Goal: Task Accomplishment & Management: Complete application form

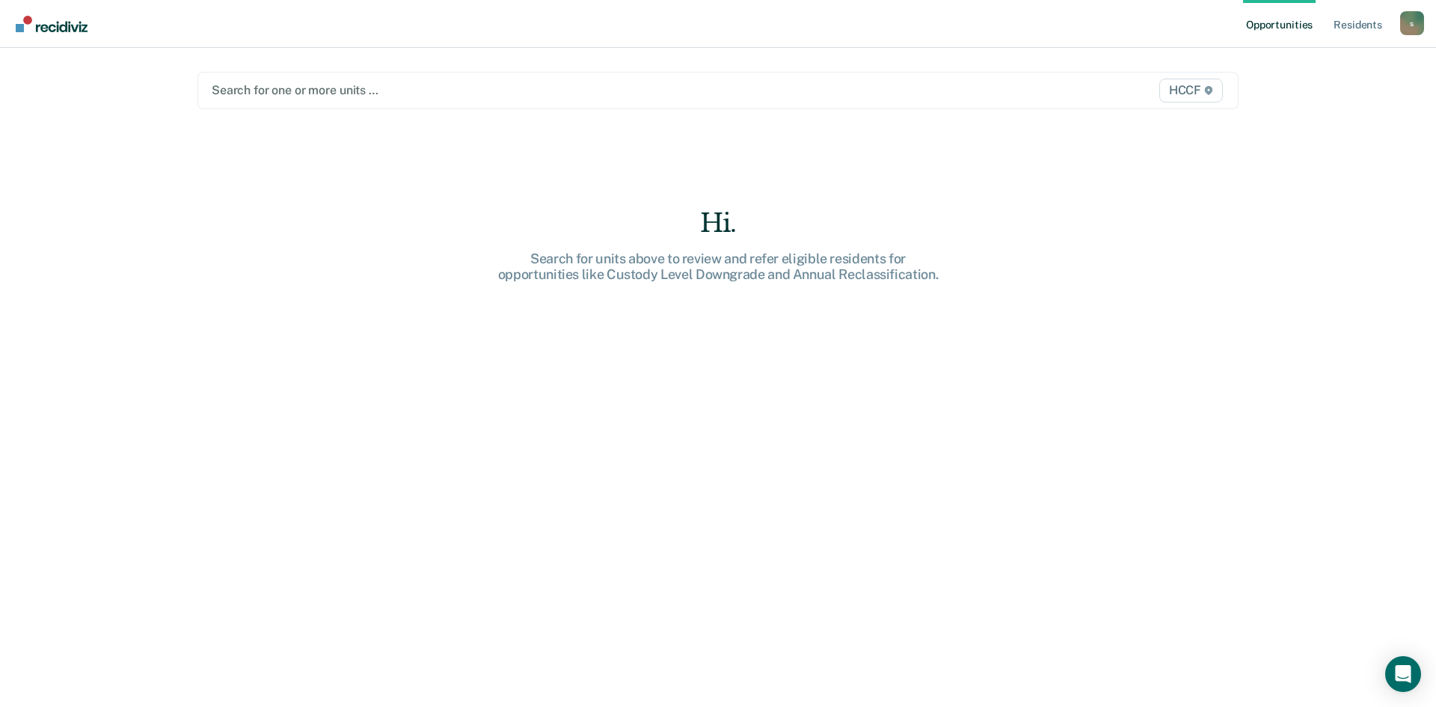
click at [275, 90] on div at bounding box center [566, 89] width 708 height 17
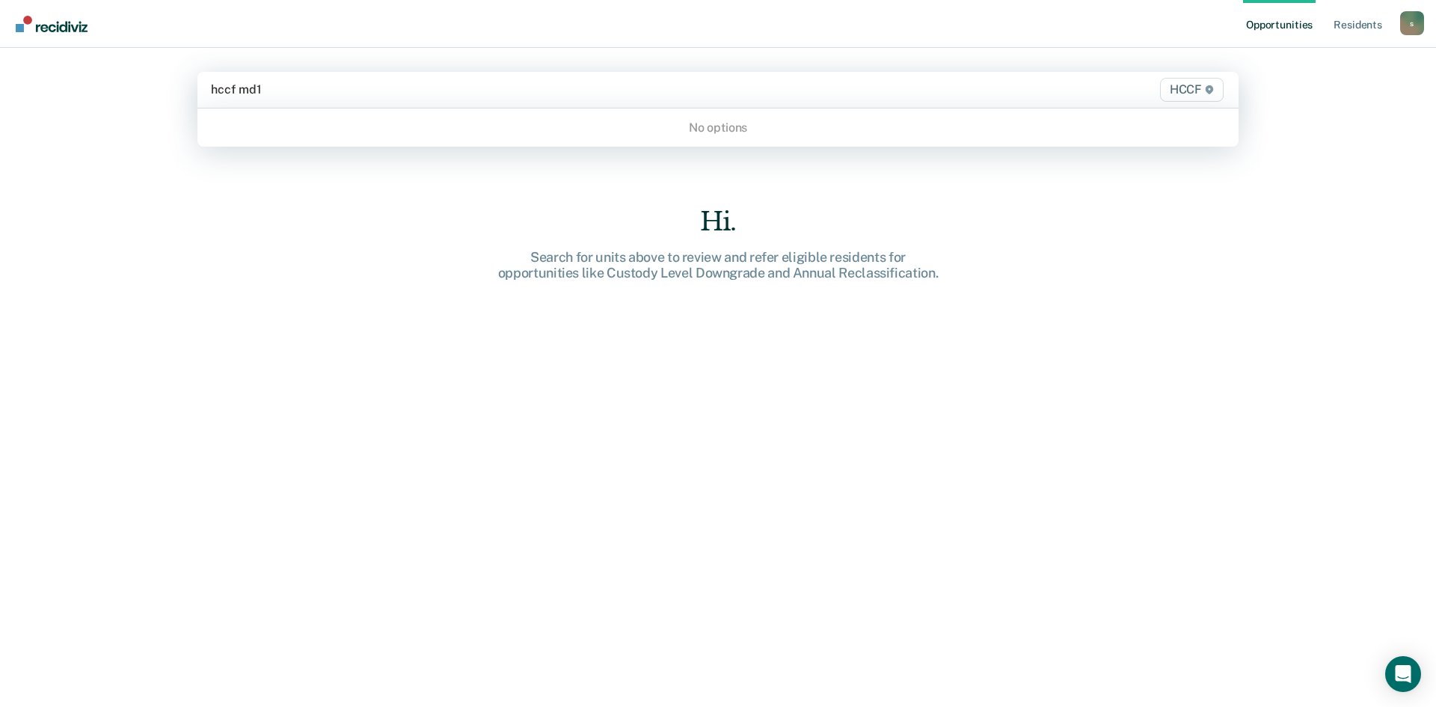
drag, startPoint x: 236, startPoint y: 89, endPoint x: 115, endPoint y: 83, distance: 121.3
click at [117, 83] on div "Opportunities Resident s [PERSON_NAME][EMAIL_ADDRESS][DOMAIN_NAME] s Profile Ho…" at bounding box center [718, 353] width 1436 height 707
type input "md1"
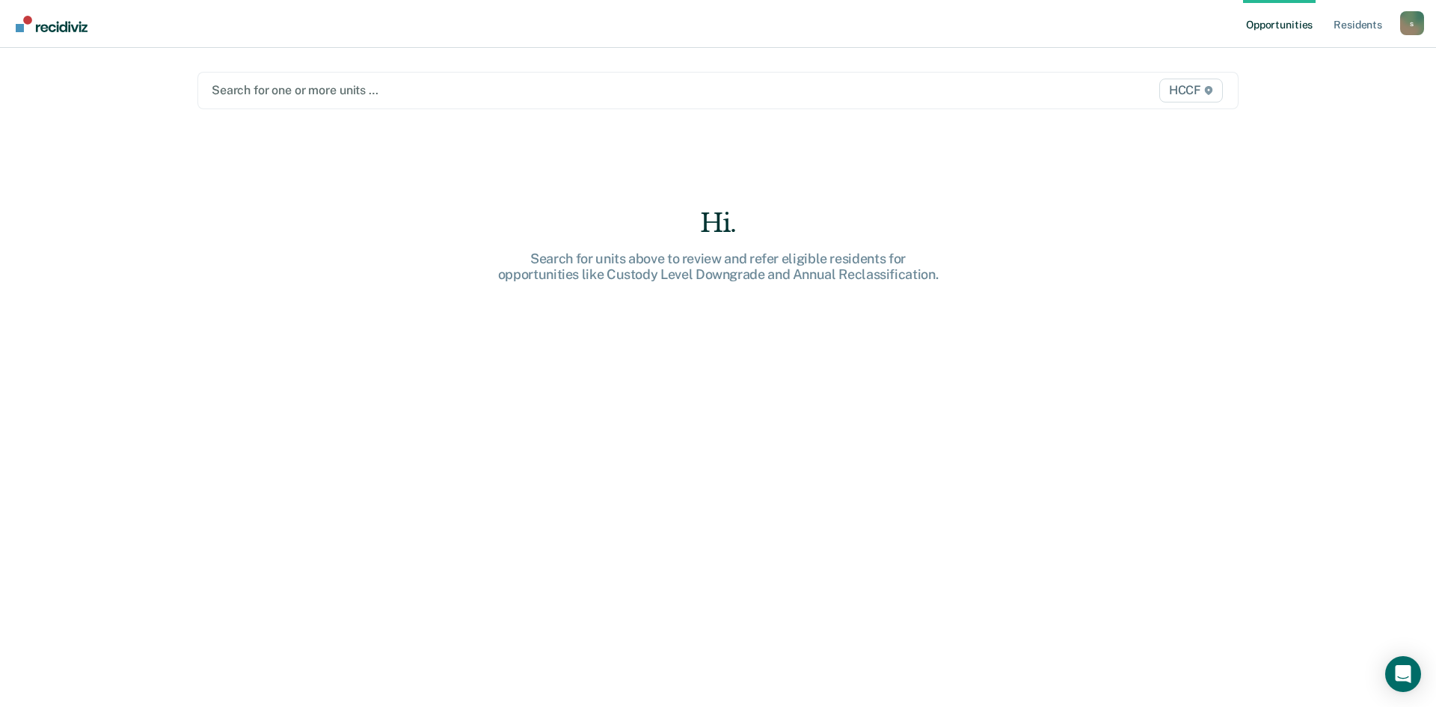
click at [287, 88] on div at bounding box center [566, 89] width 708 height 17
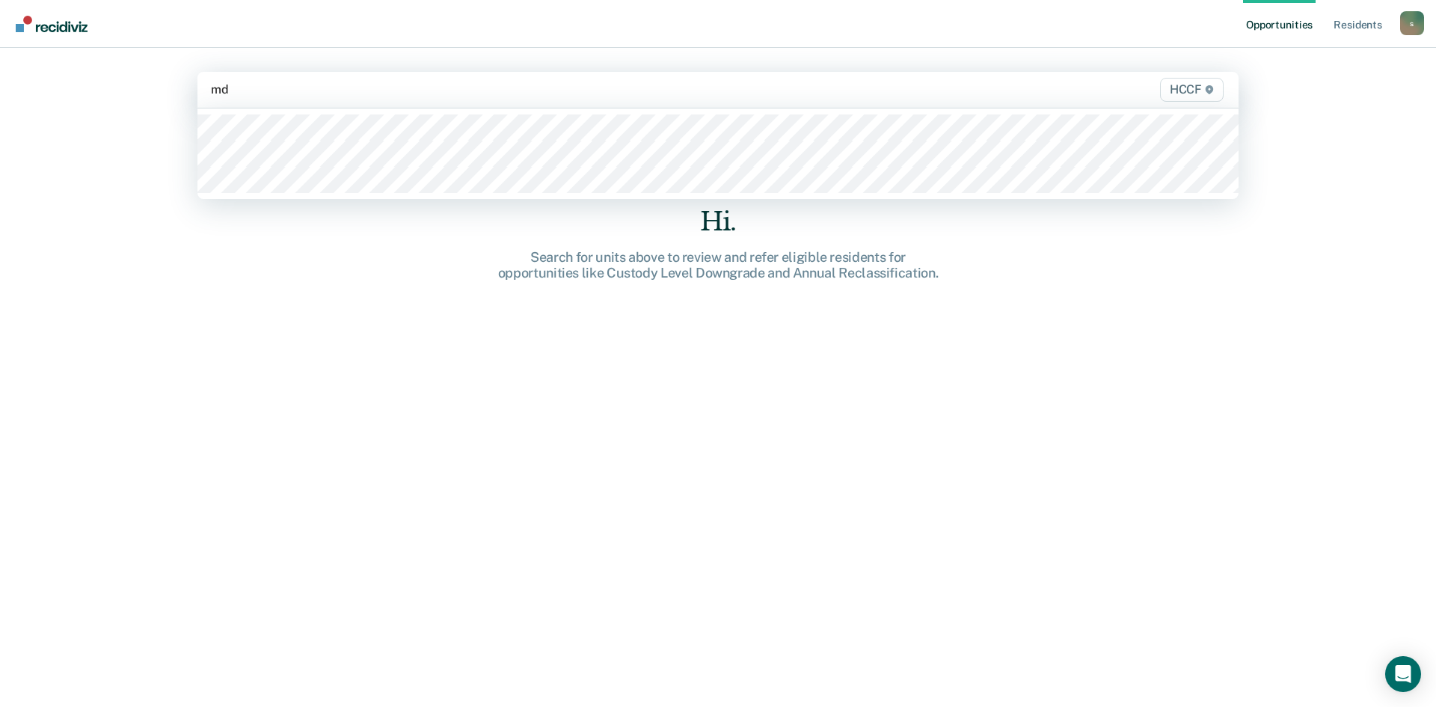
type input "md2"
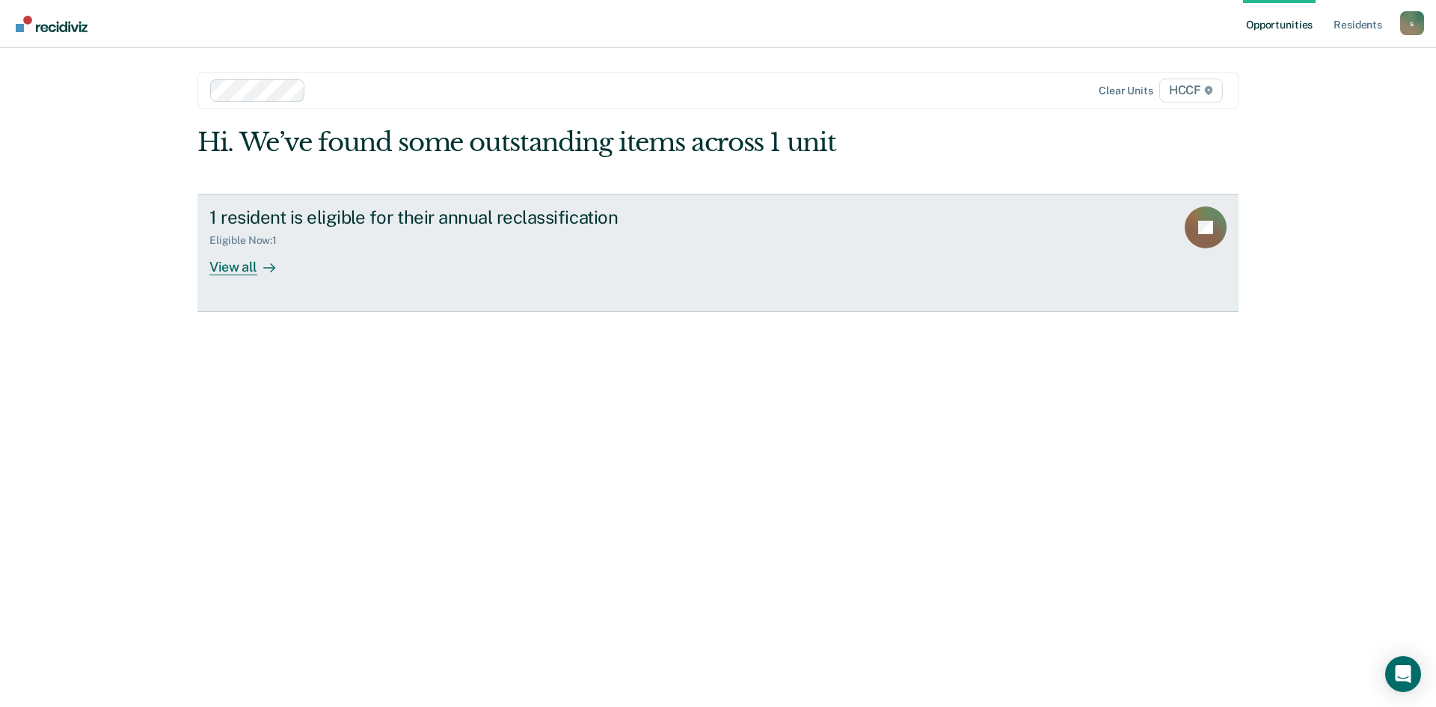
click at [237, 287] on link "1 resident is eligible for their annual reclassification Eligible Now : 1 View …" at bounding box center [717, 253] width 1041 height 118
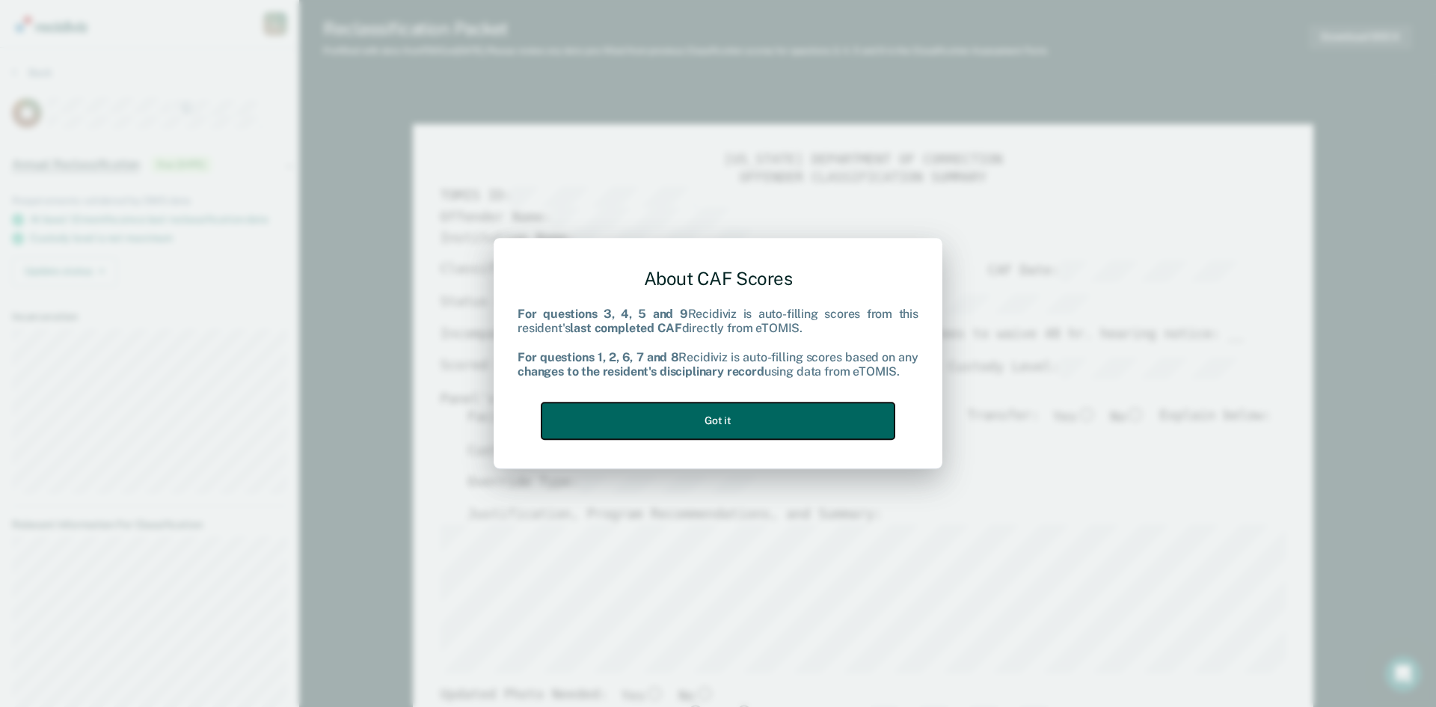
click at [869, 416] on button "Got it" at bounding box center [717, 420] width 353 height 37
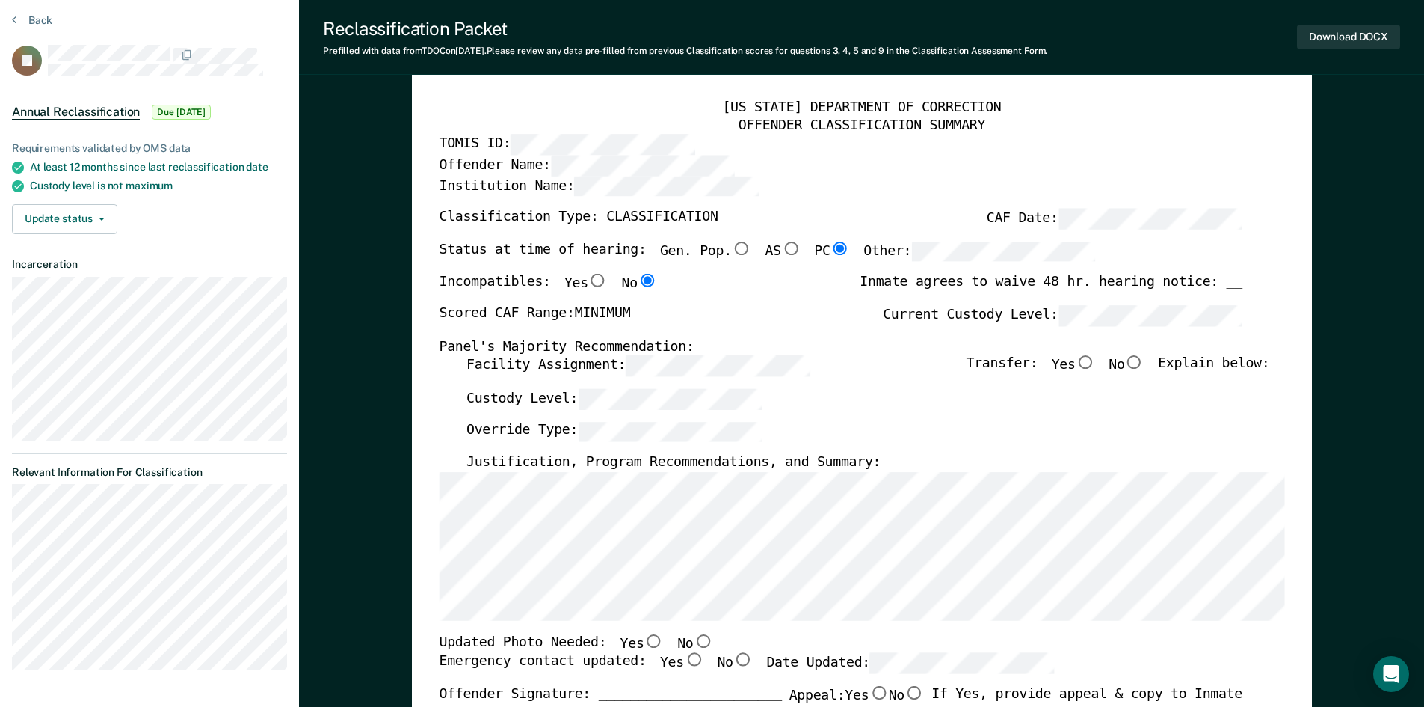
scroll to position [75, 0]
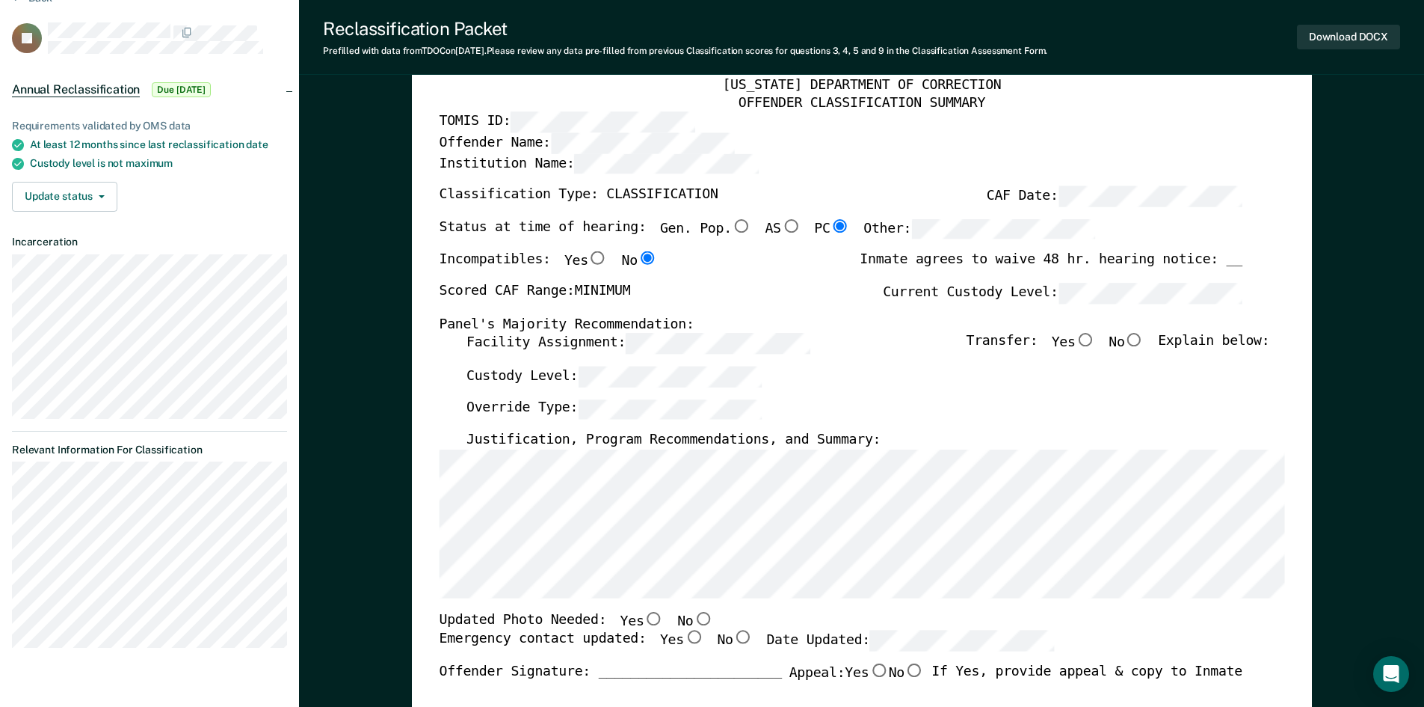
click at [1144, 336] on input "No" at bounding box center [1134, 339] width 19 height 13
type textarea "x"
radio input "true"
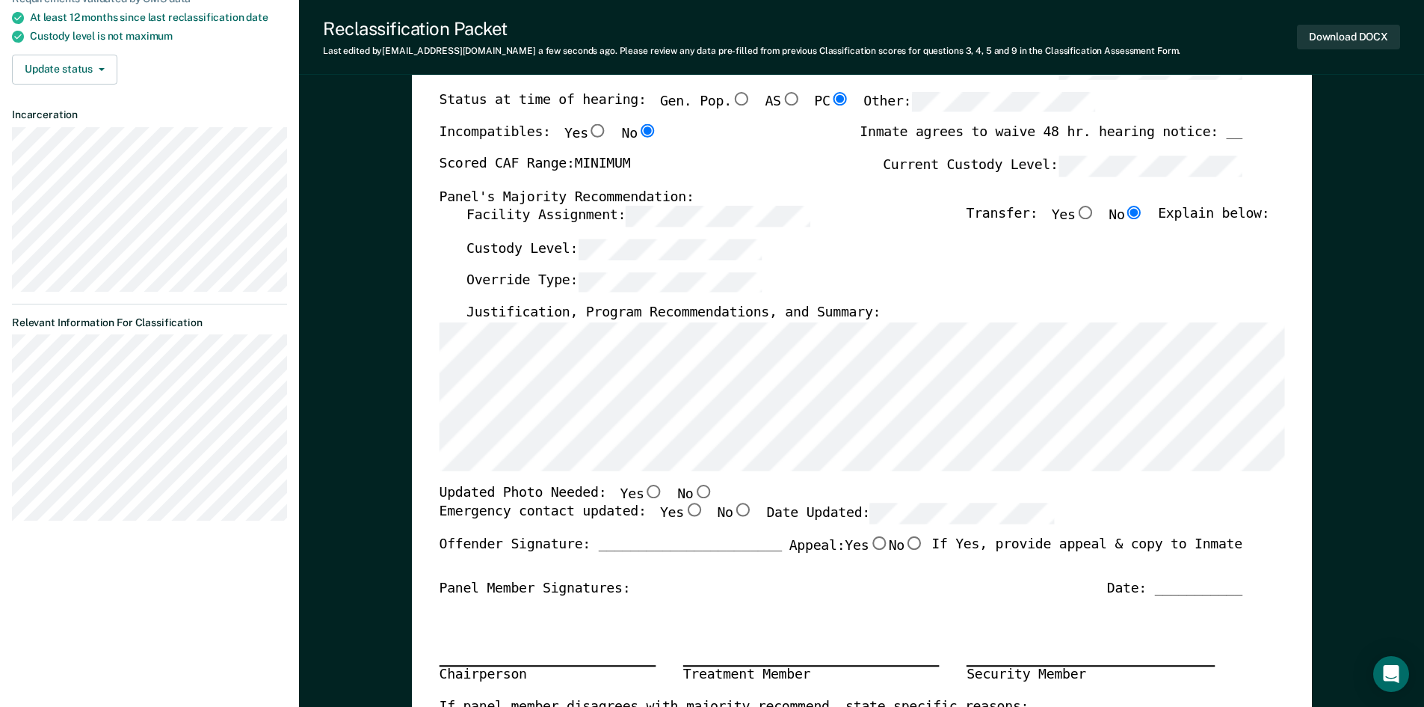
scroll to position [224, 0]
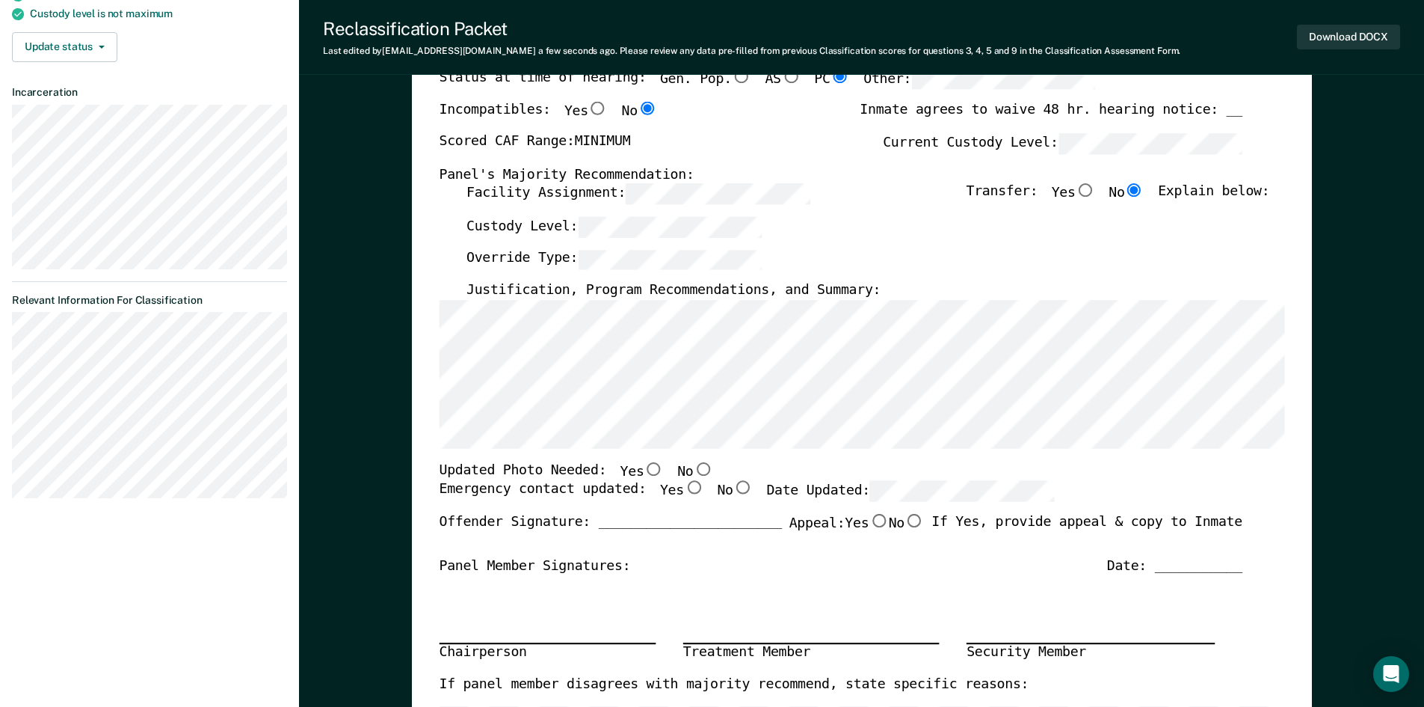
click at [693, 471] on input "No" at bounding box center [702, 468] width 19 height 13
type textarea "x"
radio input "true"
click at [733, 488] on input "No" at bounding box center [742, 487] width 19 height 13
type textarea "x"
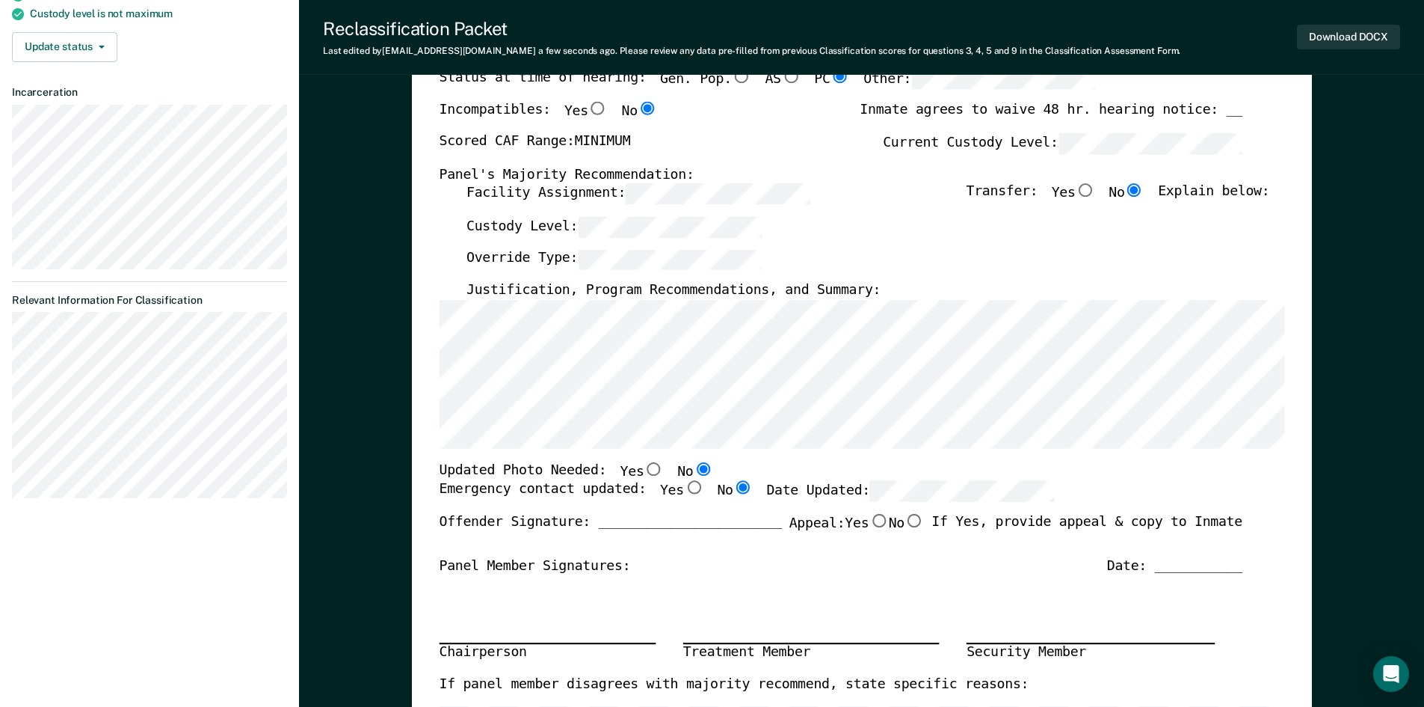
radio input "true"
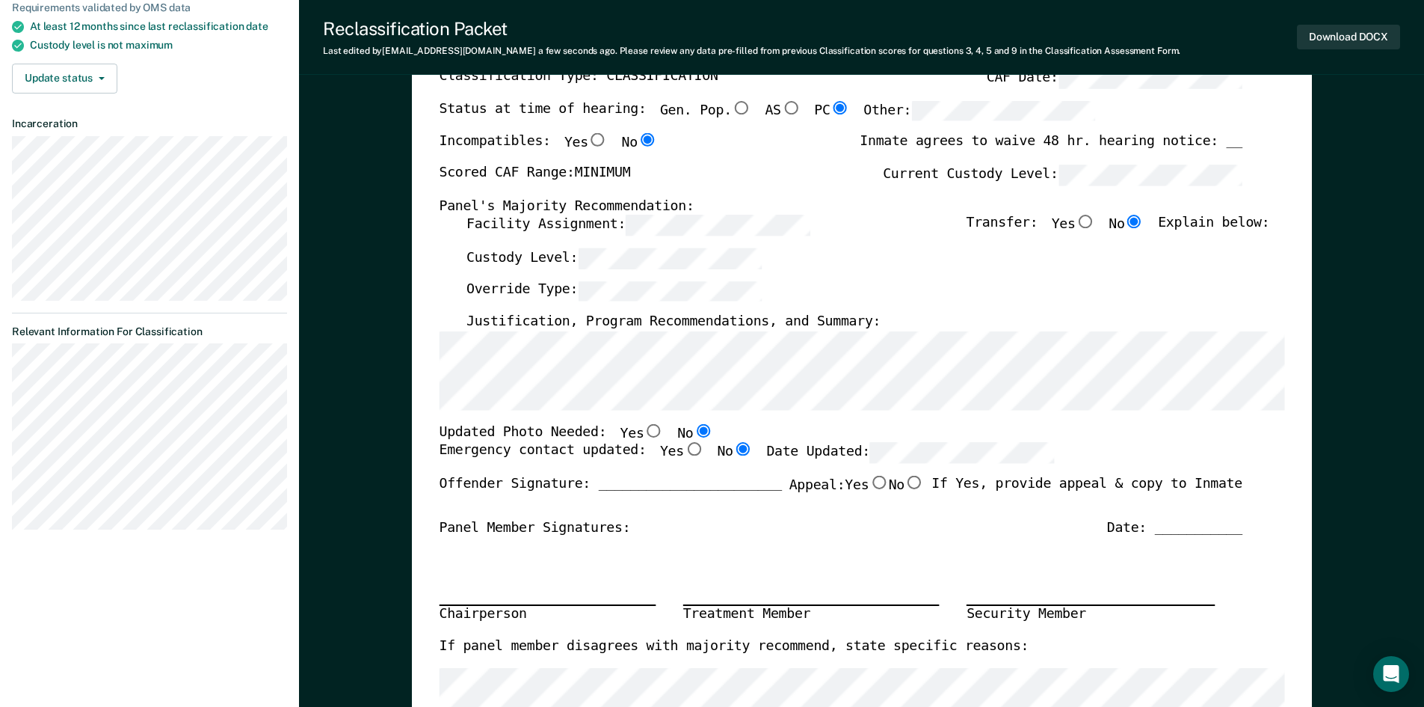
scroll to position [0, 0]
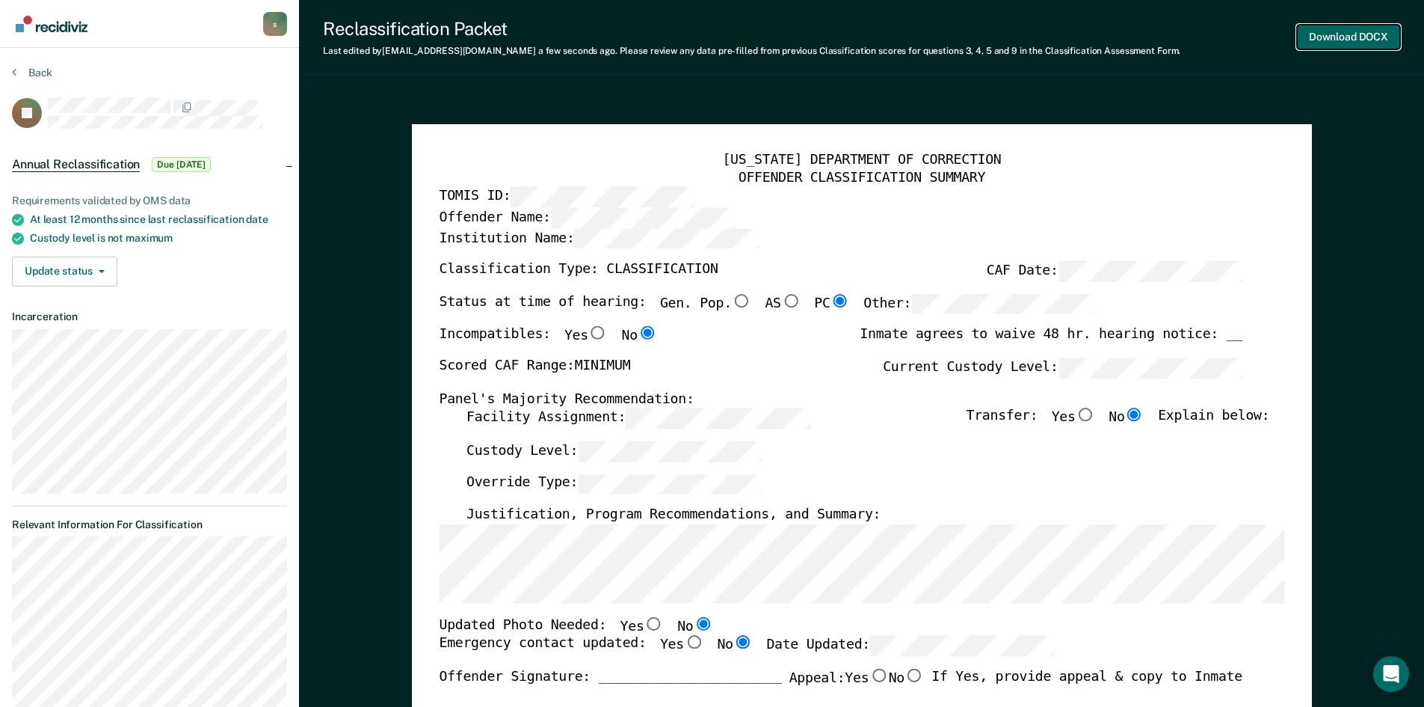
click at [1353, 46] on button "Download DOCX" at bounding box center [1348, 37] width 103 height 25
type textarea "x"
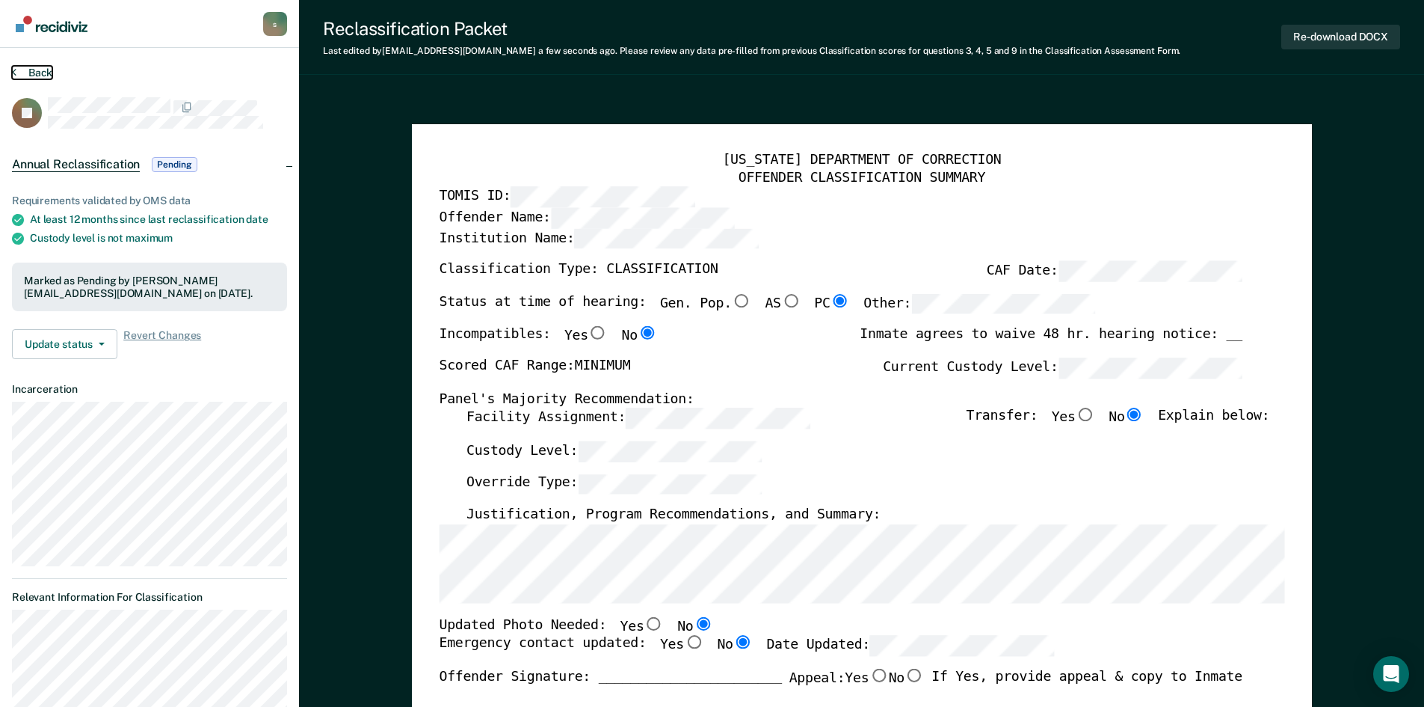
click at [26, 76] on button "Back" at bounding box center [32, 72] width 40 height 13
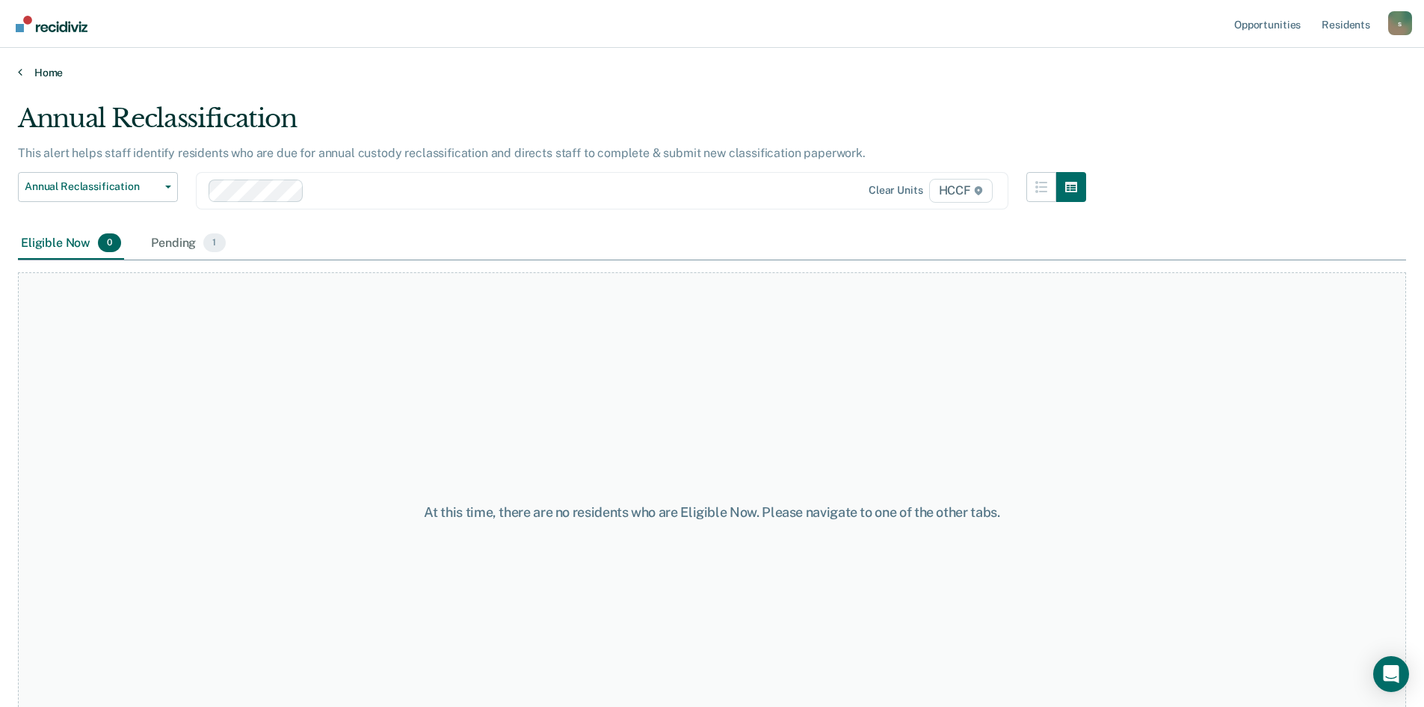
click at [30, 72] on link "Home" at bounding box center [712, 72] width 1388 height 13
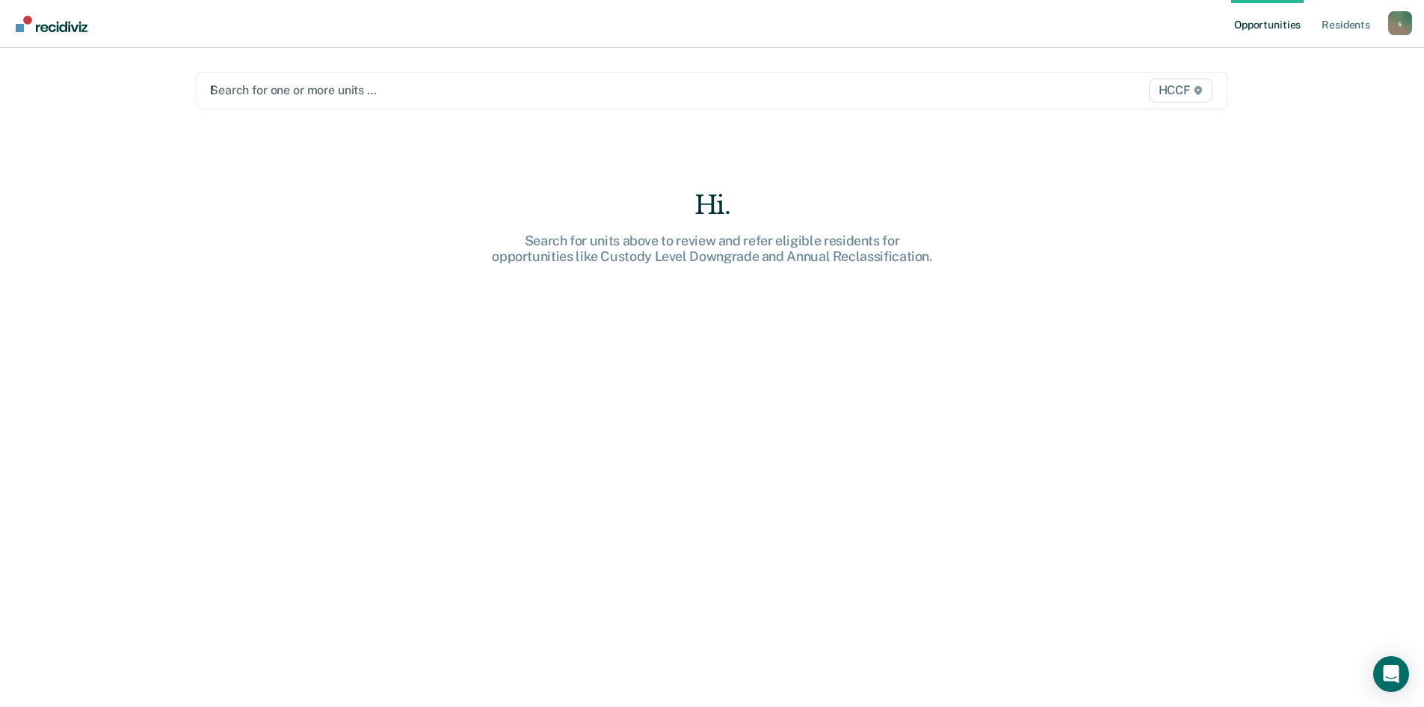
type input "ME"
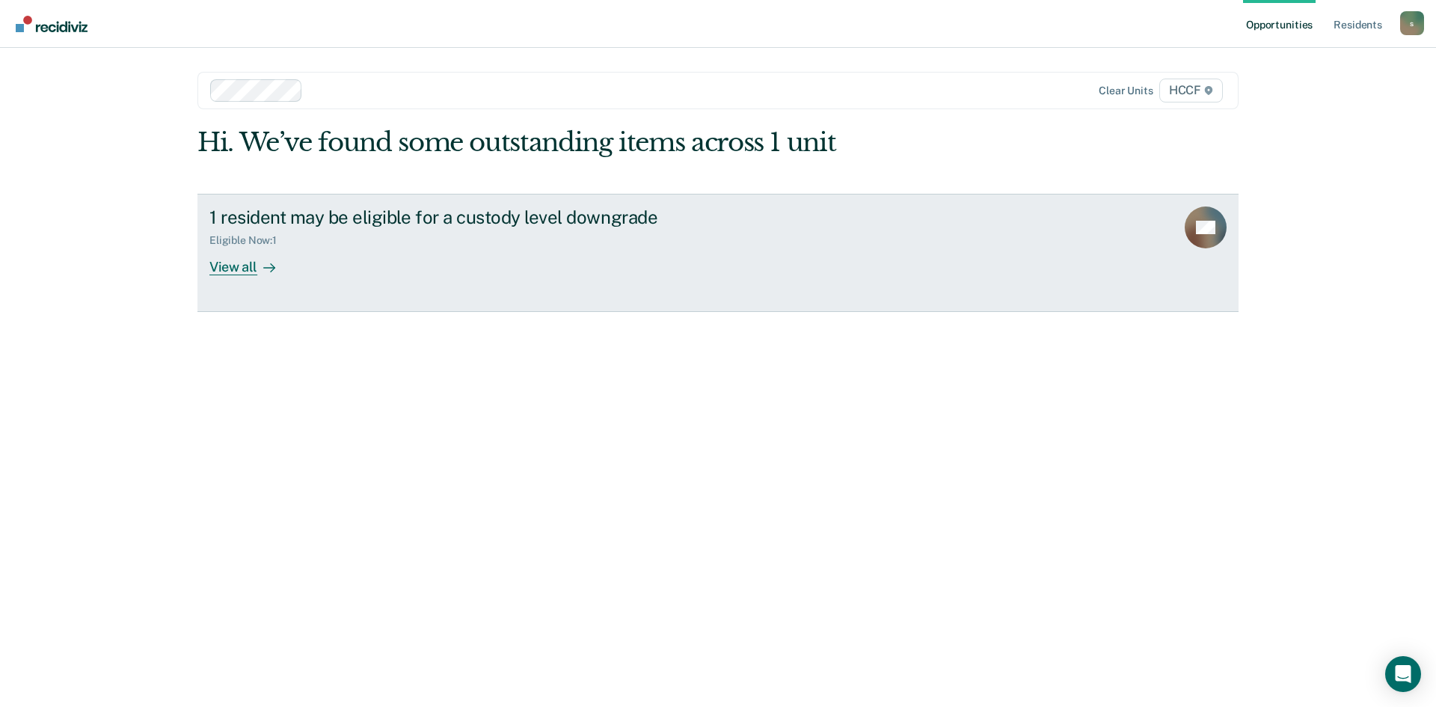
click at [247, 264] on div "View all" at bounding box center [251, 260] width 84 height 29
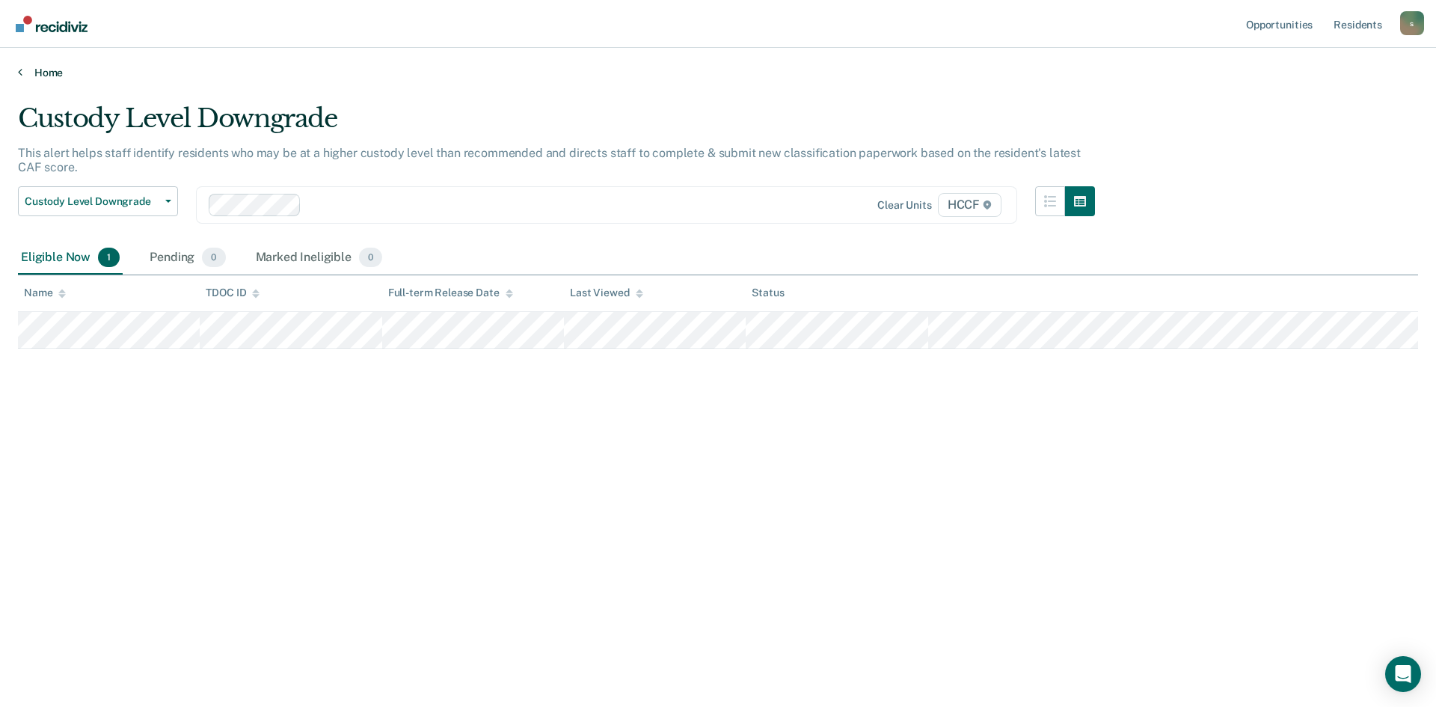
click at [30, 67] on link "Home" at bounding box center [718, 72] width 1400 height 13
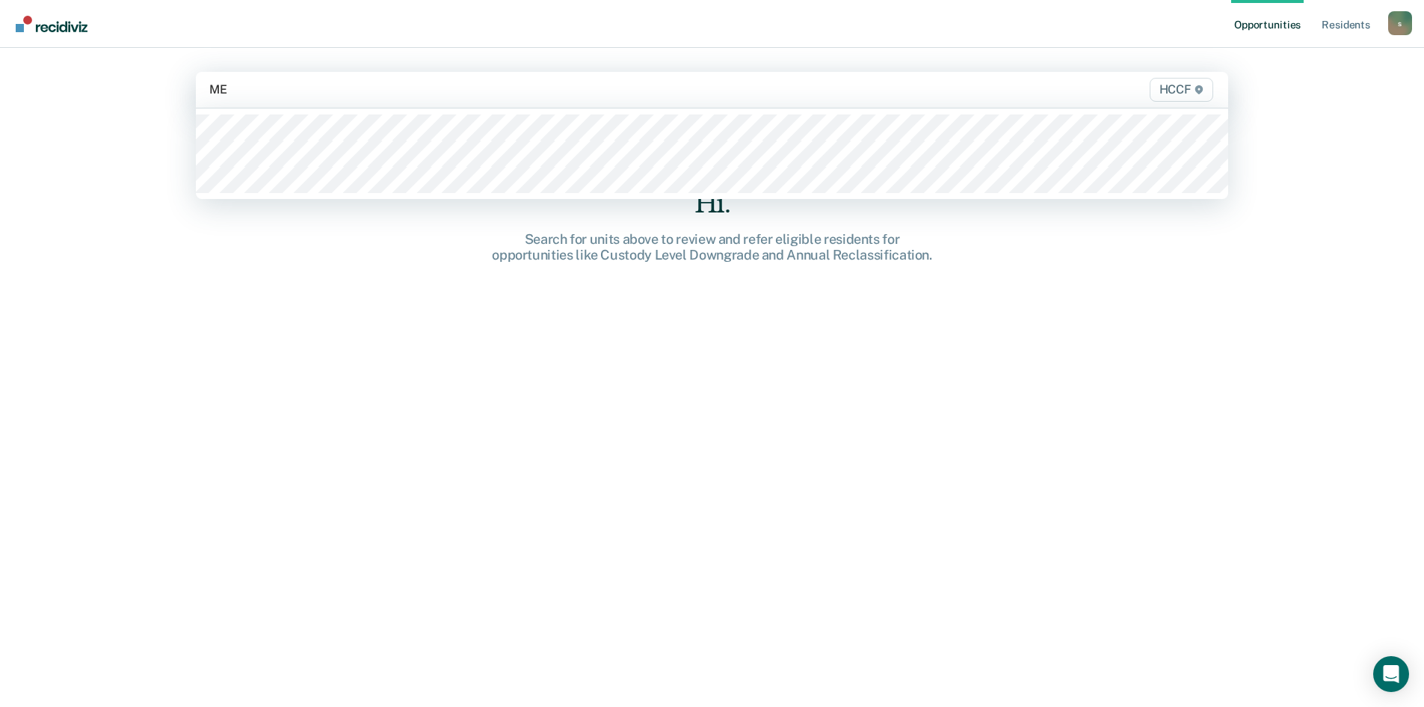
type input "ME2"
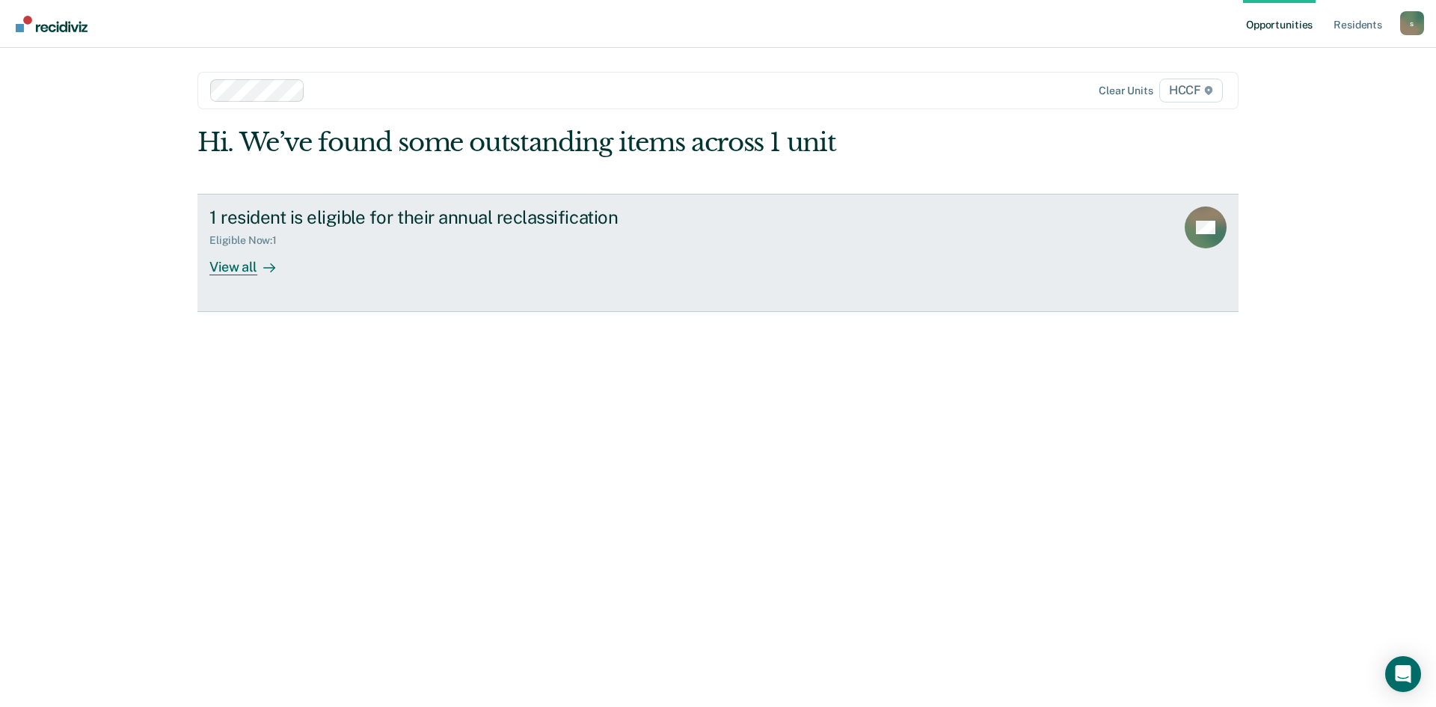
click at [243, 259] on div "View all" at bounding box center [251, 260] width 84 height 29
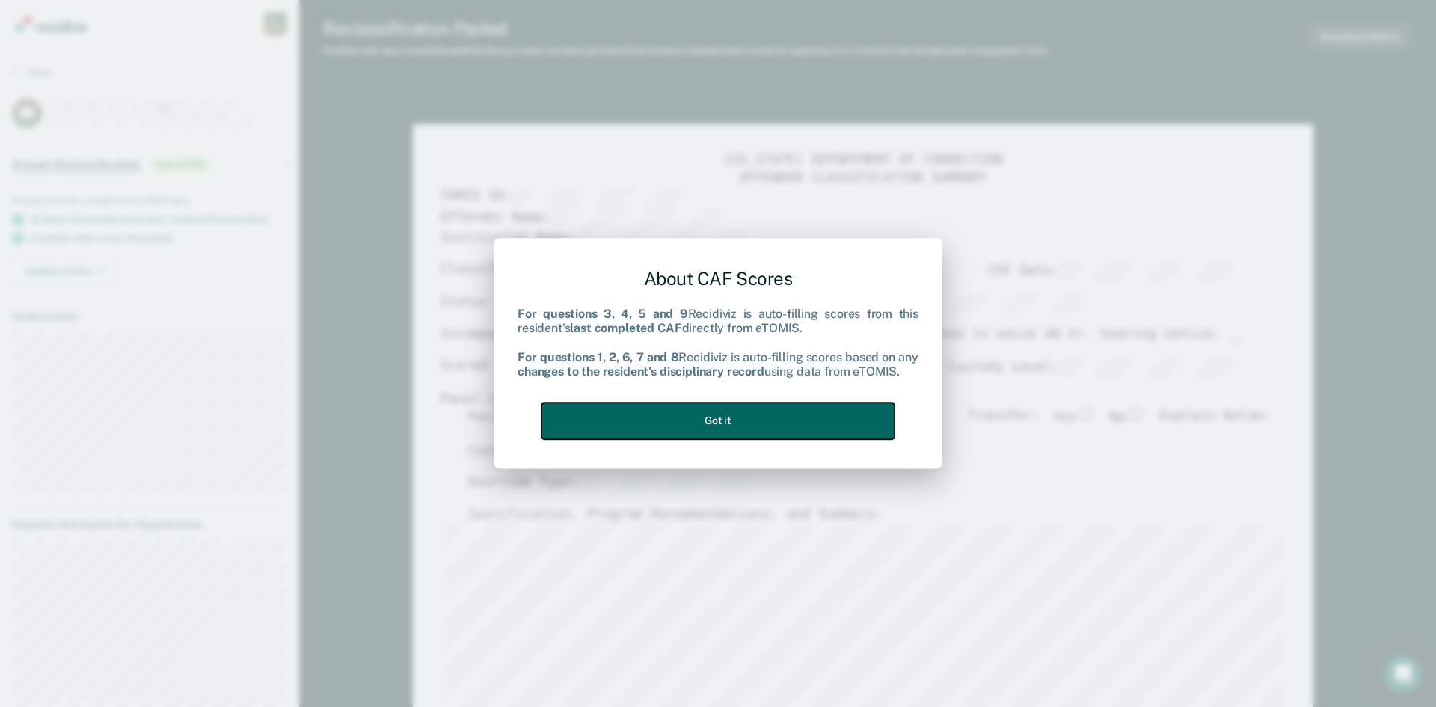
click at [762, 420] on button "Got it" at bounding box center [717, 420] width 353 height 37
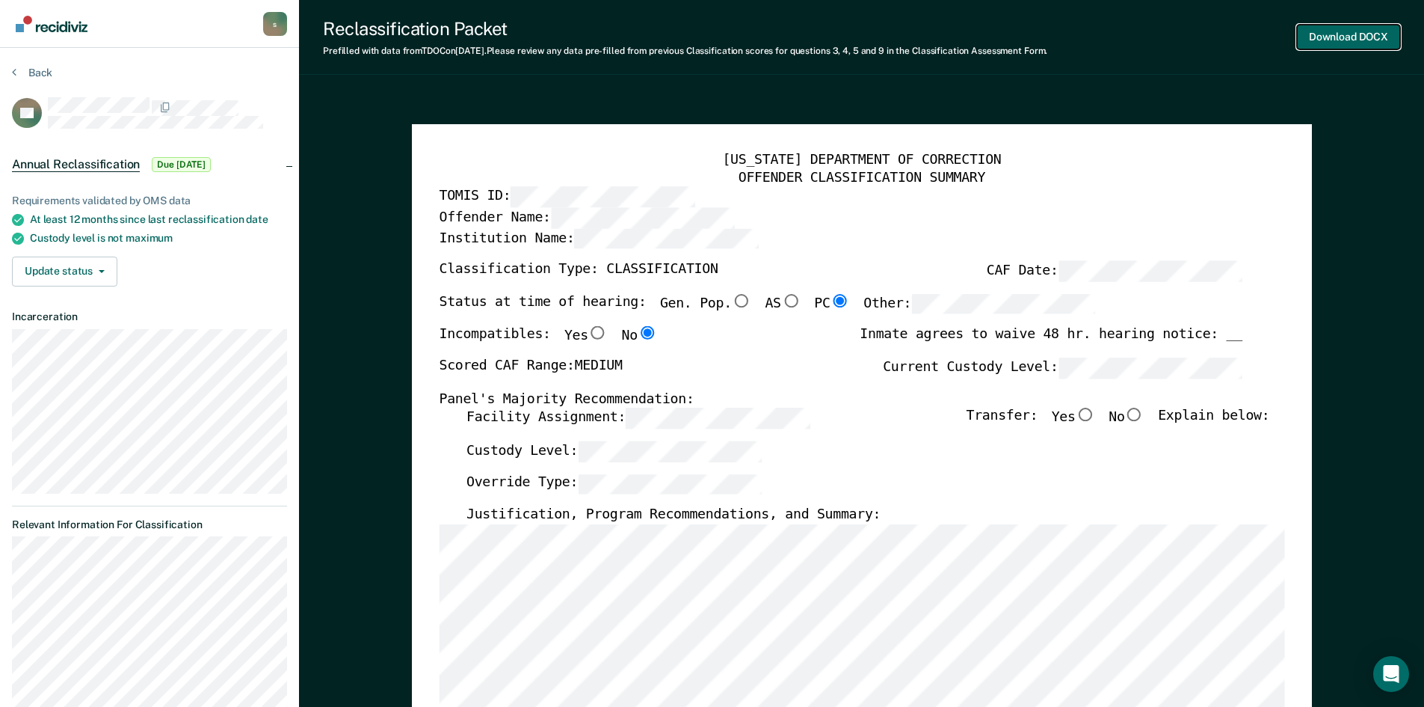
click at [1324, 40] on button "Download DOCX" at bounding box center [1348, 37] width 103 height 25
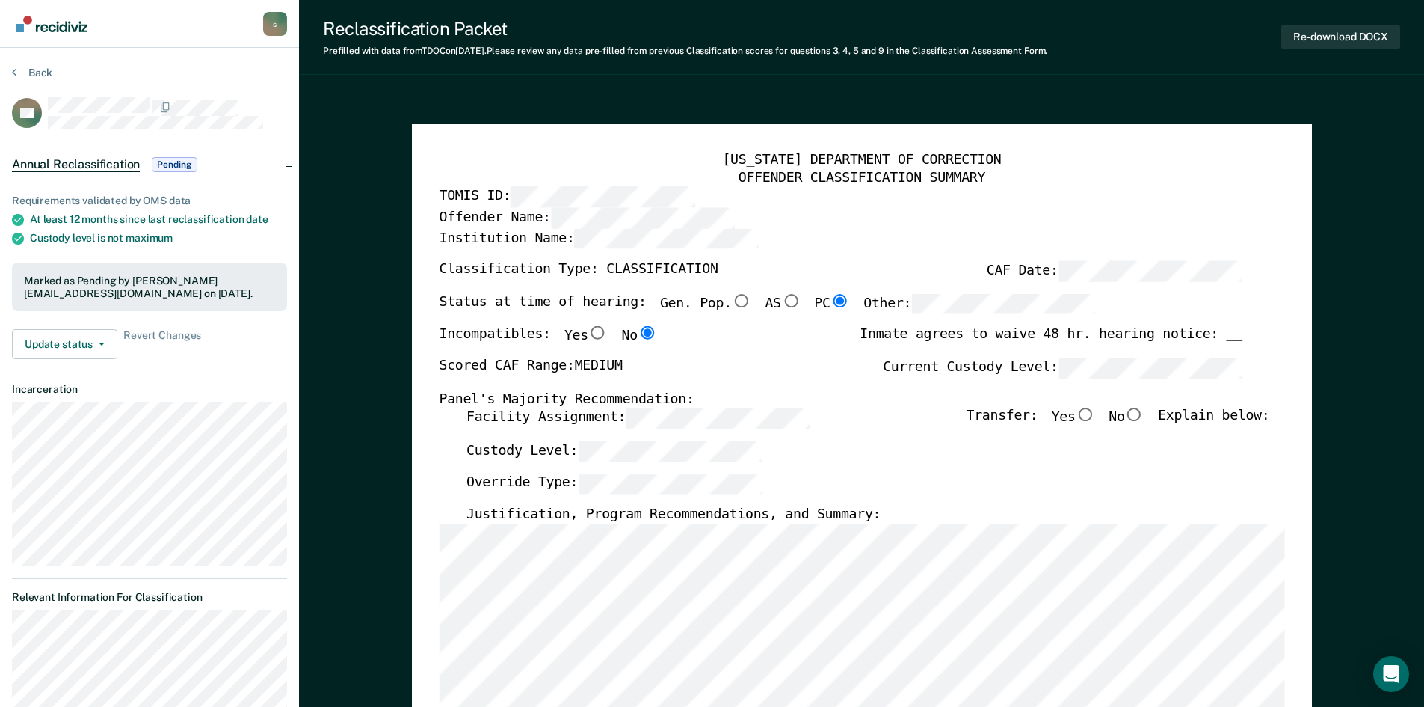
click at [1140, 416] on input "No" at bounding box center [1134, 414] width 19 height 13
type textarea "x"
radio input "true"
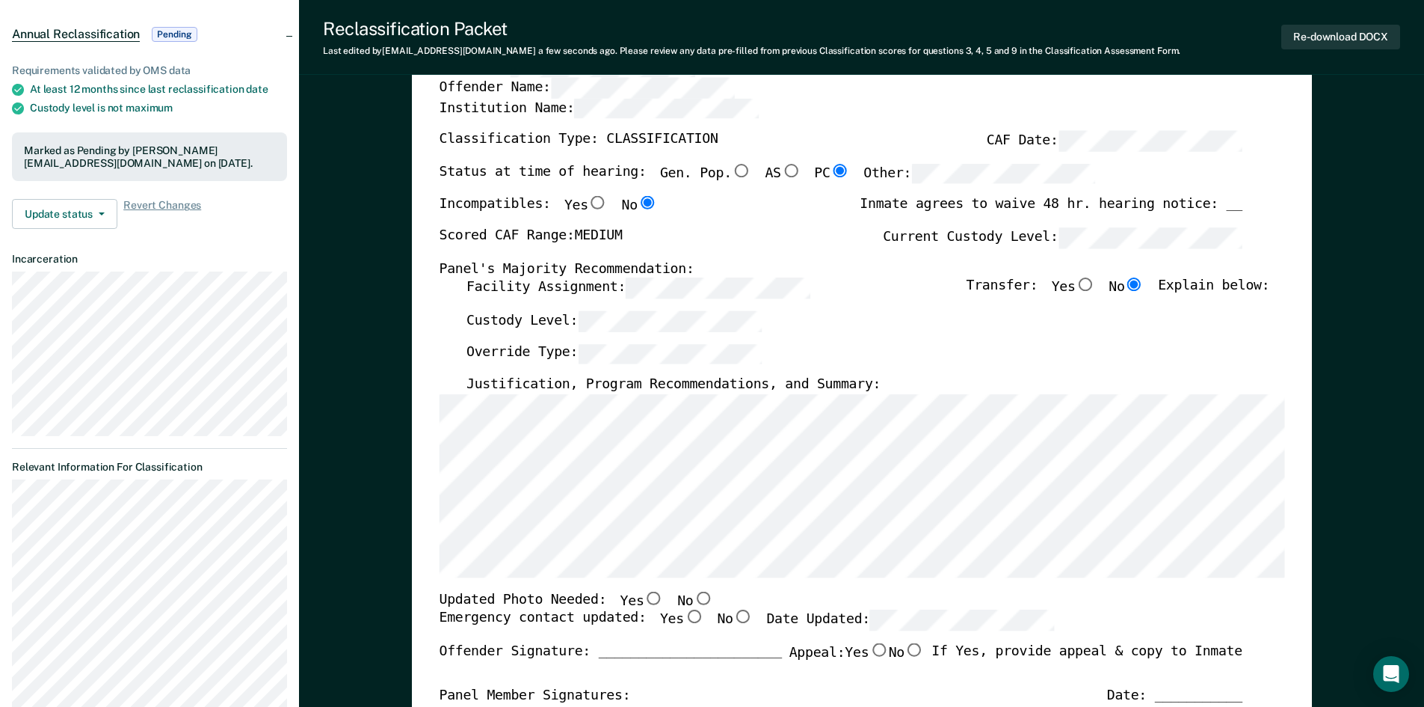
scroll to position [150, 0]
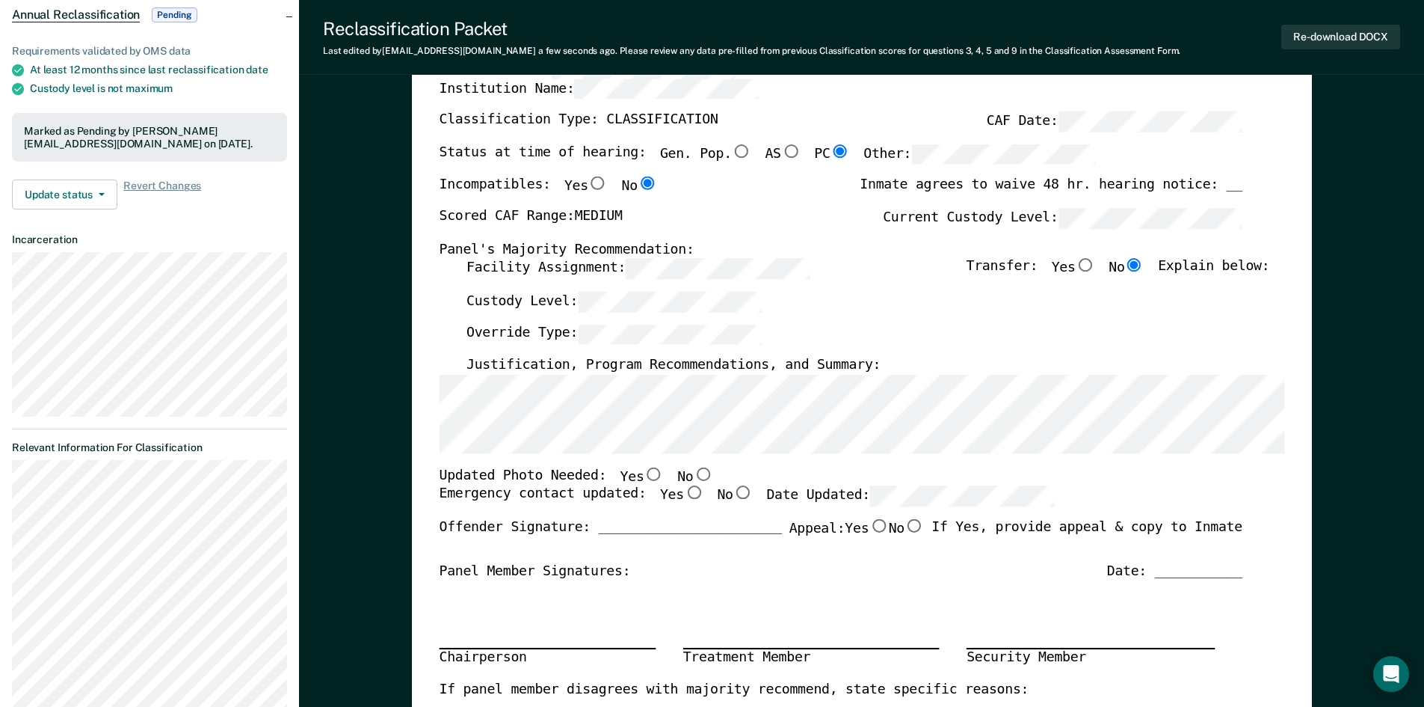
click at [644, 475] on input "Yes" at bounding box center [653, 473] width 19 height 13
type textarea "x"
radio input "true"
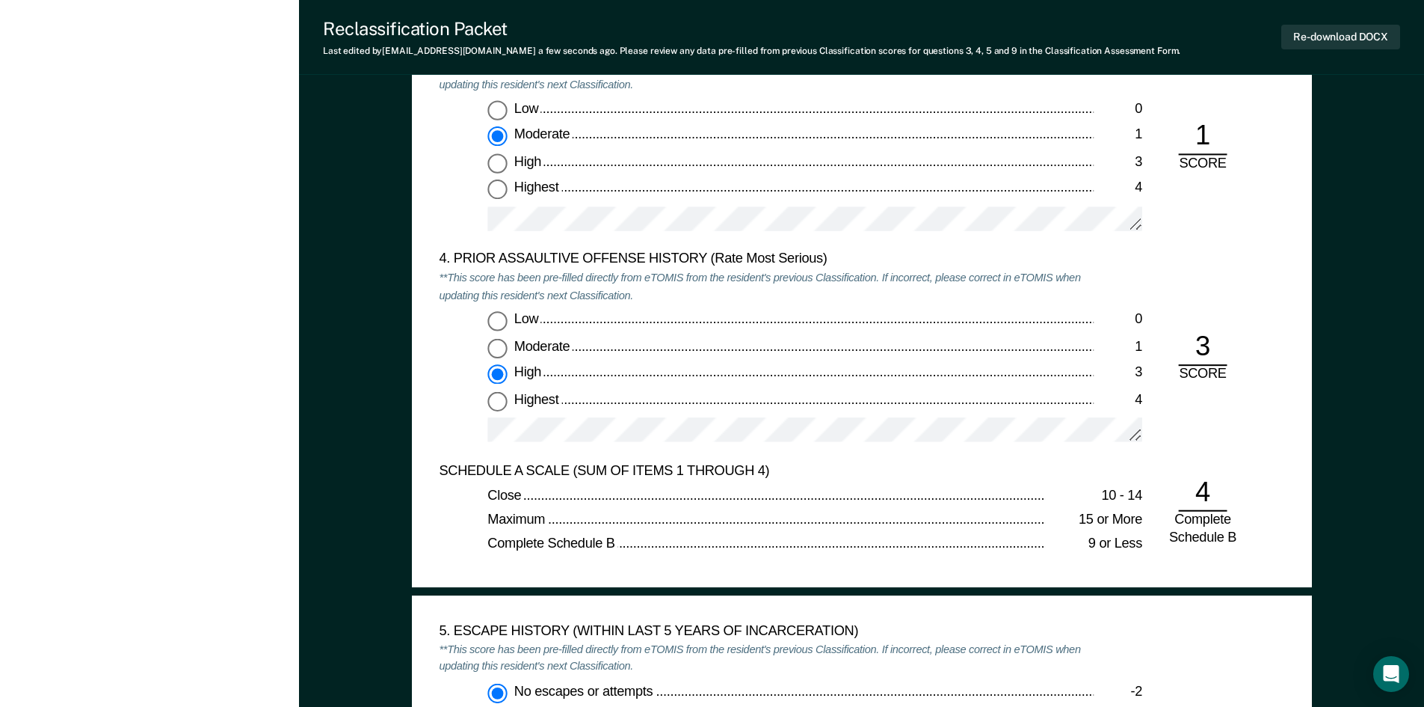
scroll to position [1869, 0]
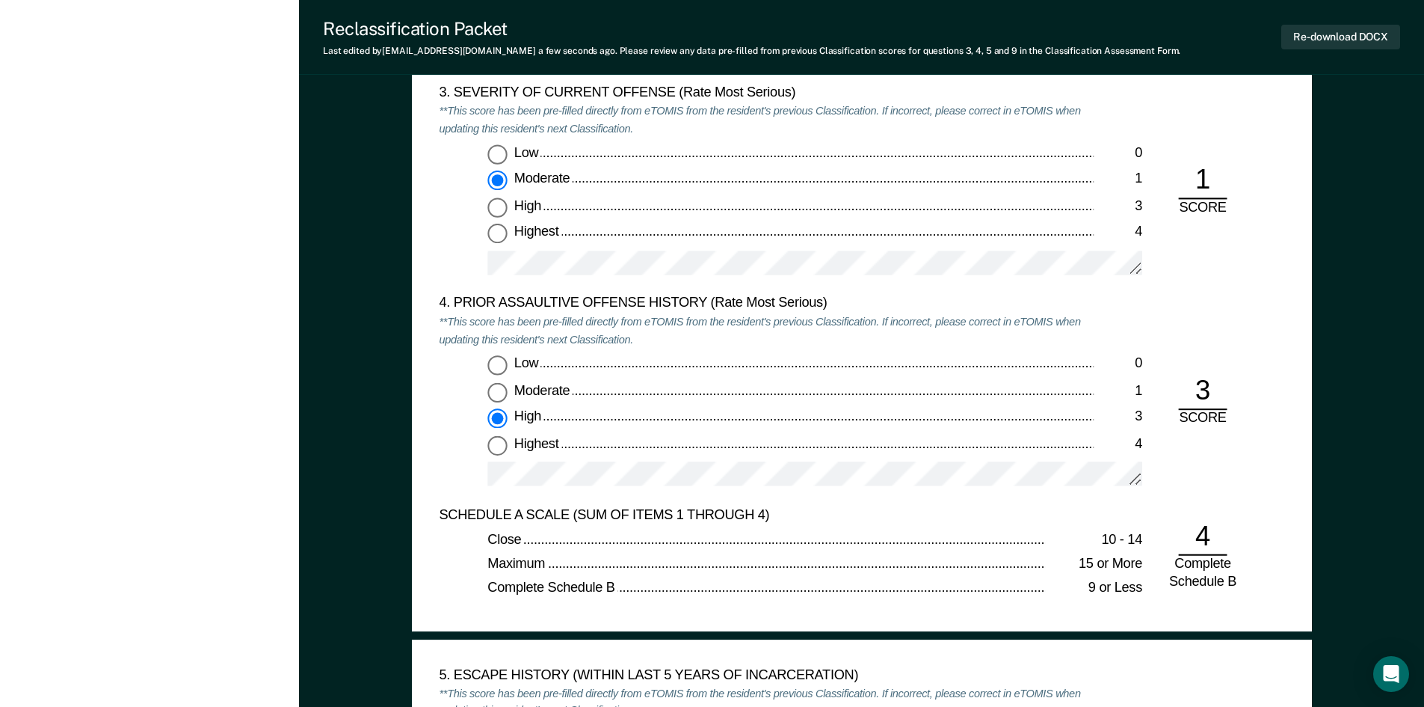
click at [511, 452] on div "Low 0 Moderate 1 High 3 Highest 4" at bounding box center [766, 427] width 655 height 144
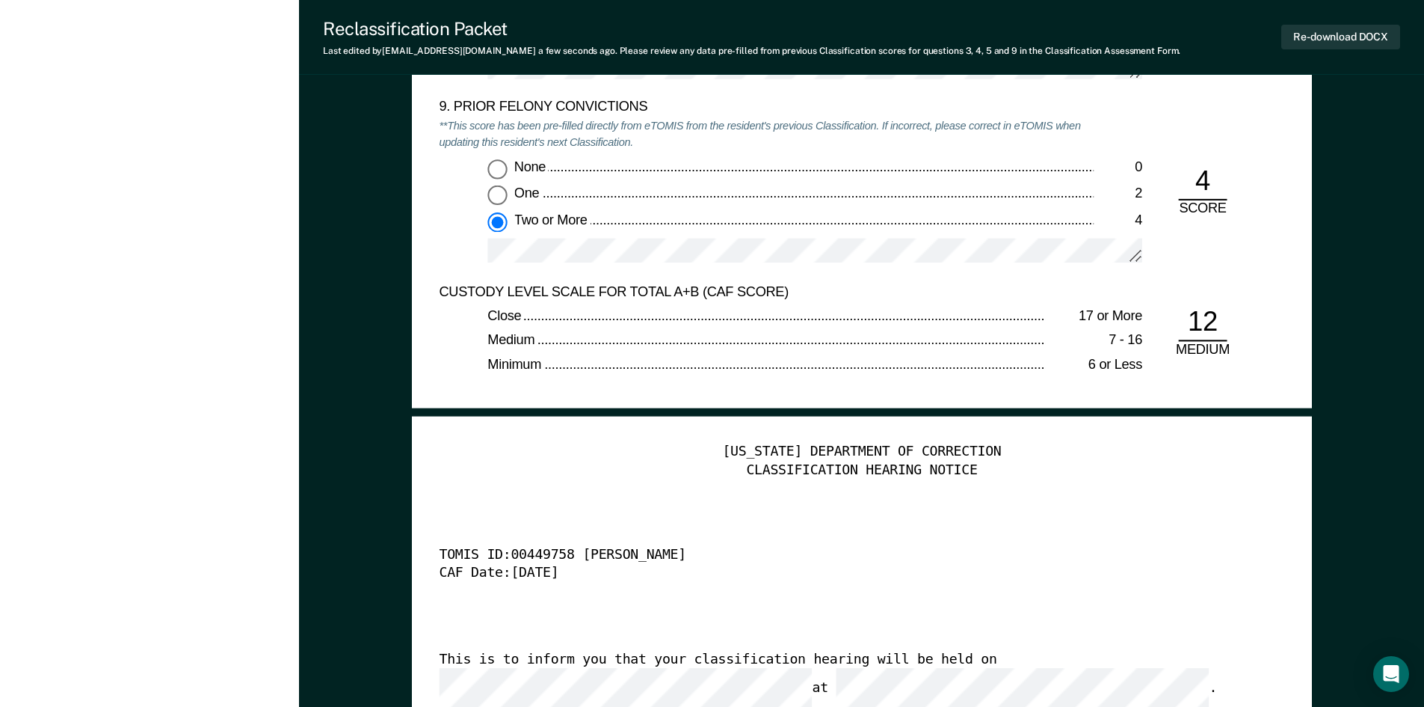
scroll to position [3664, 0]
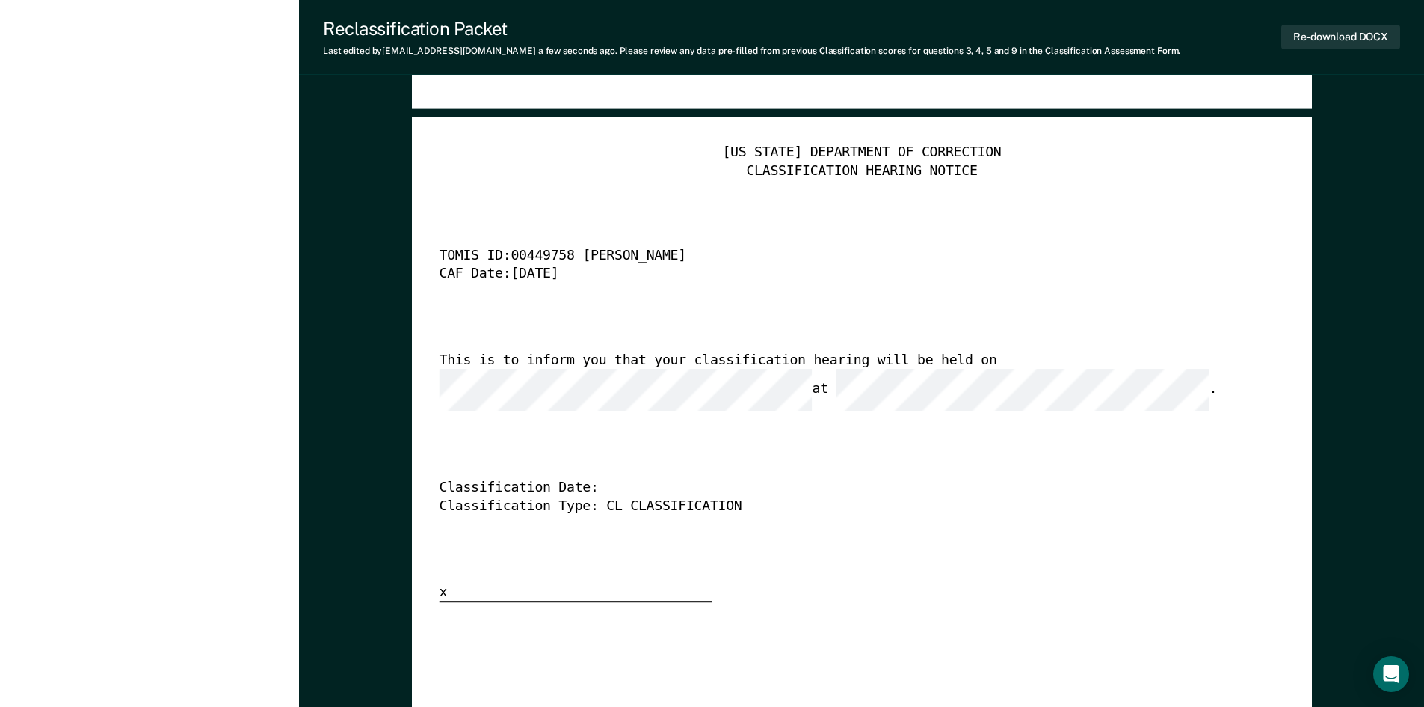
click at [550, 396] on div "[US_STATE] DEPARTMENT OF CORRECTION CLASSIFICATION HEARING NOTICE TOMIS ID: 004…" at bounding box center [862, 373] width 846 height 458
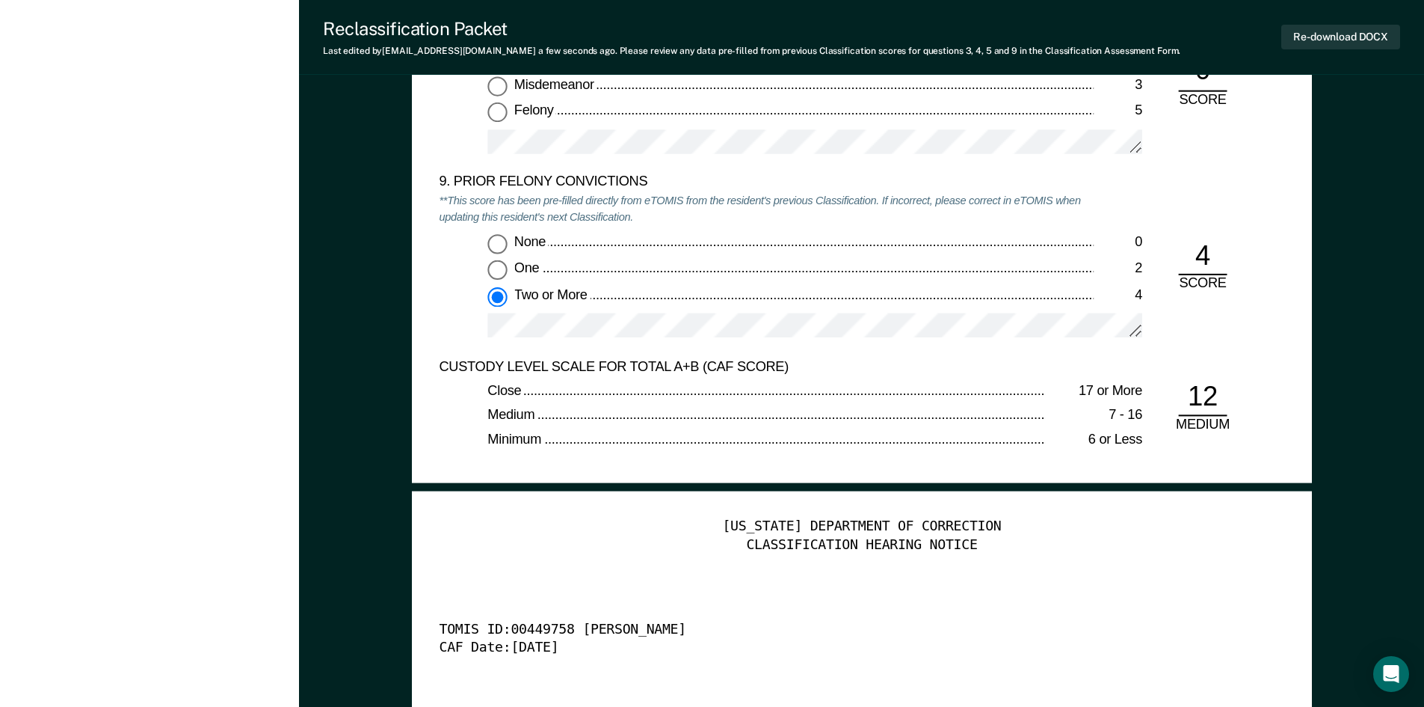
type textarea "x"
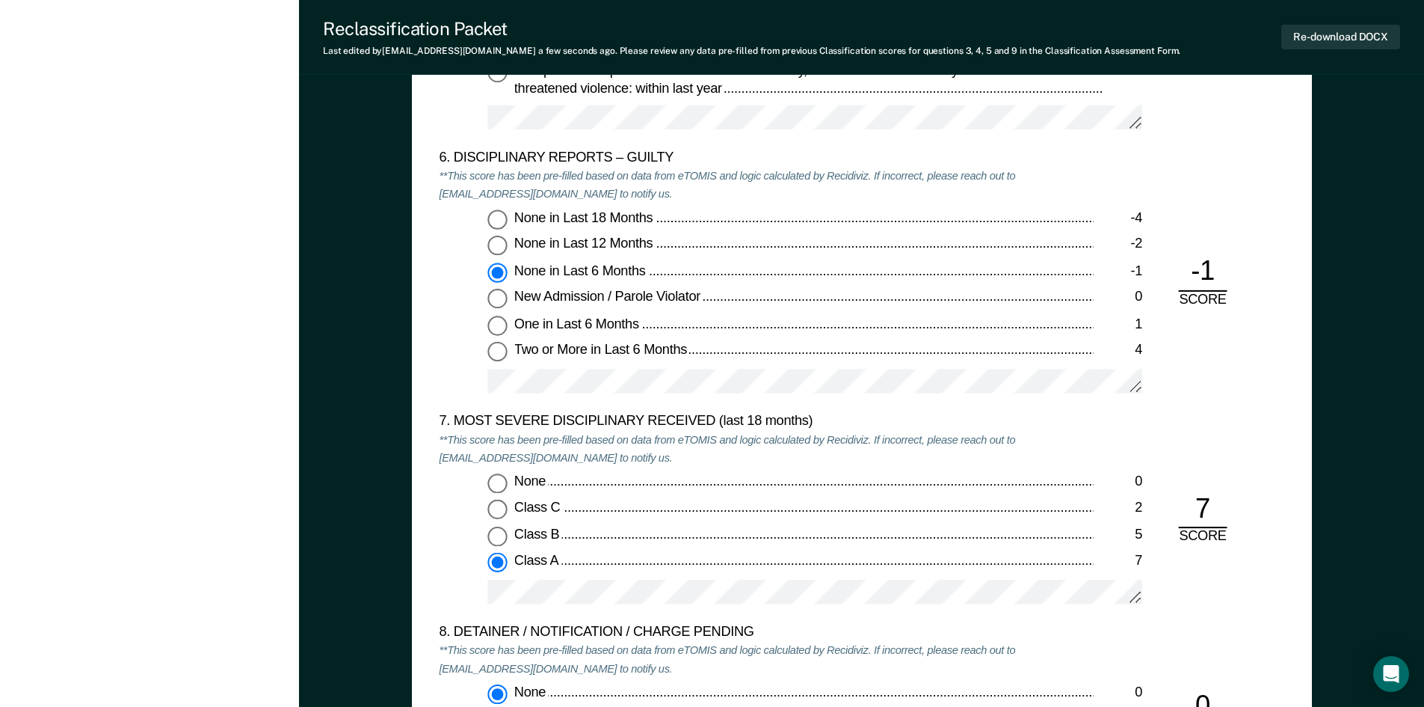
scroll to position [2542, 0]
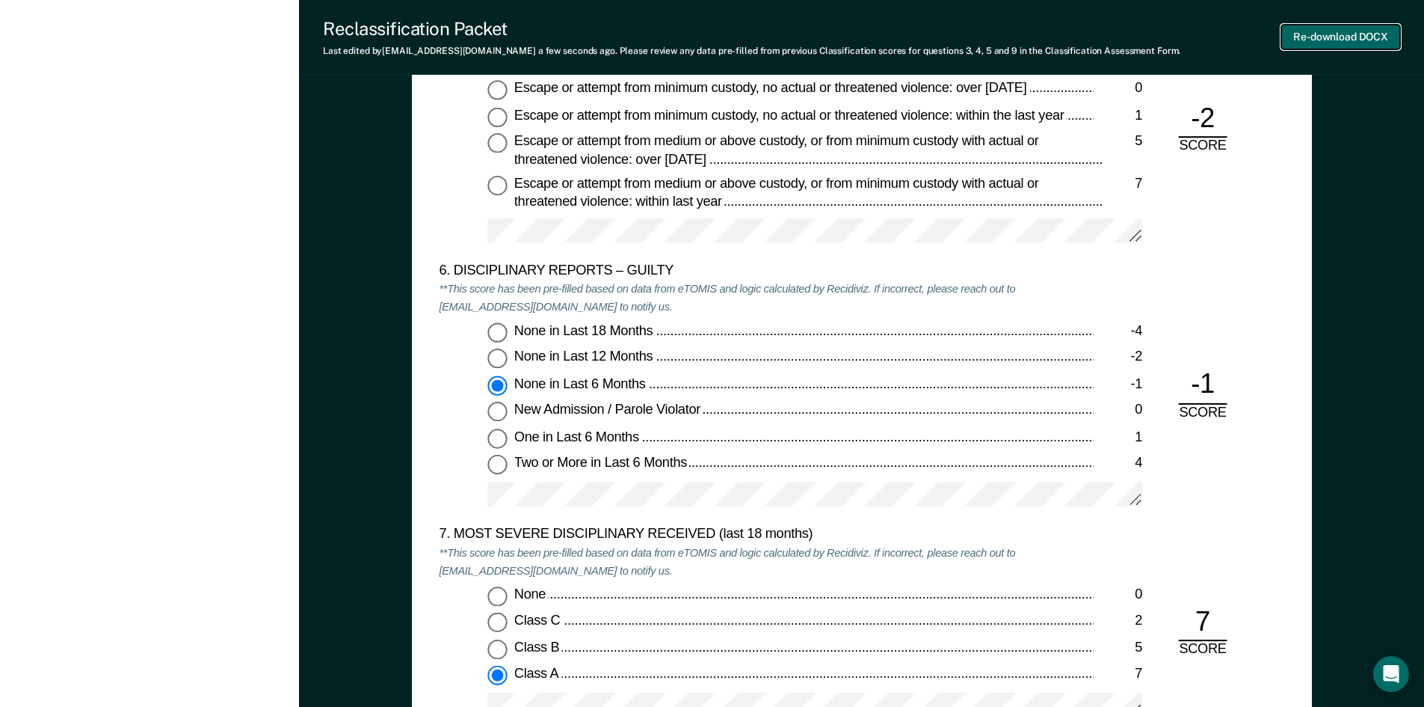
click at [1327, 38] on button "Re-download DOCX" at bounding box center [1341, 37] width 119 height 25
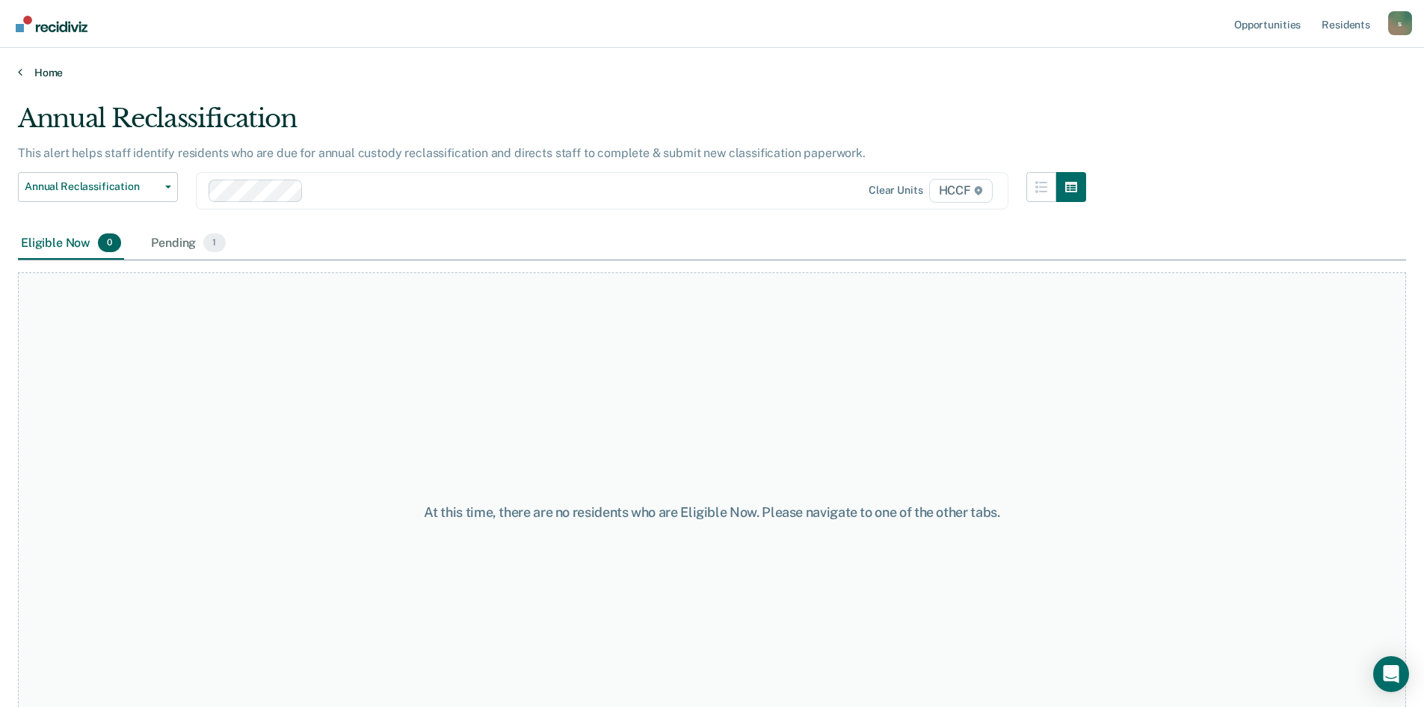
click at [30, 69] on link "Home" at bounding box center [712, 72] width 1388 height 13
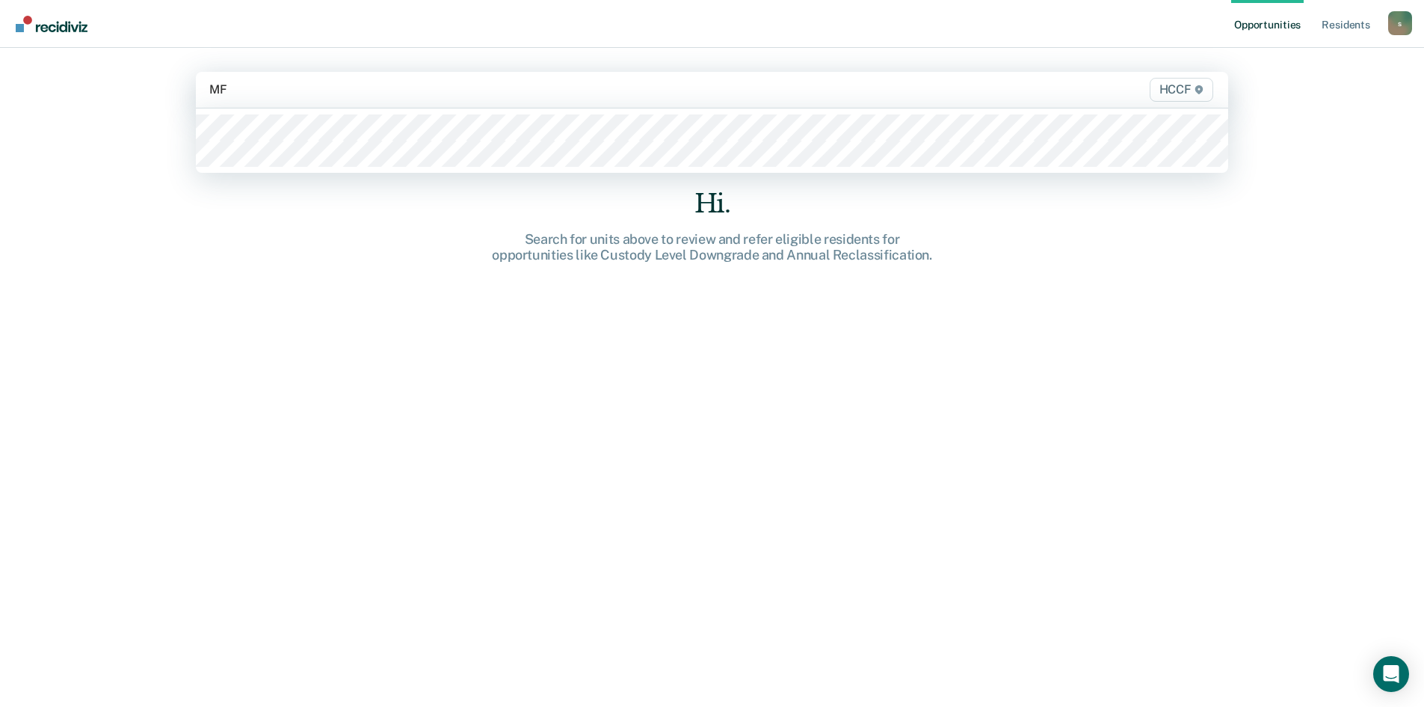
type input "MF1"
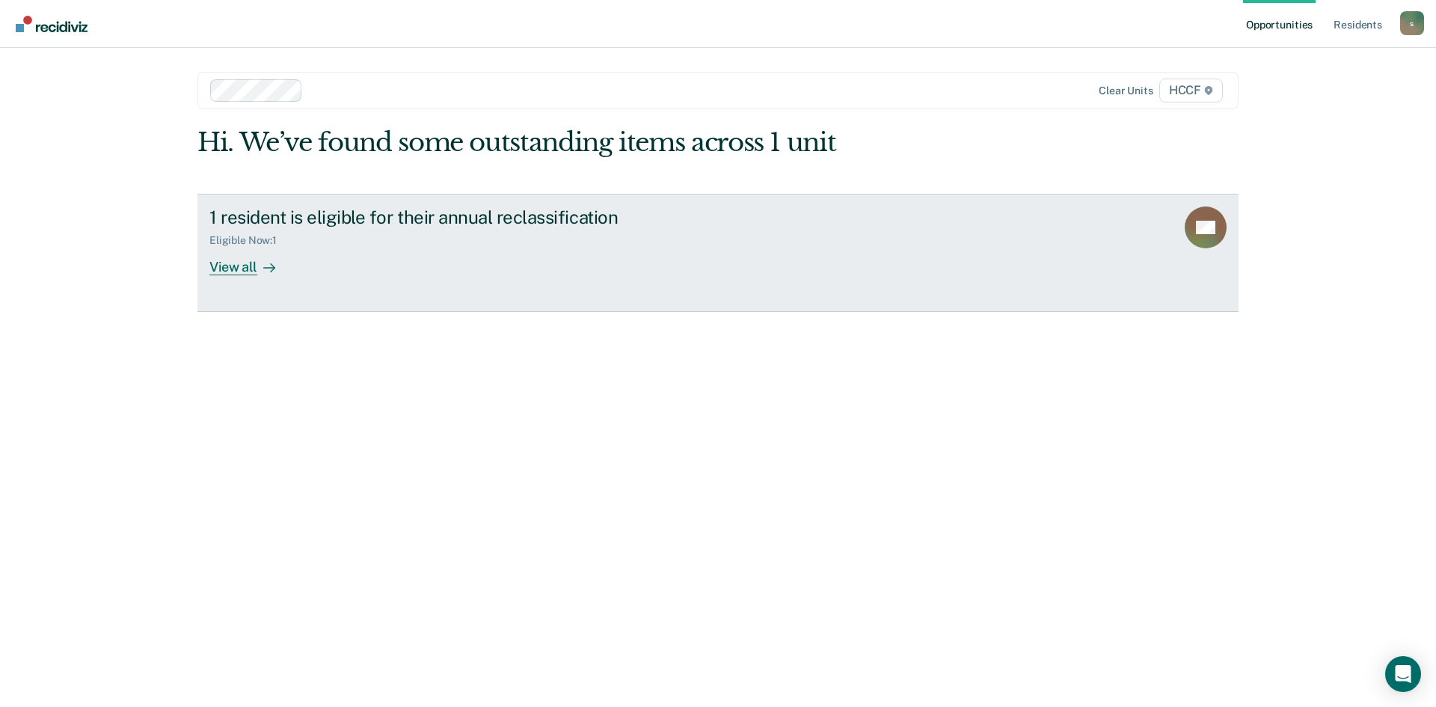
click at [260, 256] on div "View all" at bounding box center [251, 260] width 84 height 29
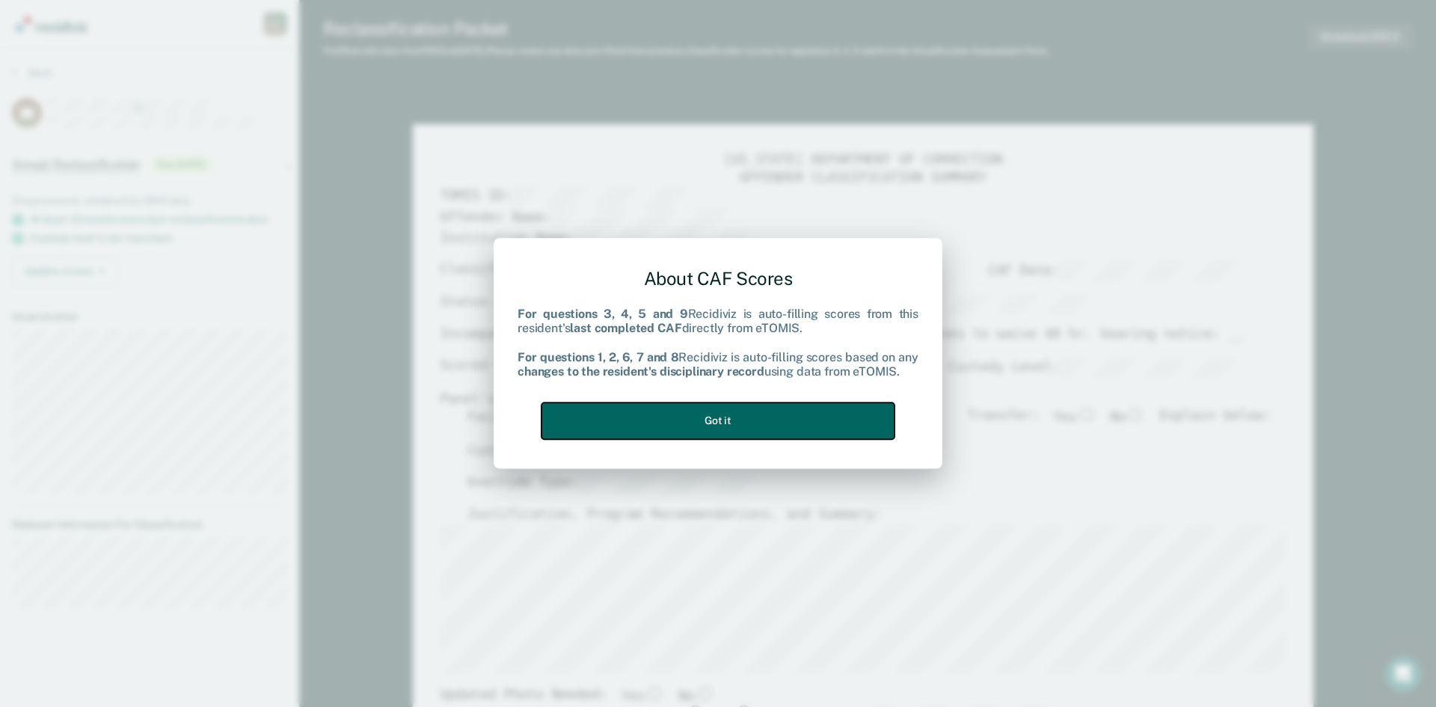
click at [834, 428] on button "Got it" at bounding box center [717, 420] width 353 height 37
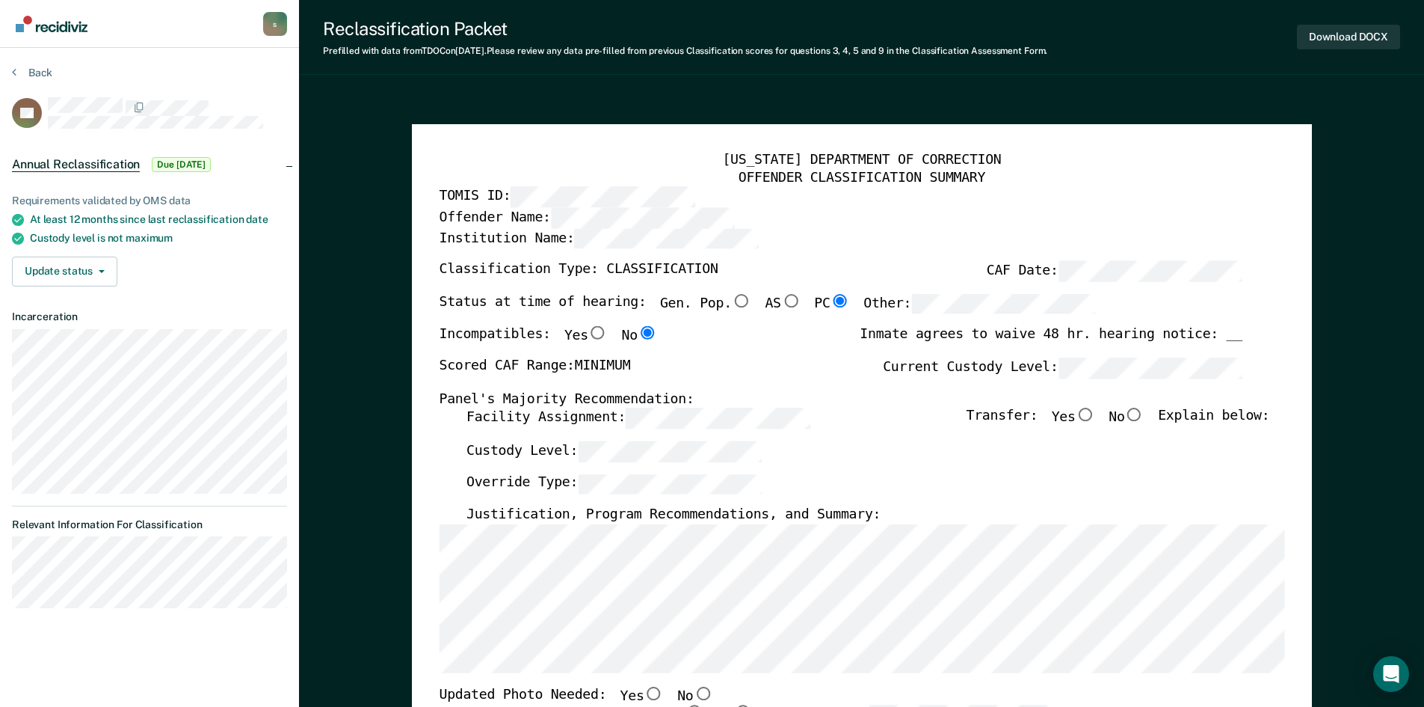
click at [1144, 419] on input "No" at bounding box center [1134, 414] width 19 height 13
type textarea "x"
radio input "true"
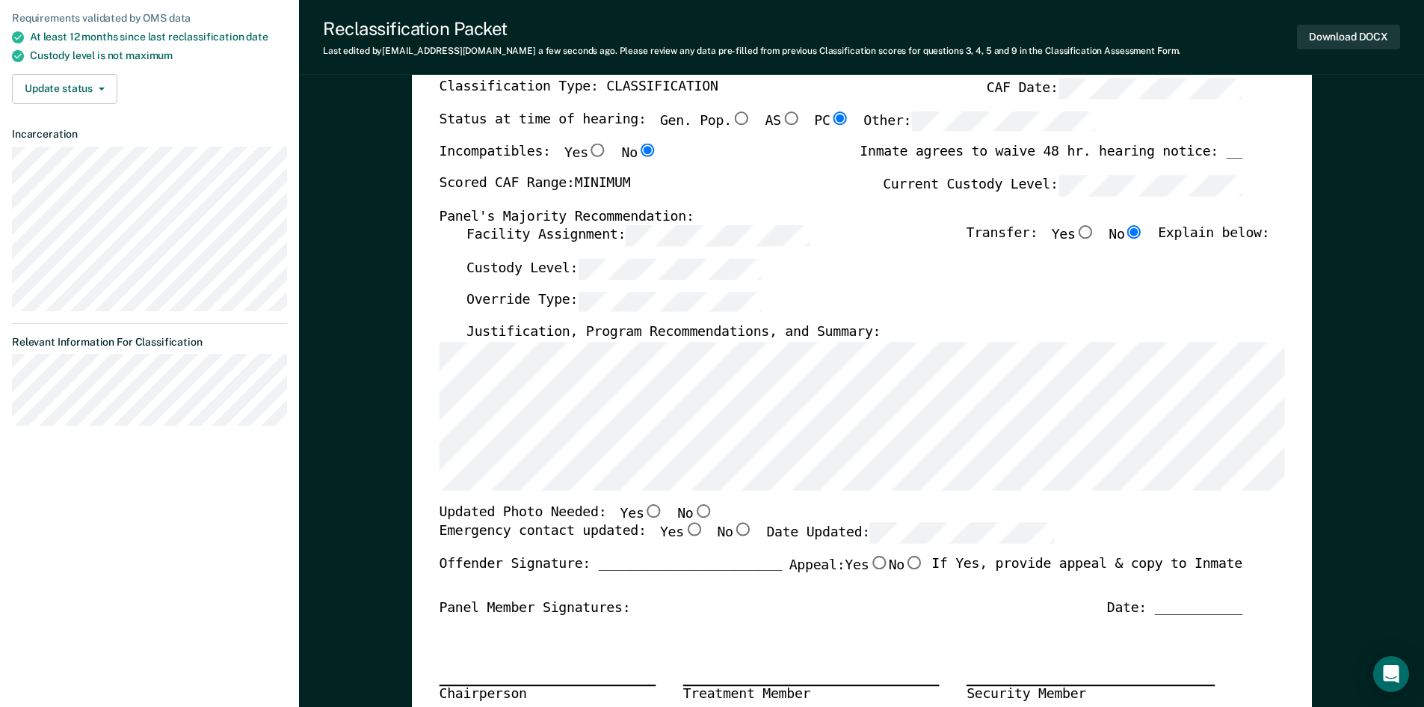
scroll to position [224, 0]
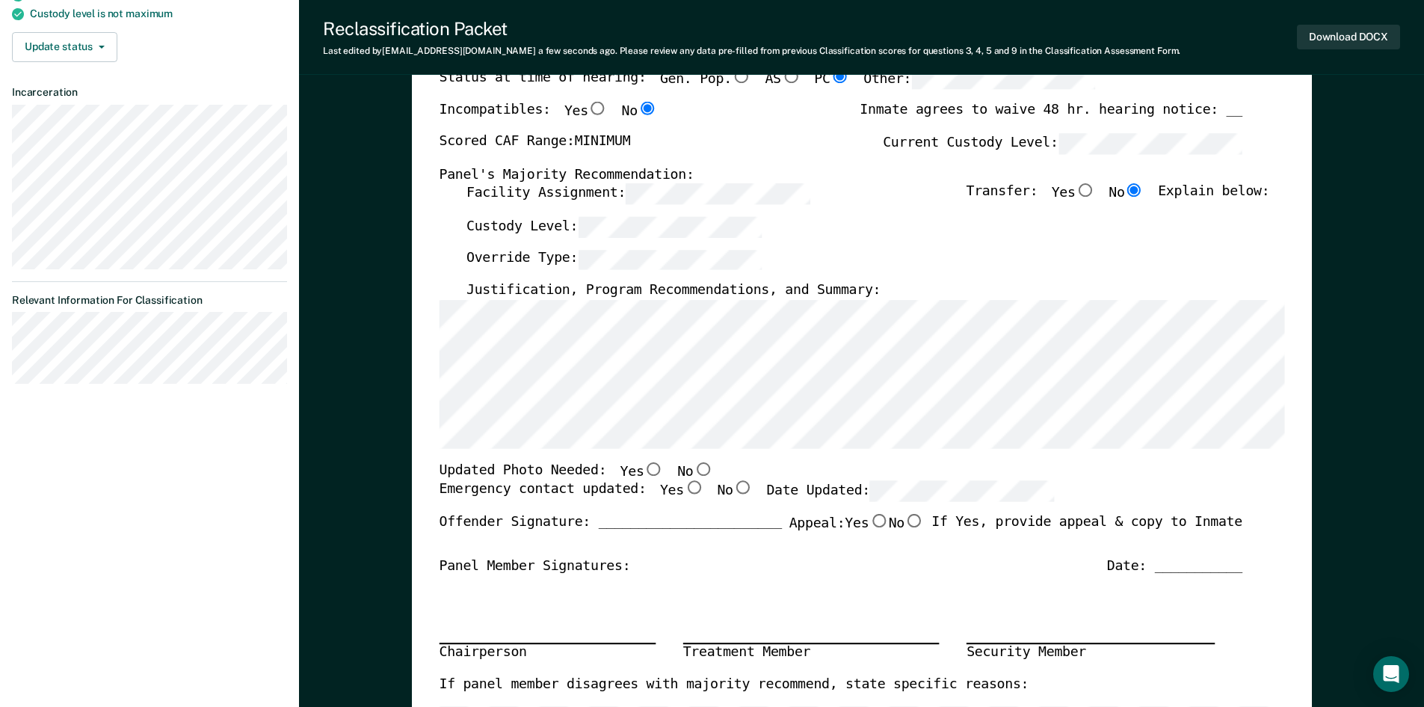
click at [907, 450] on div "[US_STATE] DEPARTMENT OF CORRECTION OFFENDER CLASSIFICATION SUMMARY TOMIS ID: O…" at bounding box center [862, 476] width 846 height 1098
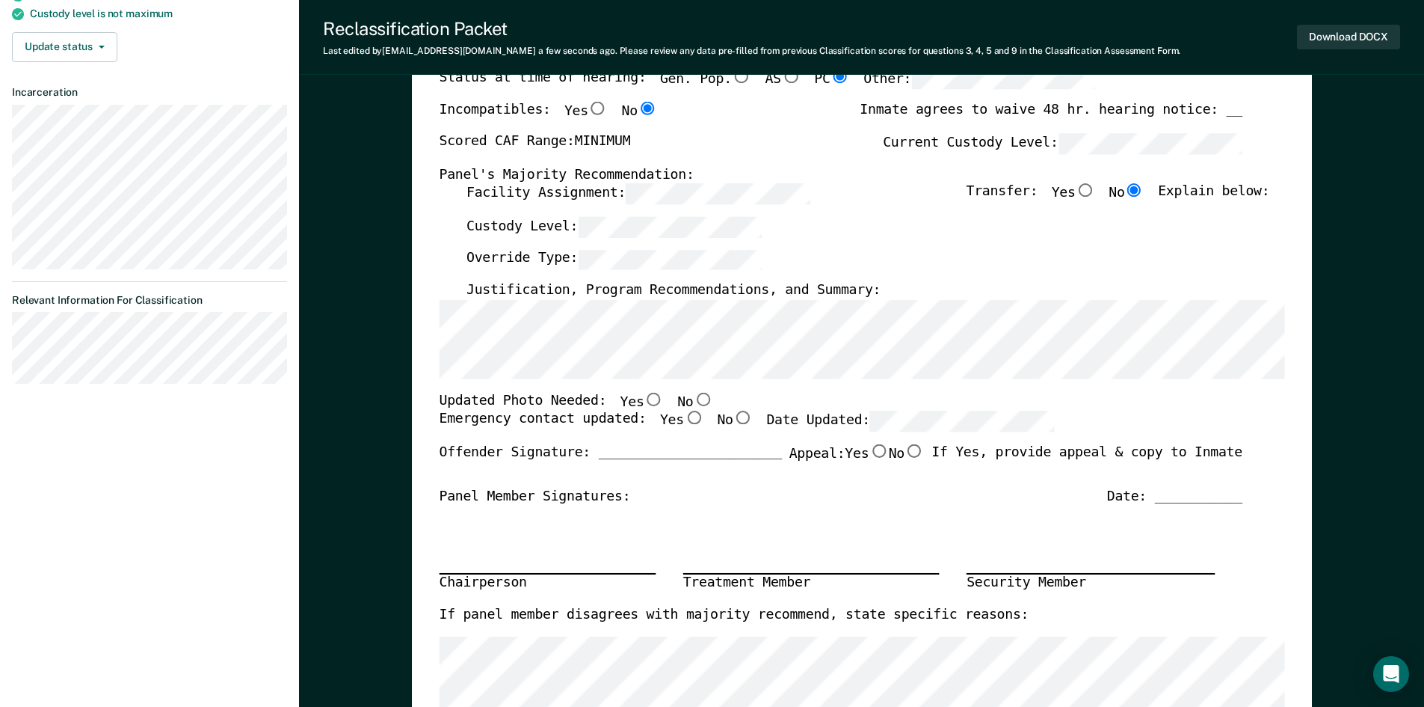
click at [693, 399] on input "No" at bounding box center [702, 398] width 19 height 13
type textarea "x"
radio input "true"
click at [683, 420] on input "Yes" at bounding box center [692, 417] width 19 height 13
type textarea "x"
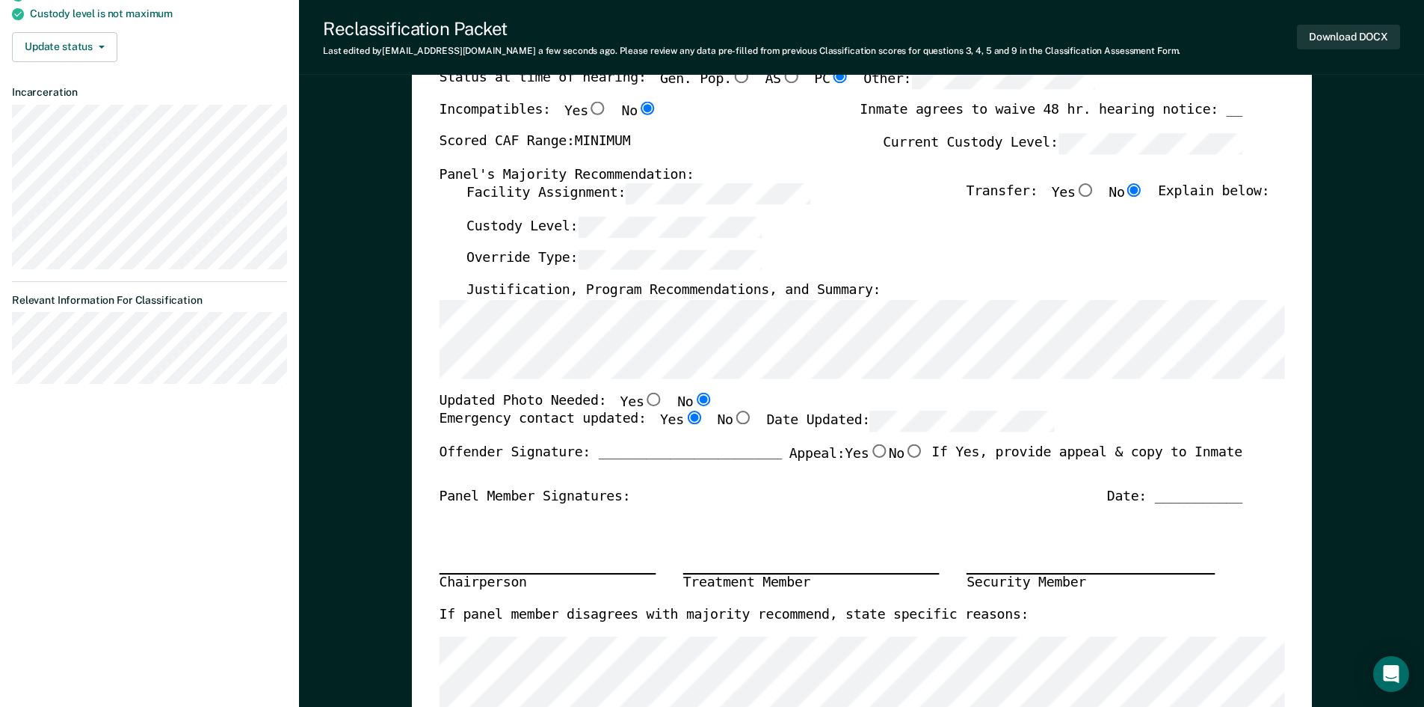
radio input "true"
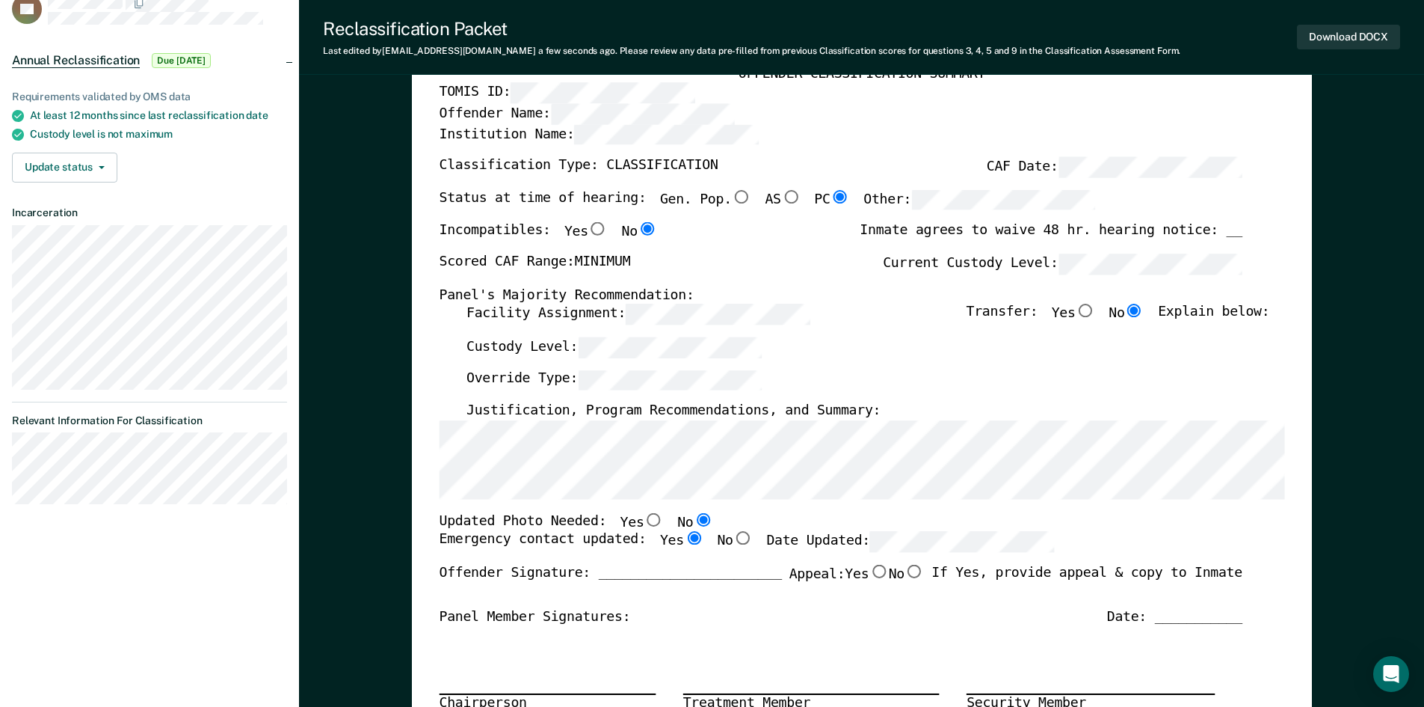
scroll to position [0, 0]
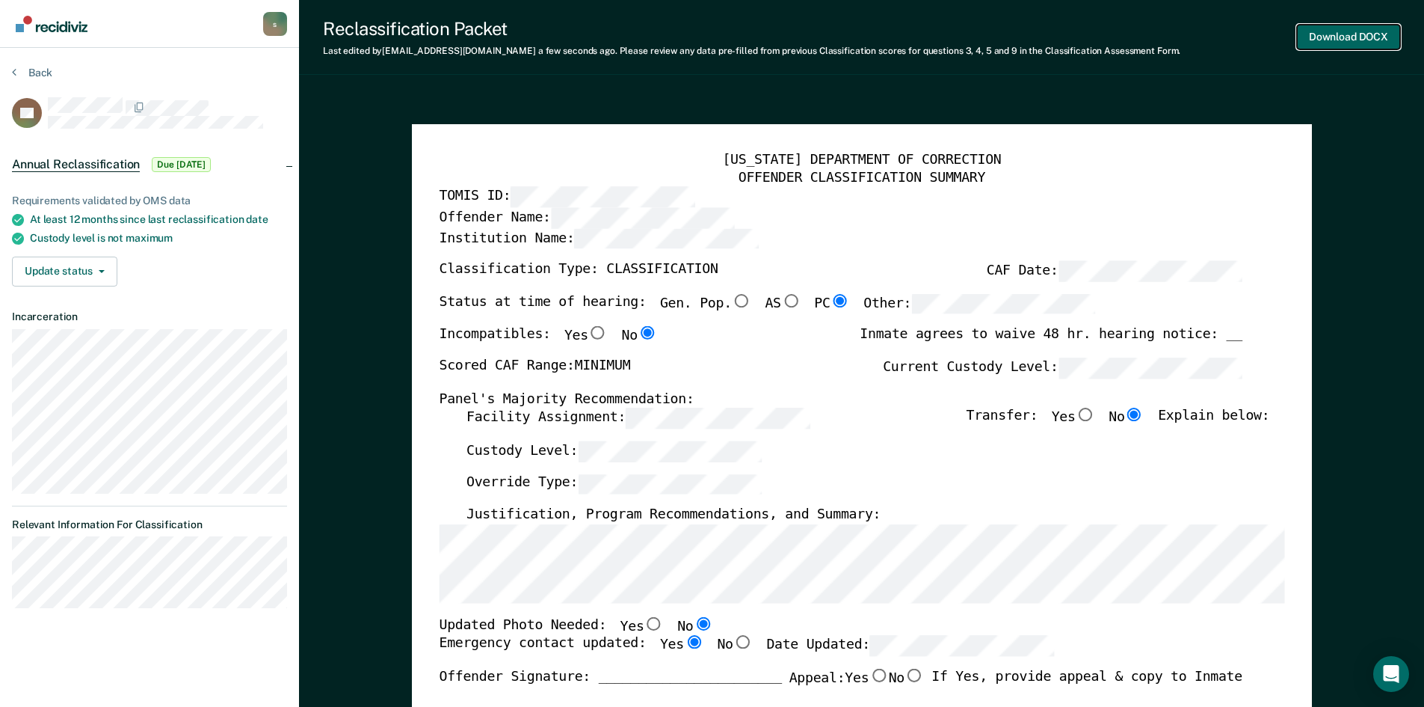
click at [1348, 36] on button "Download DOCX" at bounding box center [1348, 37] width 103 height 25
type textarea "x"
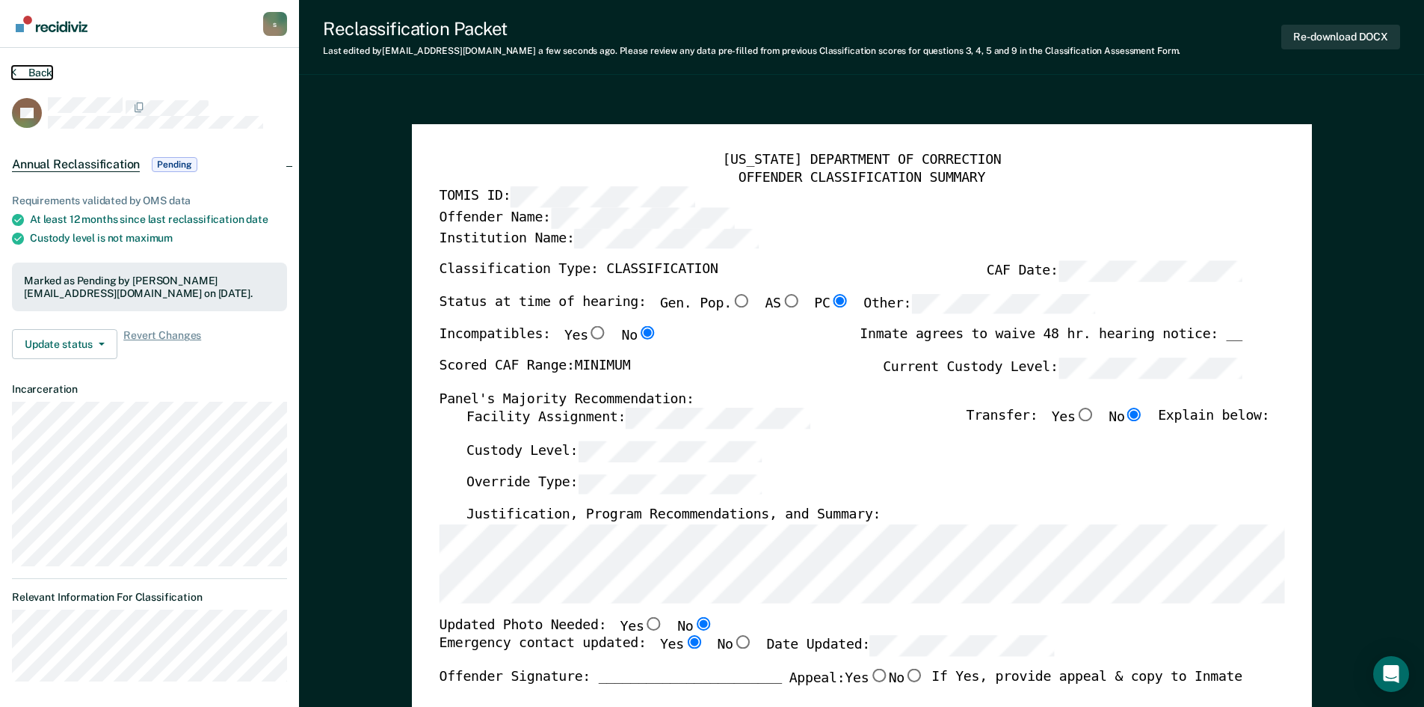
click at [27, 74] on button "Back" at bounding box center [32, 72] width 40 height 13
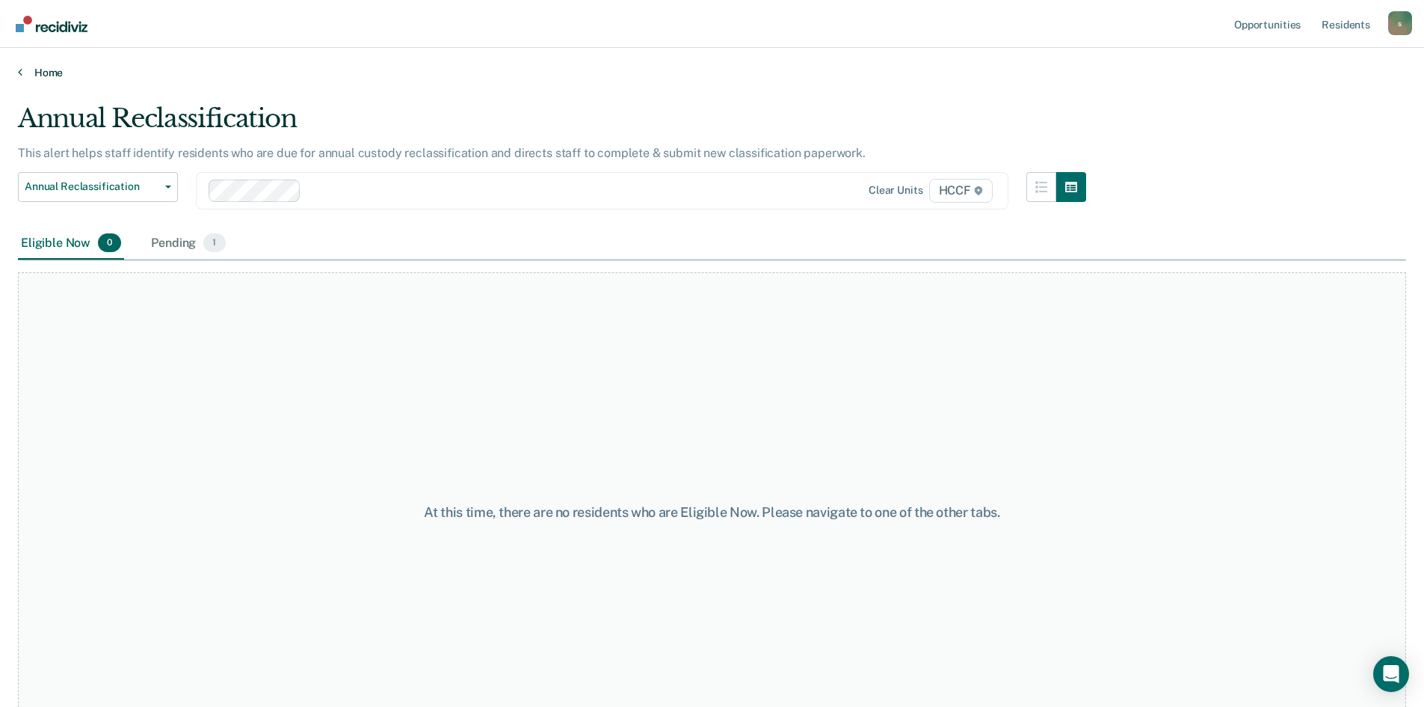
click at [27, 74] on link "Home" at bounding box center [712, 72] width 1388 height 13
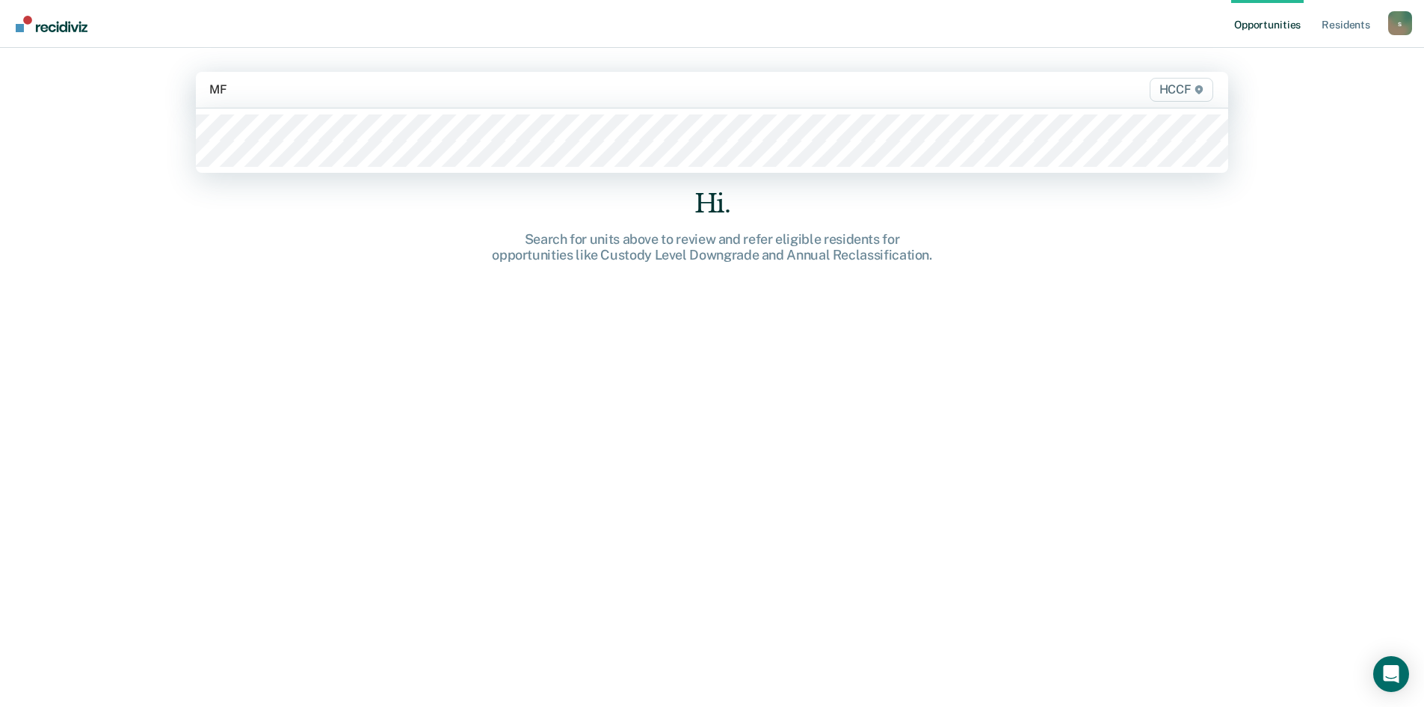
type input "MF2"
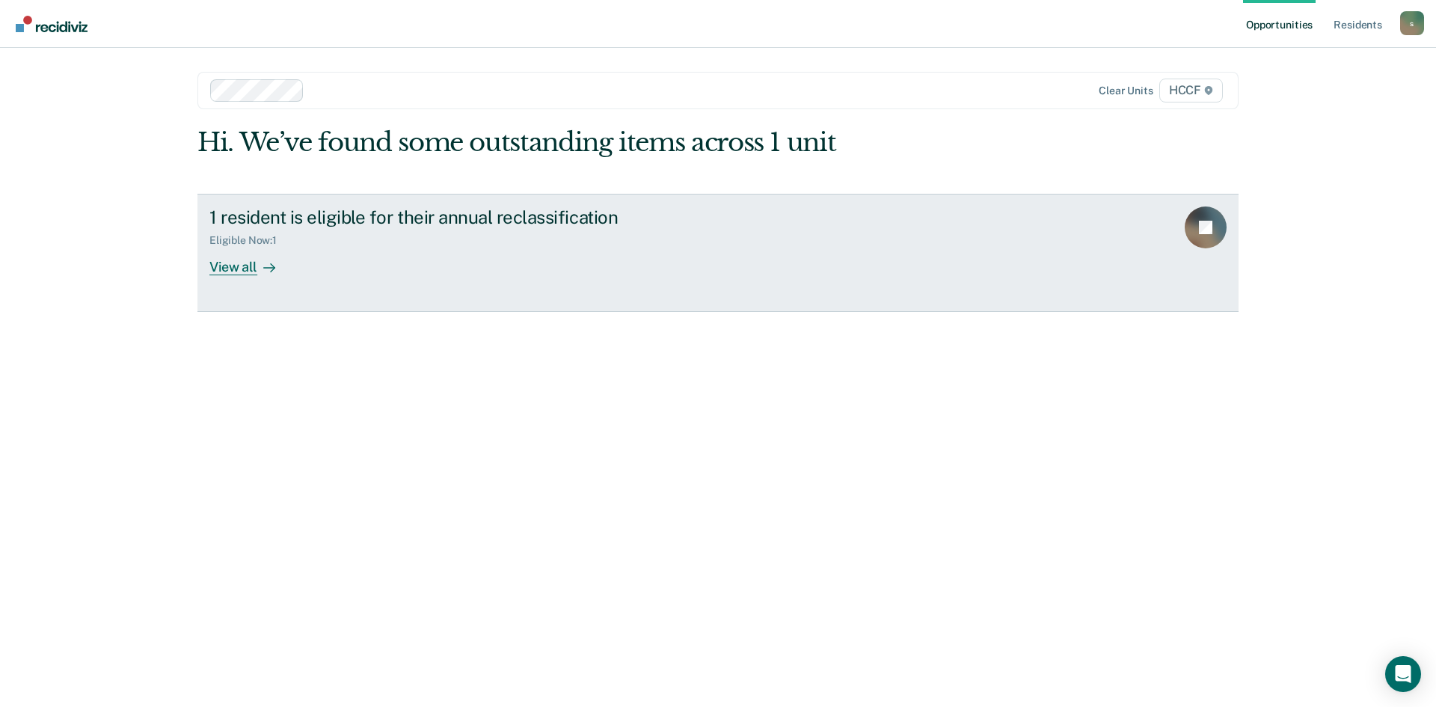
click at [257, 267] on div at bounding box center [266, 266] width 18 height 17
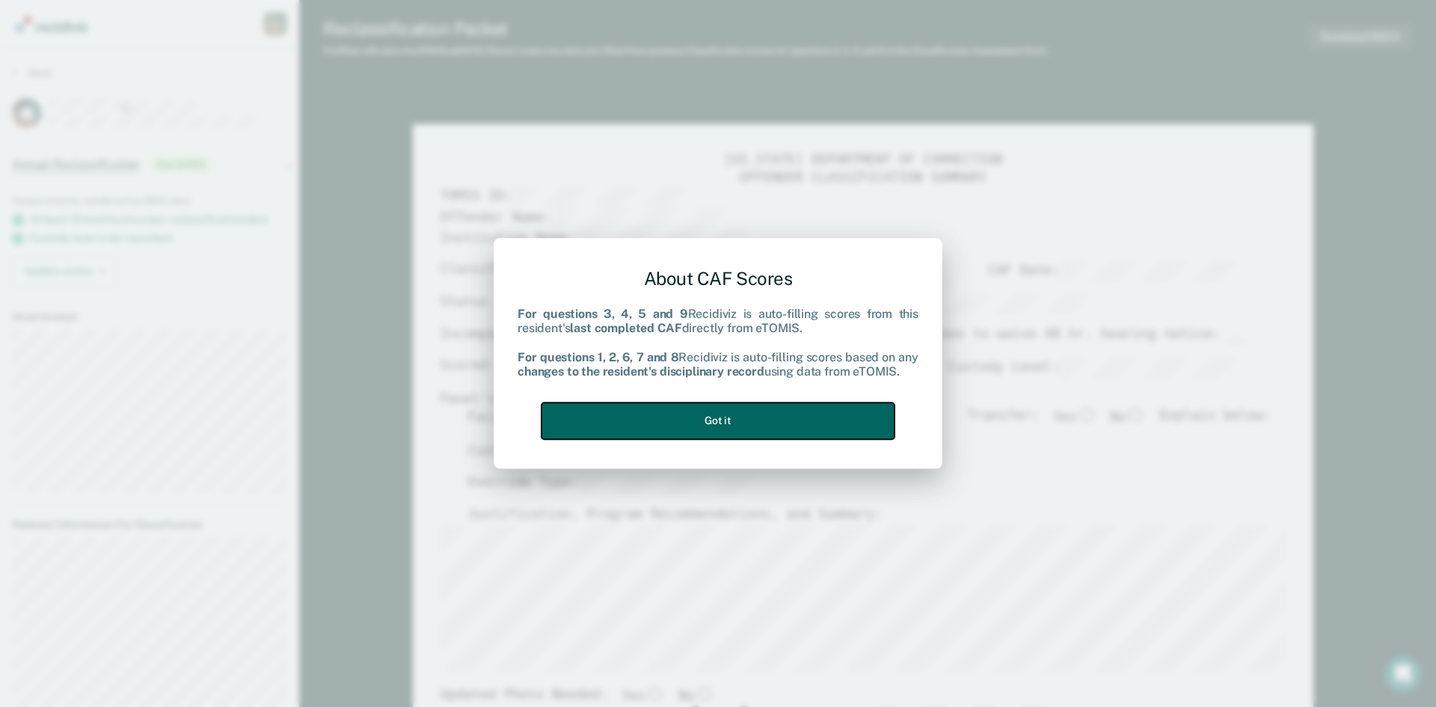
click at [778, 412] on button "Got it" at bounding box center [717, 420] width 353 height 37
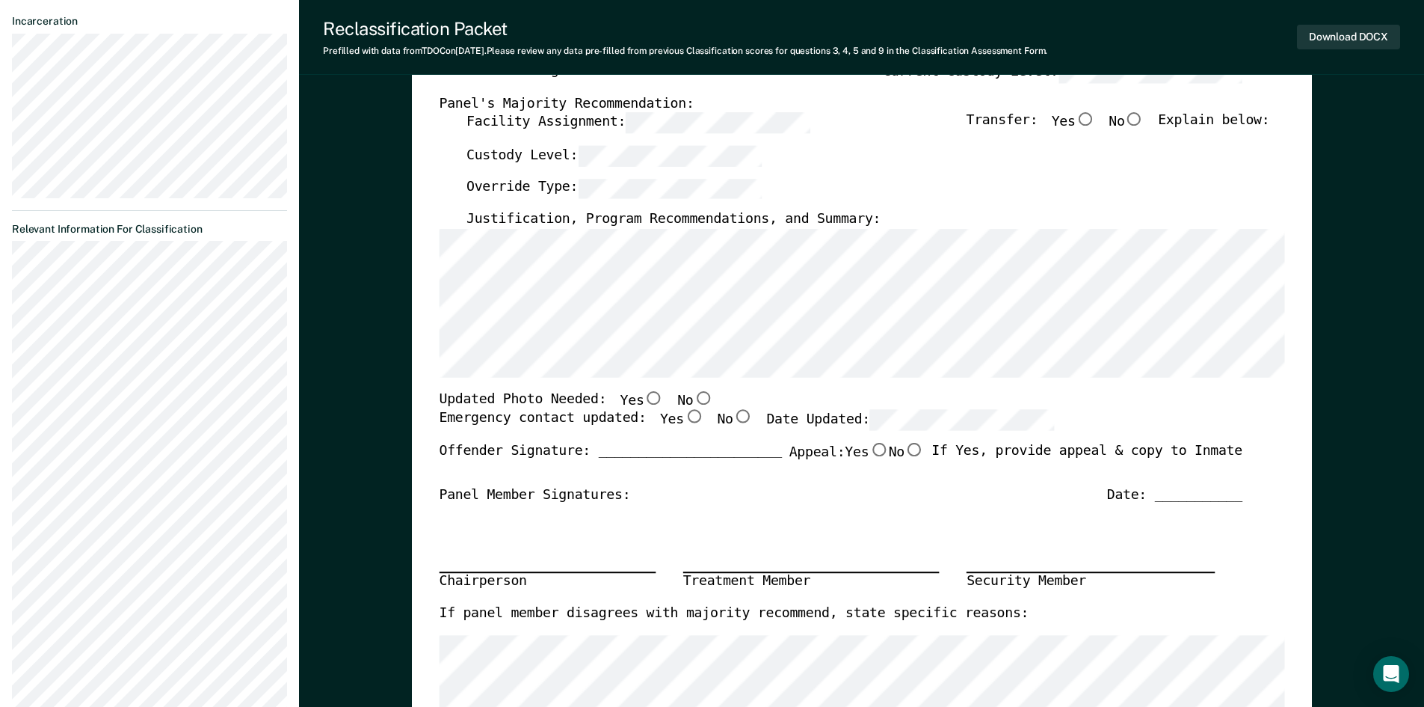
scroll to position [299, 0]
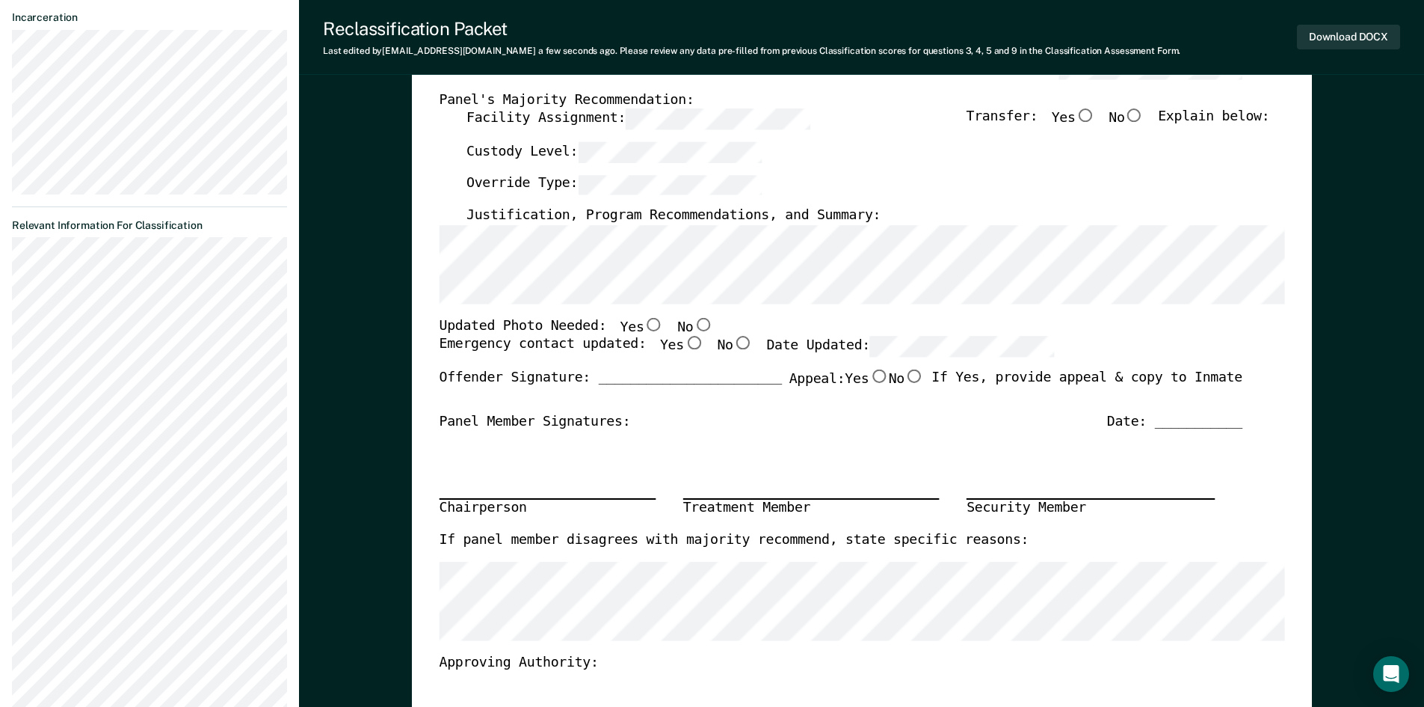
click at [693, 327] on input "No" at bounding box center [702, 323] width 19 height 13
type textarea "x"
radio input "true"
click at [683, 339] on input "Yes" at bounding box center [692, 342] width 19 height 13
type textarea "x"
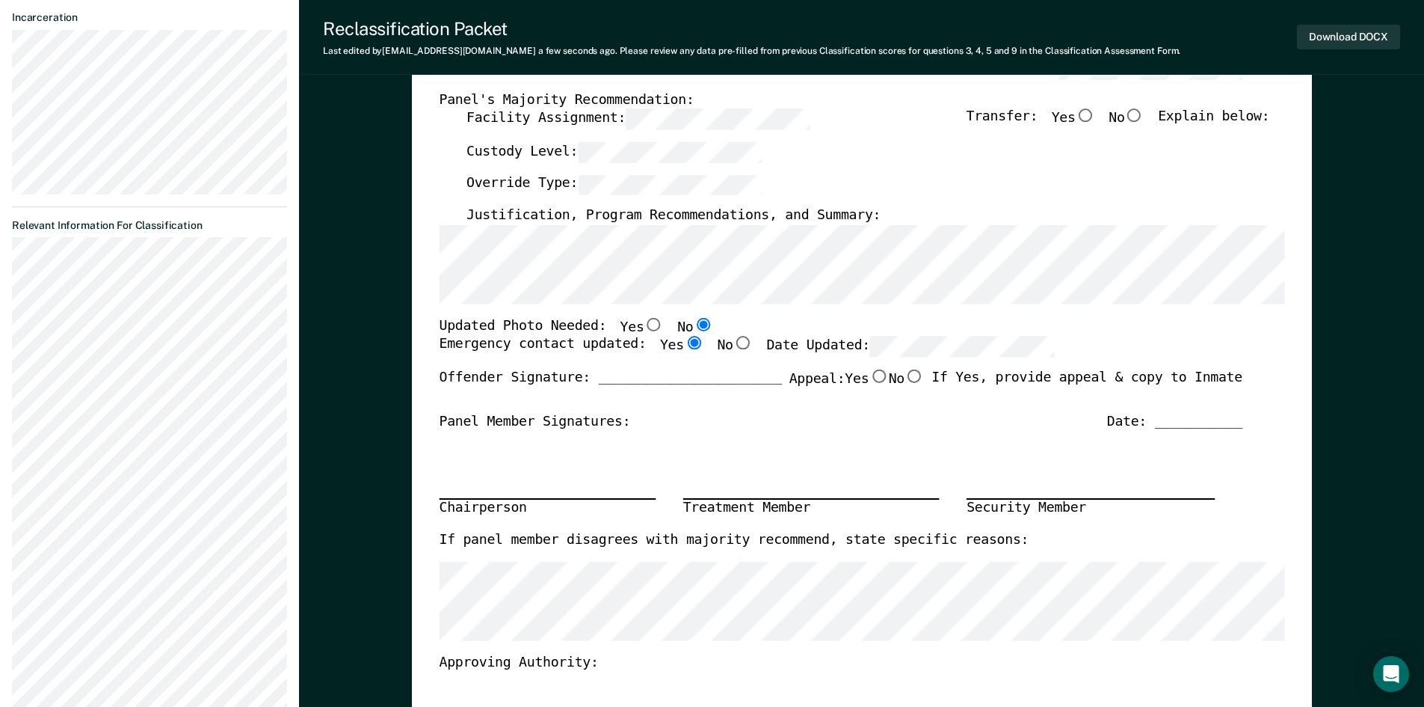
radio input "true"
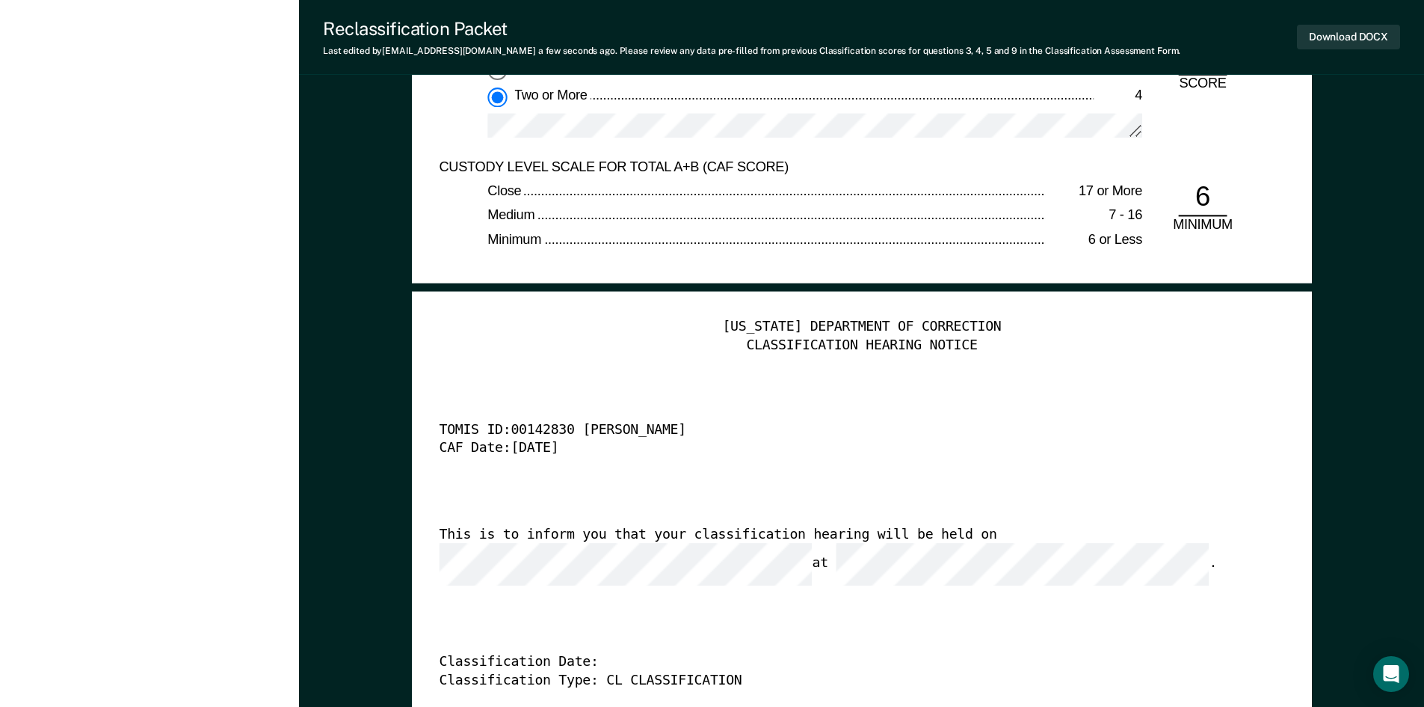
scroll to position [3514, 0]
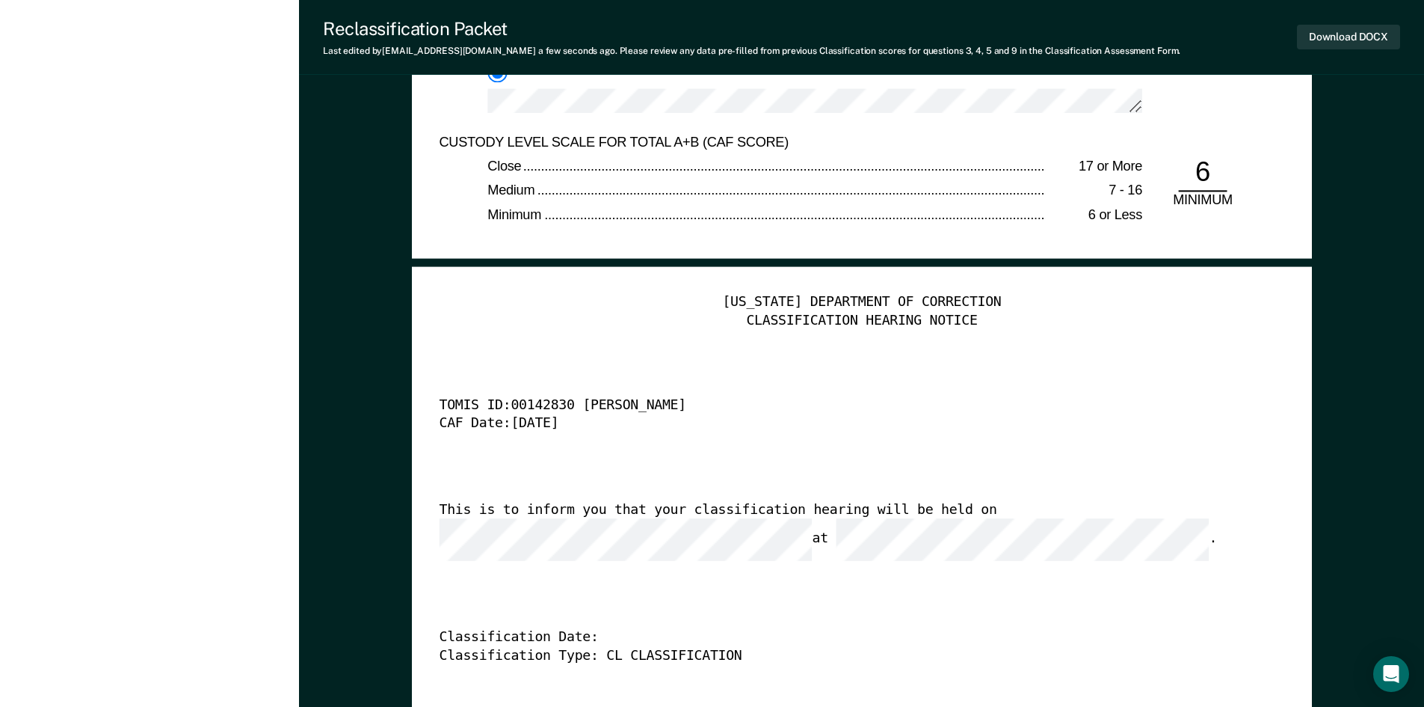
click at [529, 521] on div "This is to inform you that your classification hearing will be held on at ." at bounding box center [840, 531] width 803 height 60
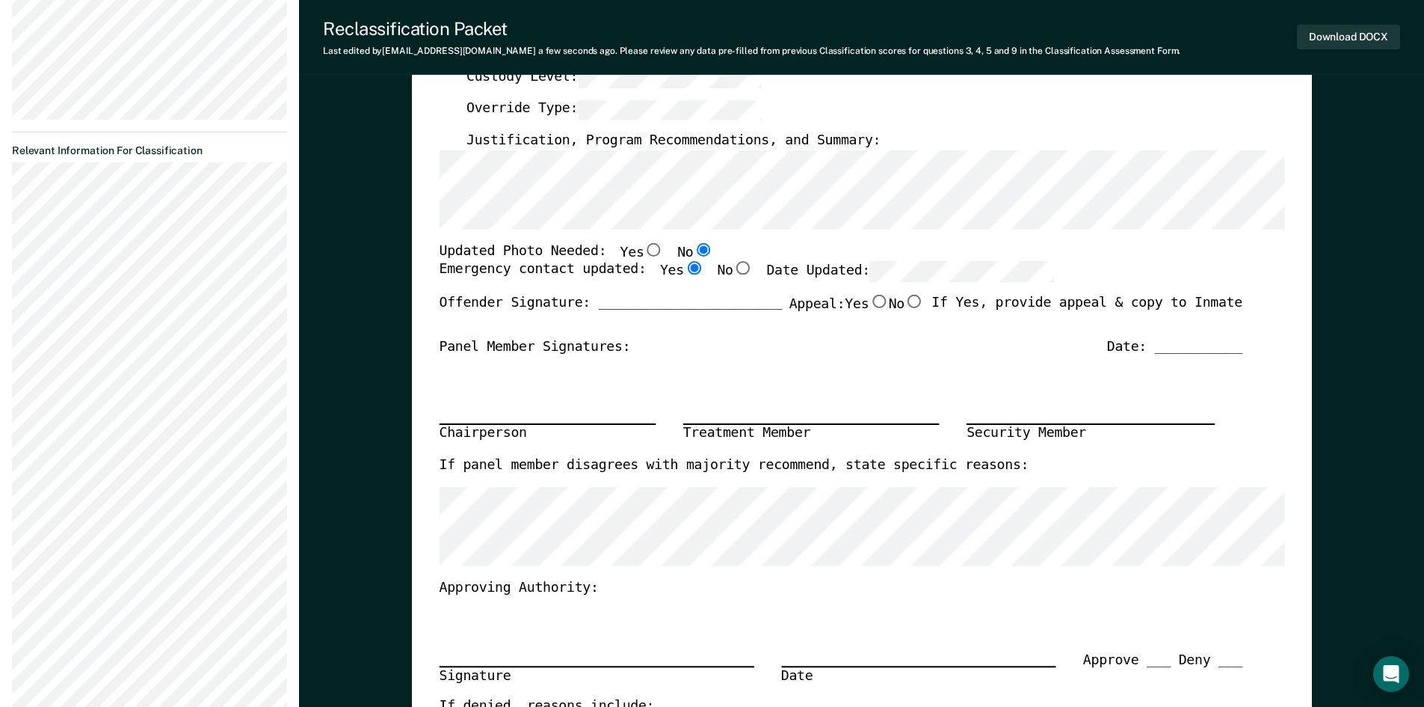
scroll to position [299, 0]
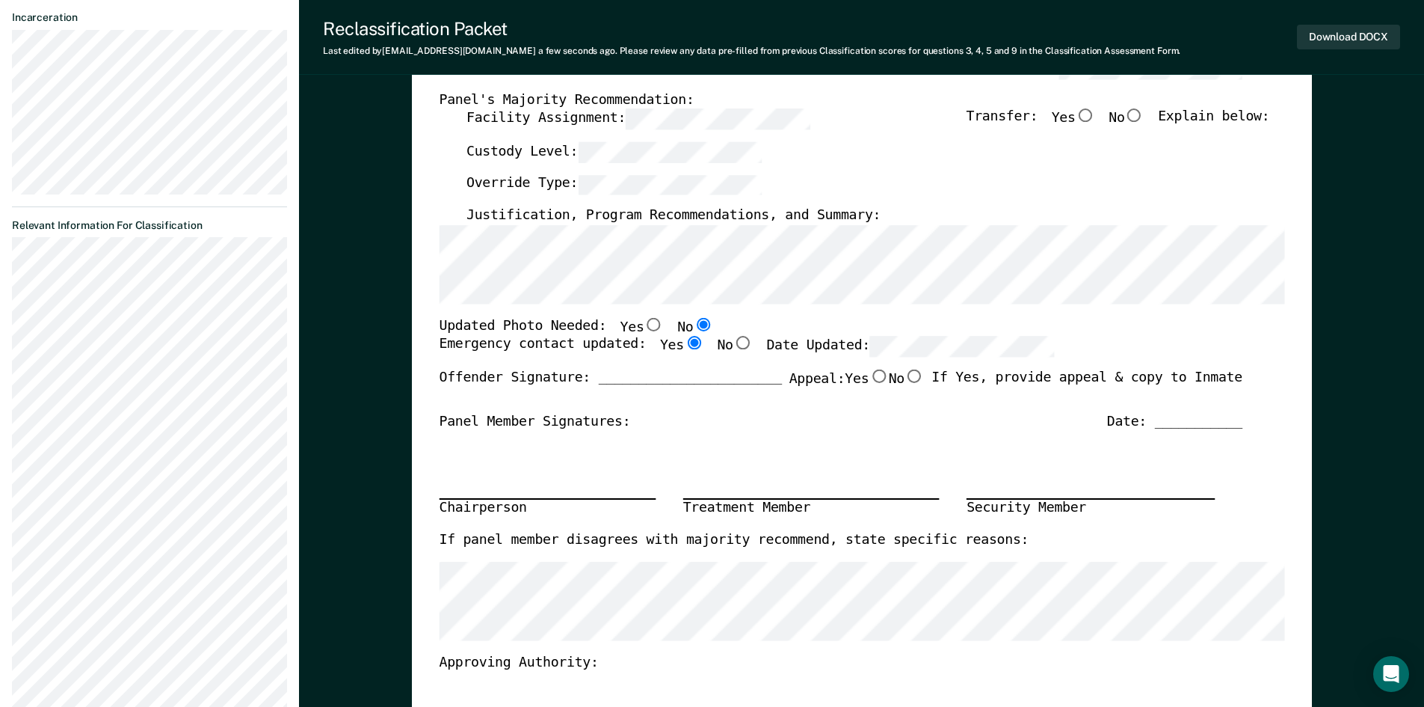
click at [1144, 115] on input "No" at bounding box center [1134, 115] width 19 height 13
type textarea "x"
radio input "true"
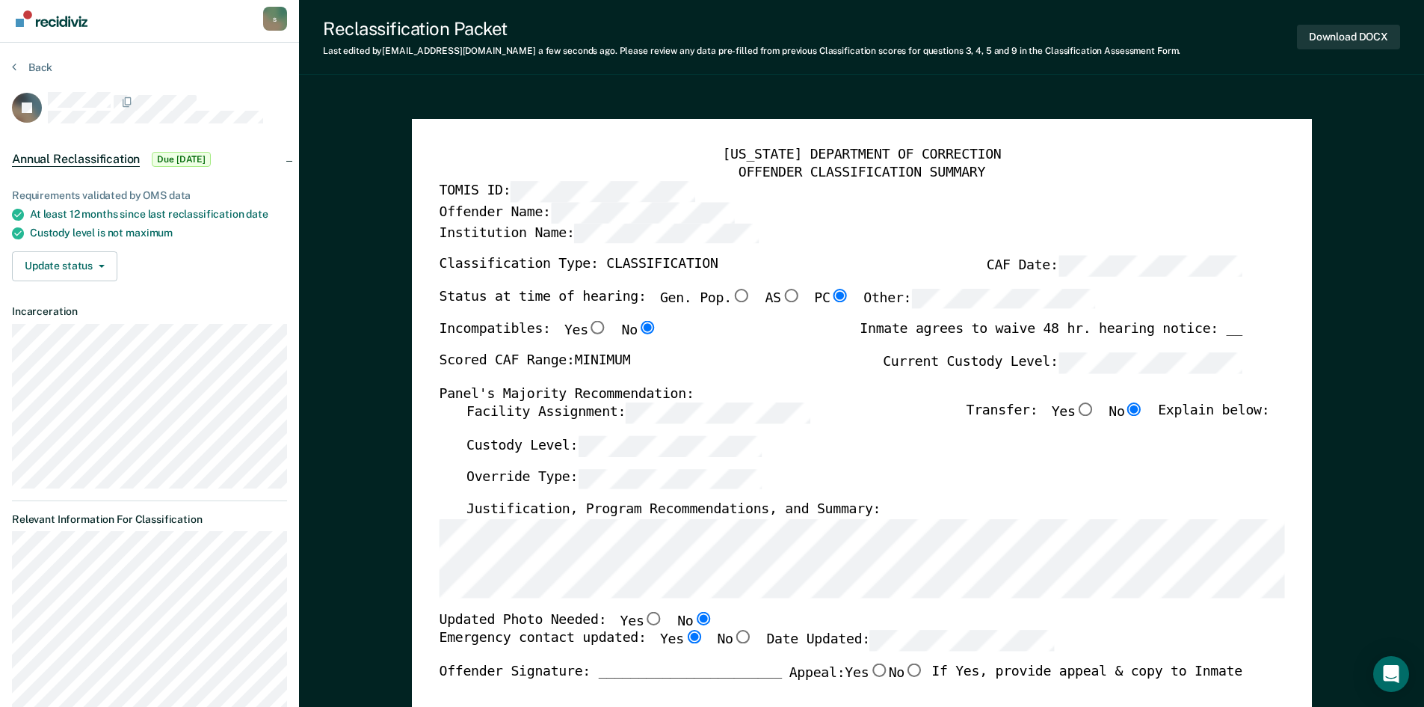
scroll to position [0, 0]
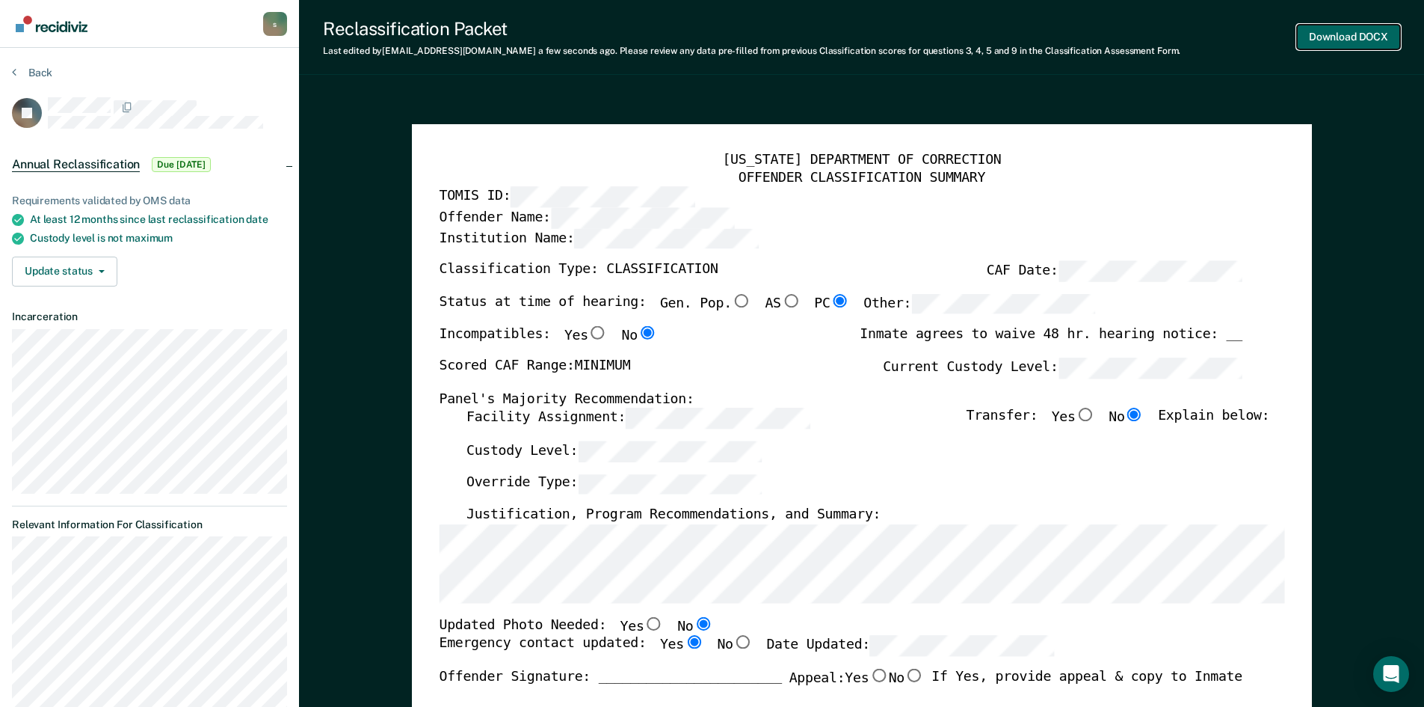
click at [1355, 43] on button "Download DOCX" at bounding box center [1348, 37] width 103 height 25
type textarea "x"
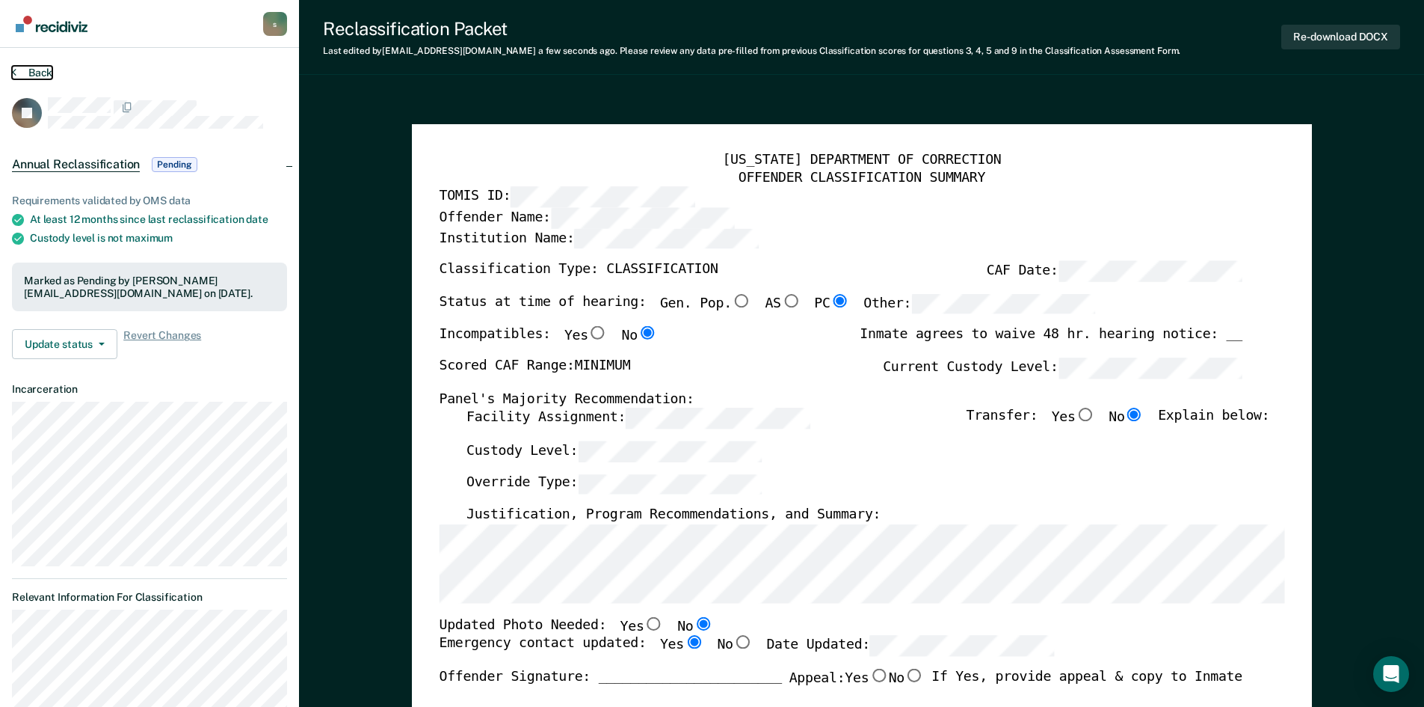
click at [47, 68] on button "Back" at bounding box center [32, 72] width 40 height 13
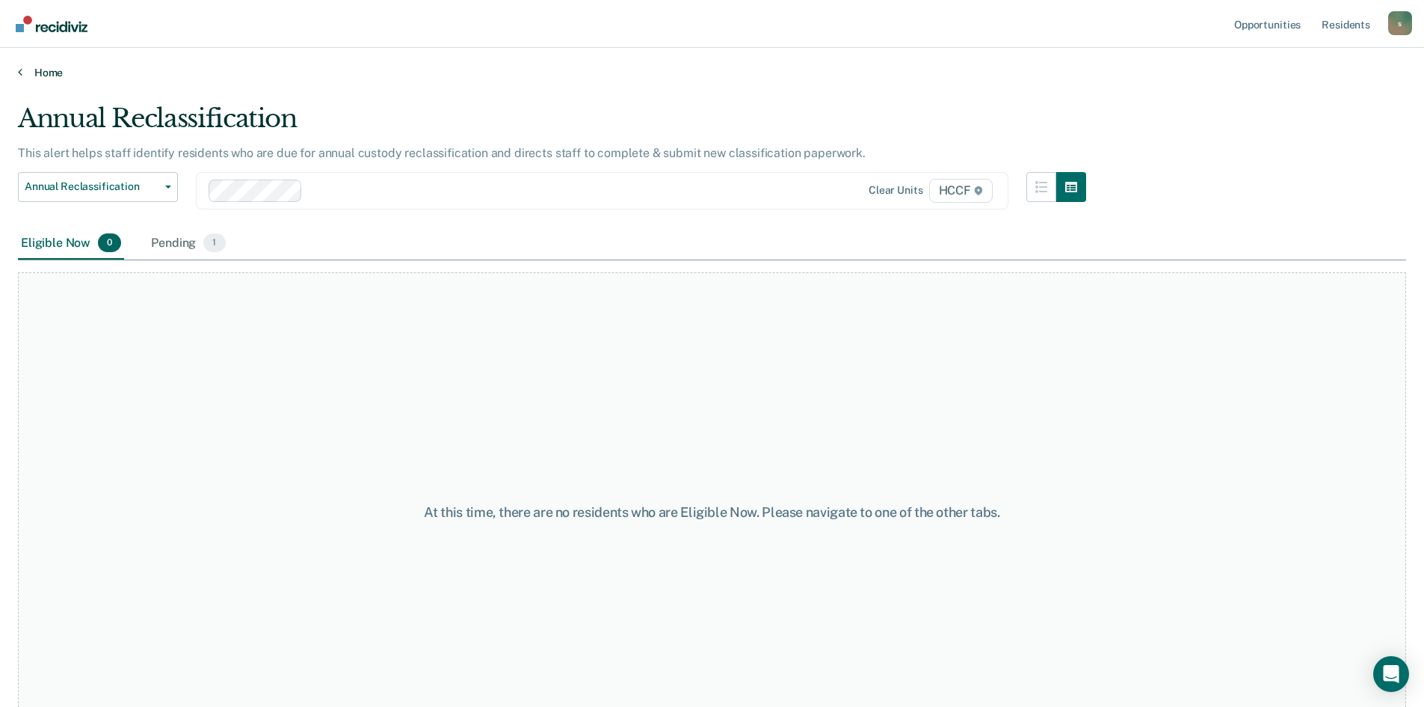
click at [49, 70] on link "Home" at bounding box center [712, 72] width 1388 height 13
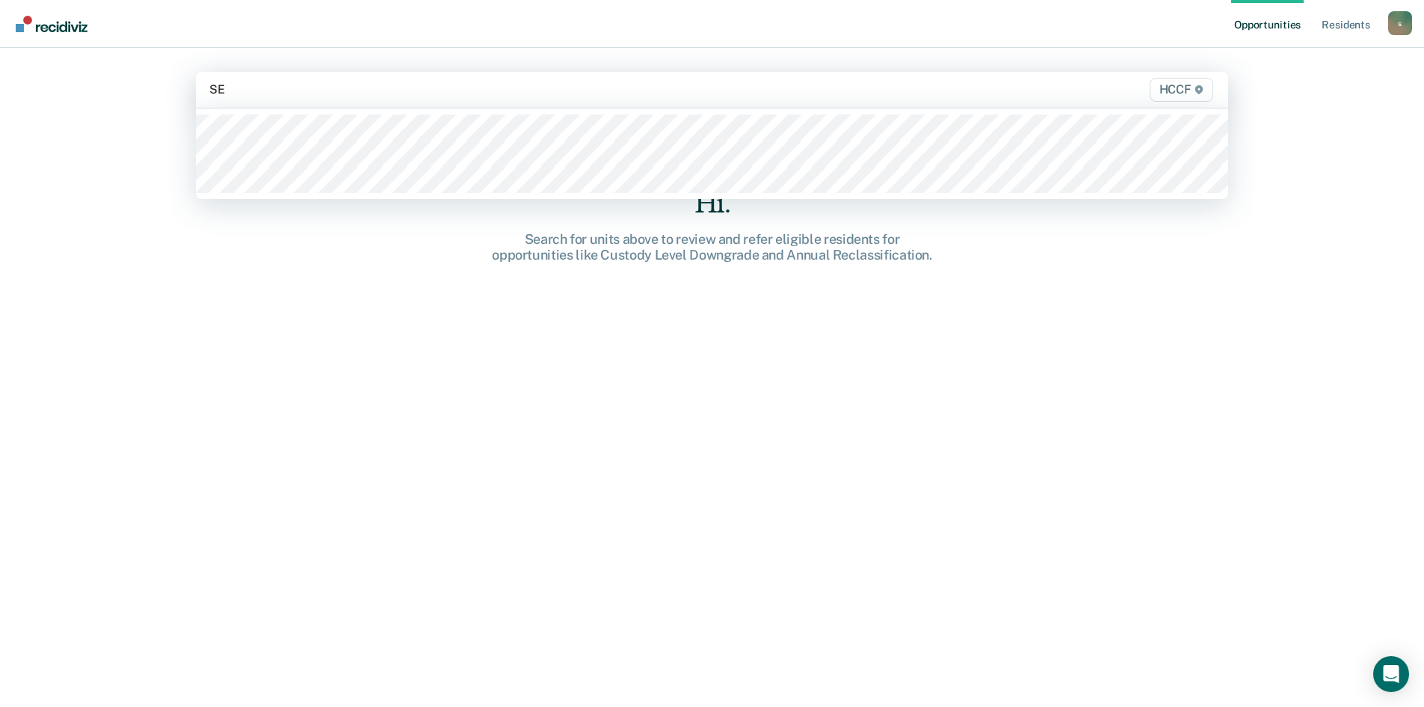
type input "SEG"
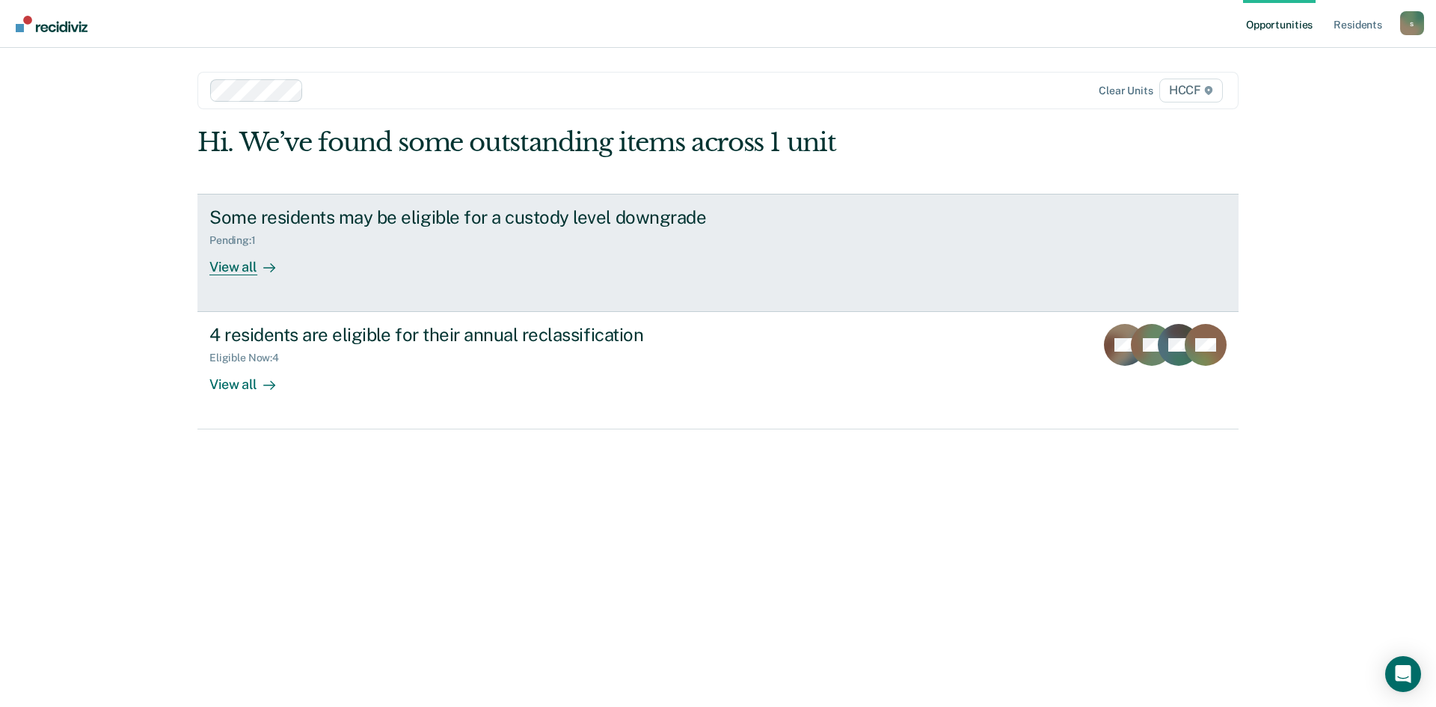
click at [431, 254] on div "Some residents may be eligible for a custody level downgrade Pending : 1 View a…" at bounding box center [489, 240] width 561 height 69
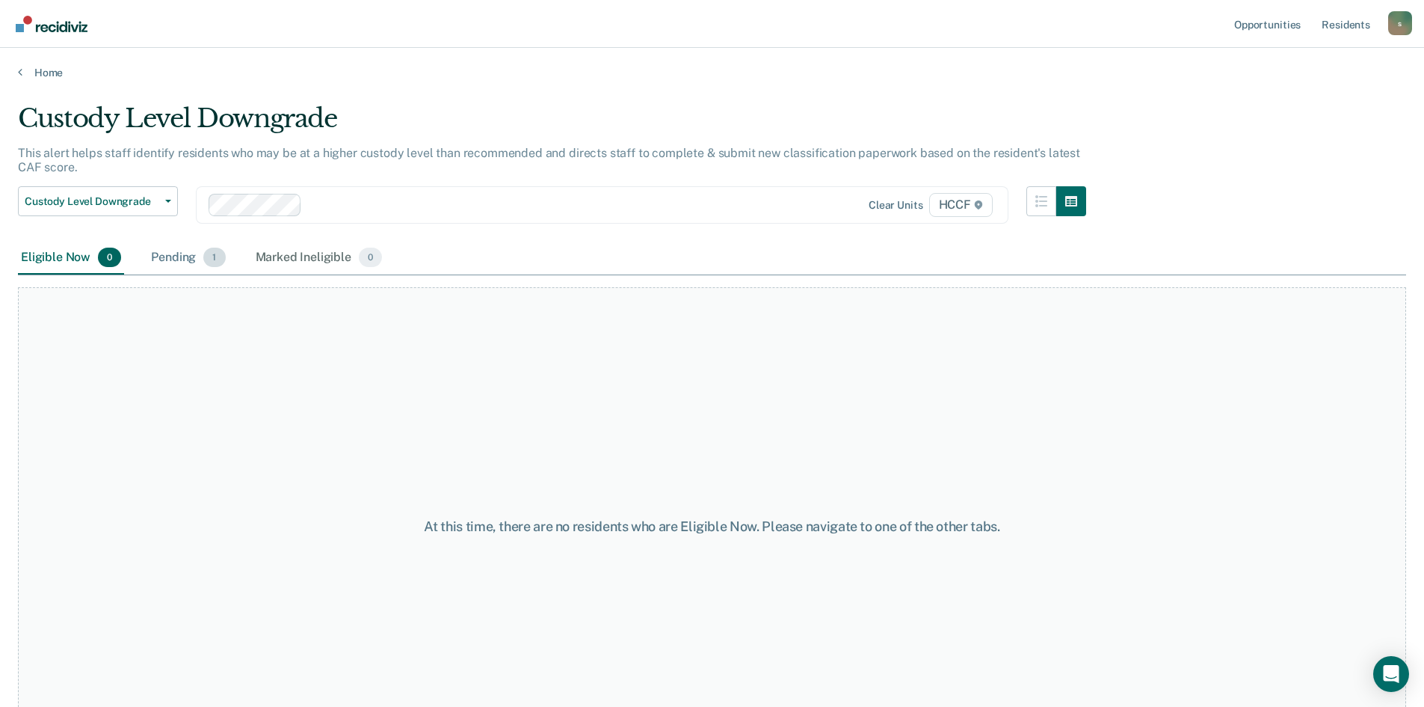
click at [185, 254] on div "Pending 1" at bounding box center [188, 258] width 80 height 33
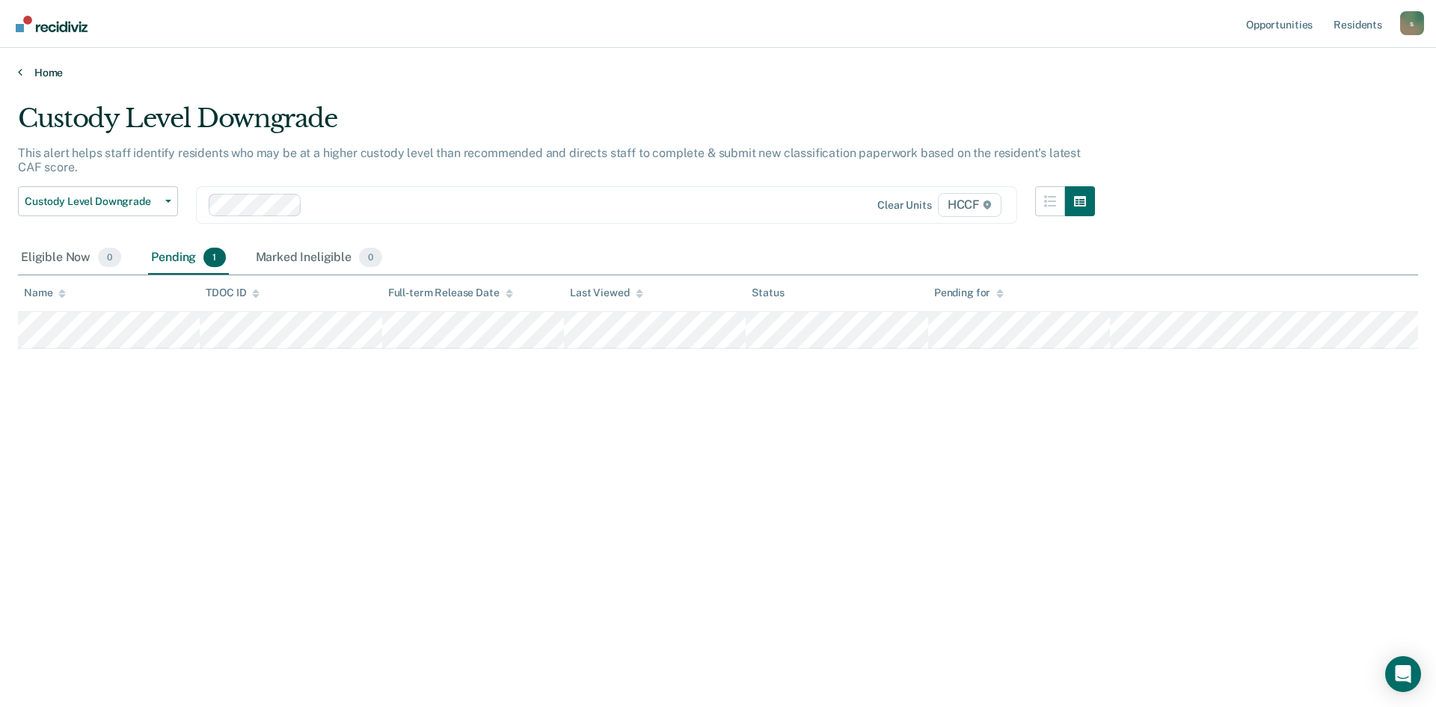
click at [34, 73] on link "Home" at bounding box center [718, 72] width 1400 height 13
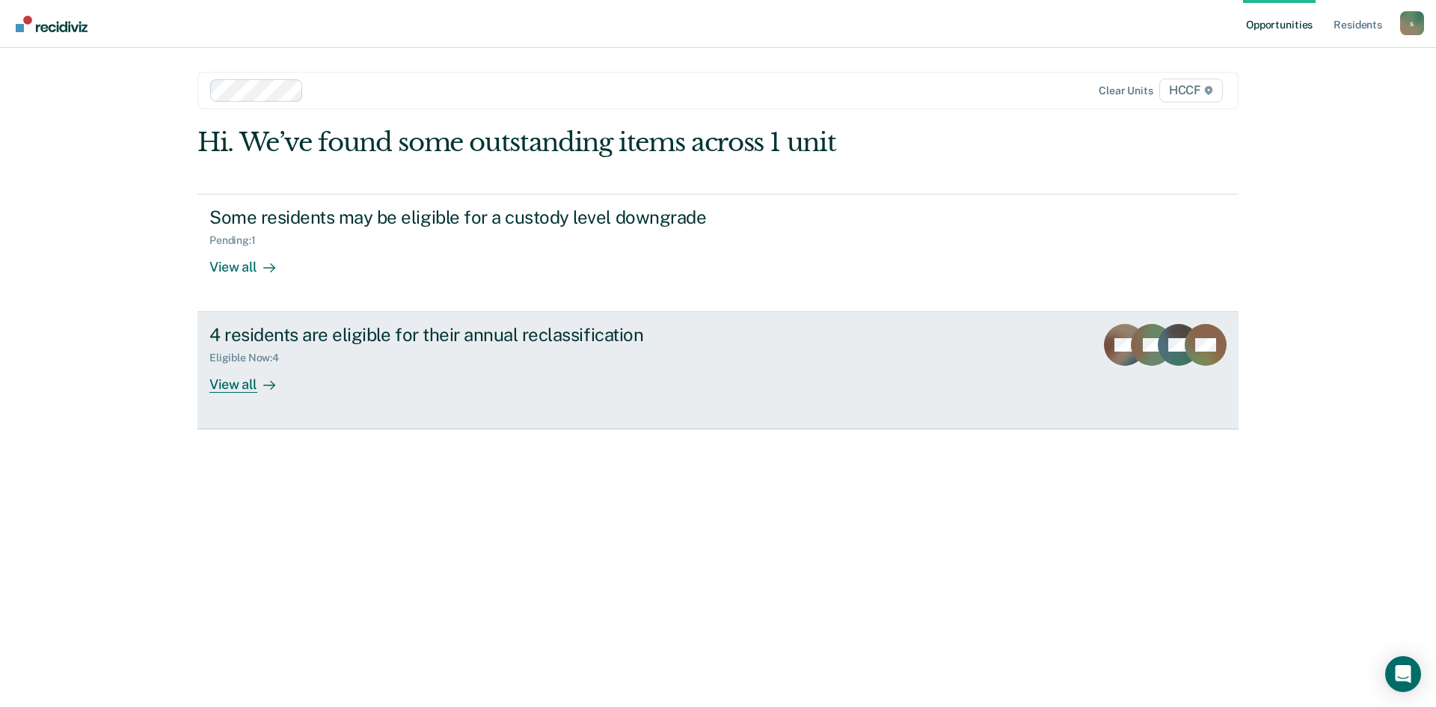
click at [259, 361] on div "Eligible Now : 4" at bounding box center [249, 357] width 81 height 13
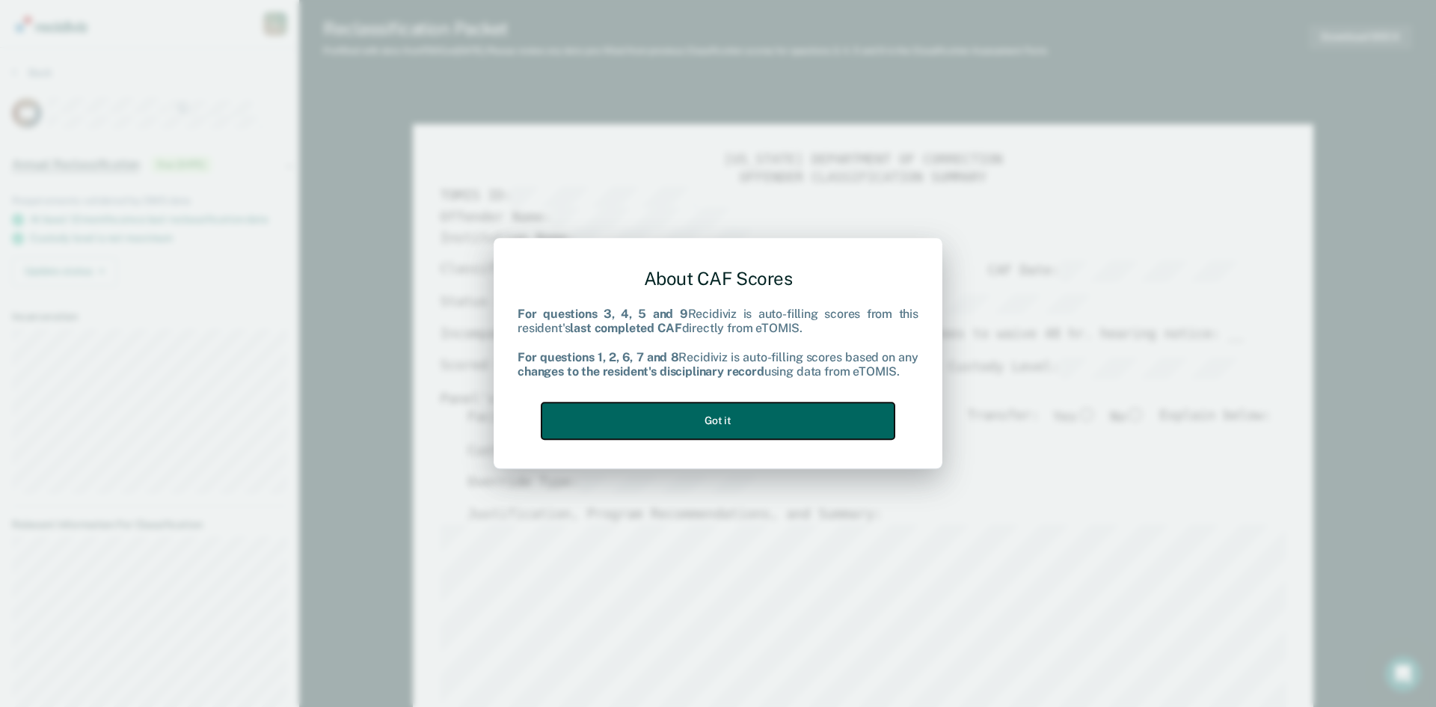
click at [767, 417] on button "Got it" at bounding box center [717, 420] width 353 height 37
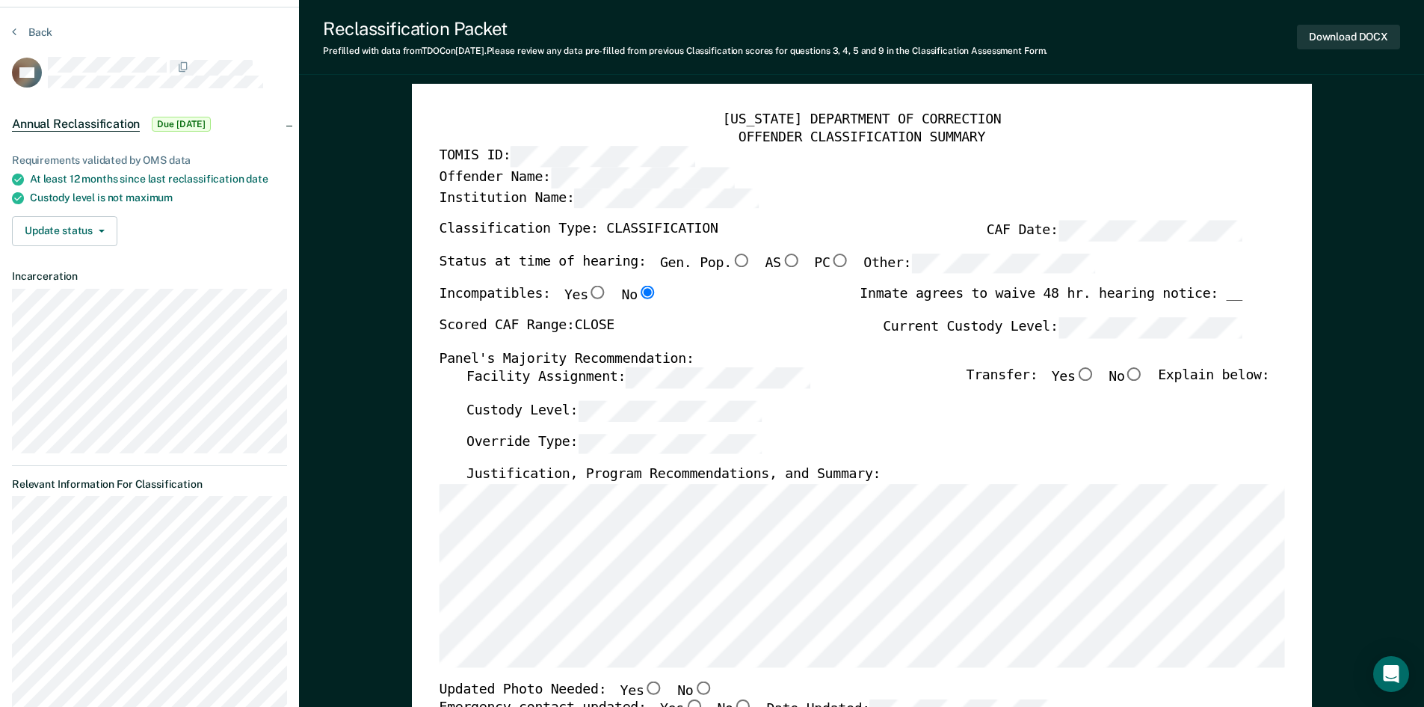
scroll to position [75, 0]
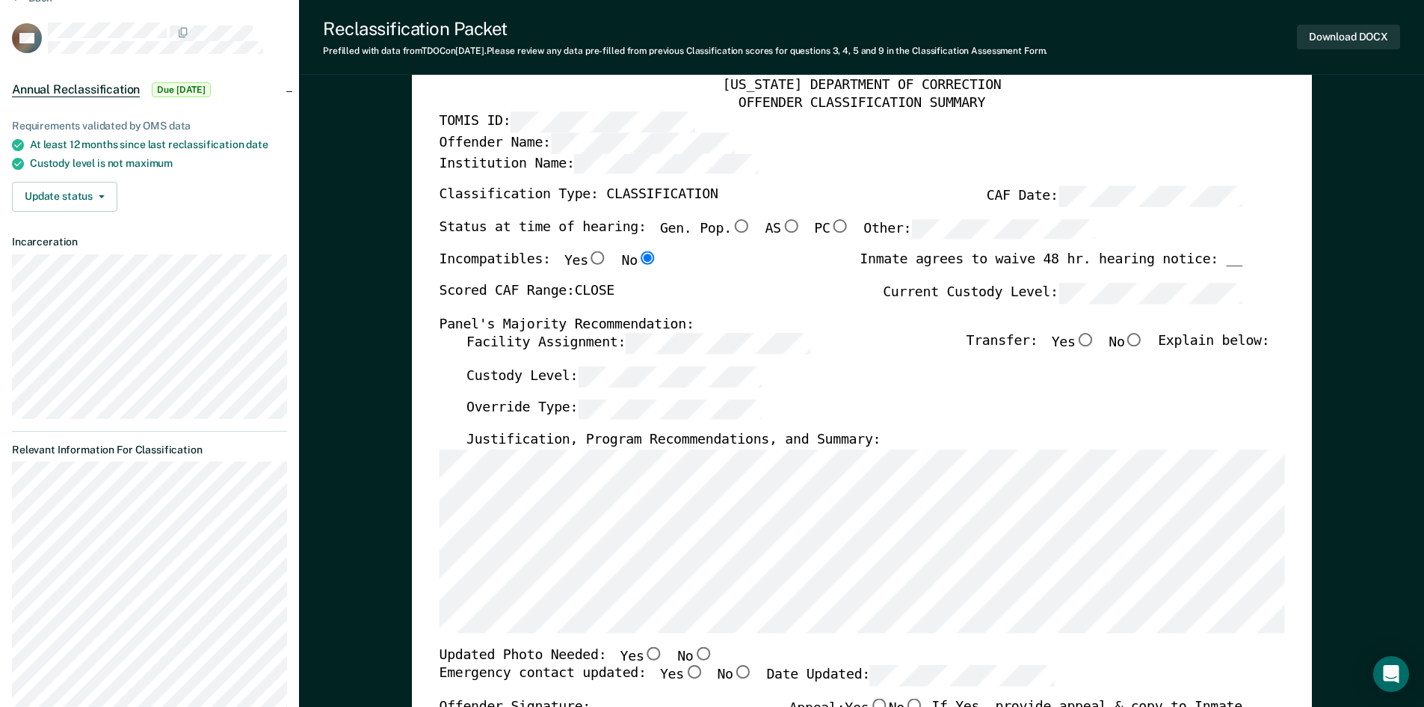
click at [1139, 338] on input "No" at bounding box center [1134, 339] width 19 height 13
type textarea "x"
radio input "true"
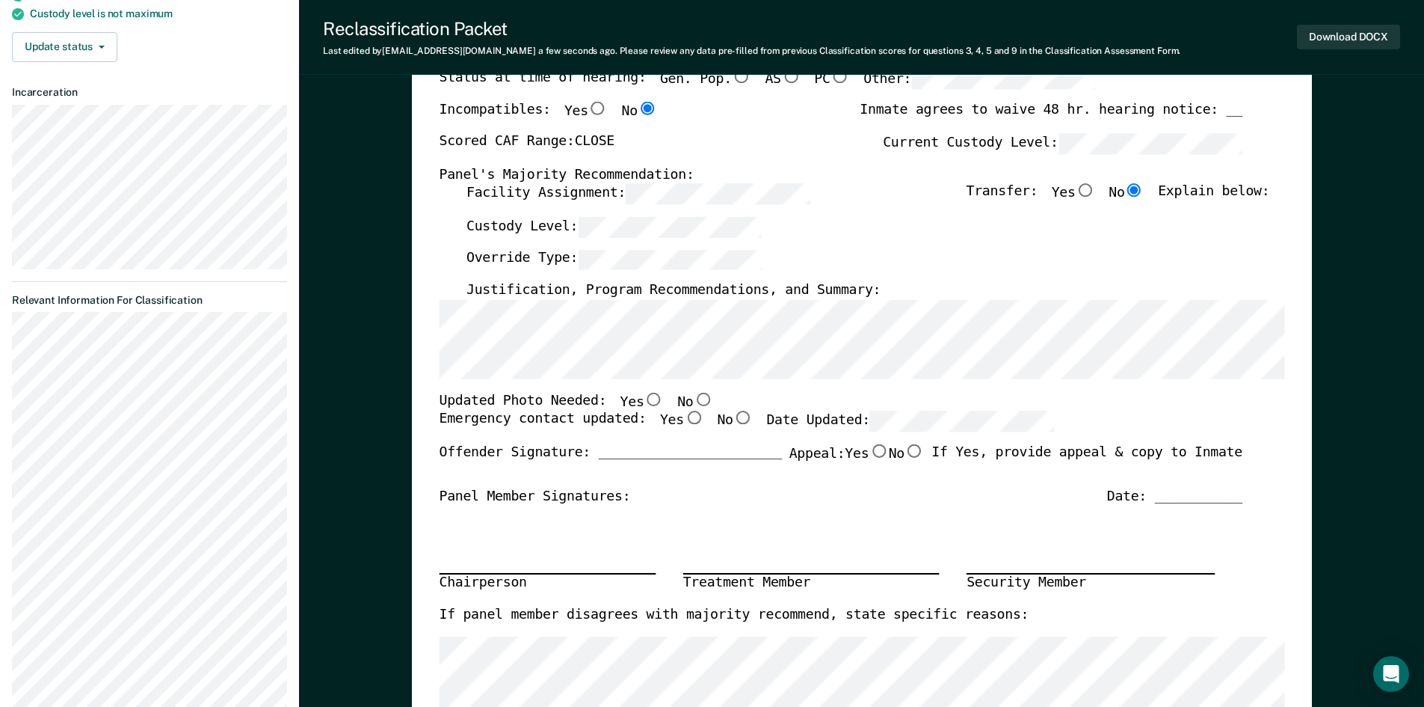
scroll to position [299, 0]
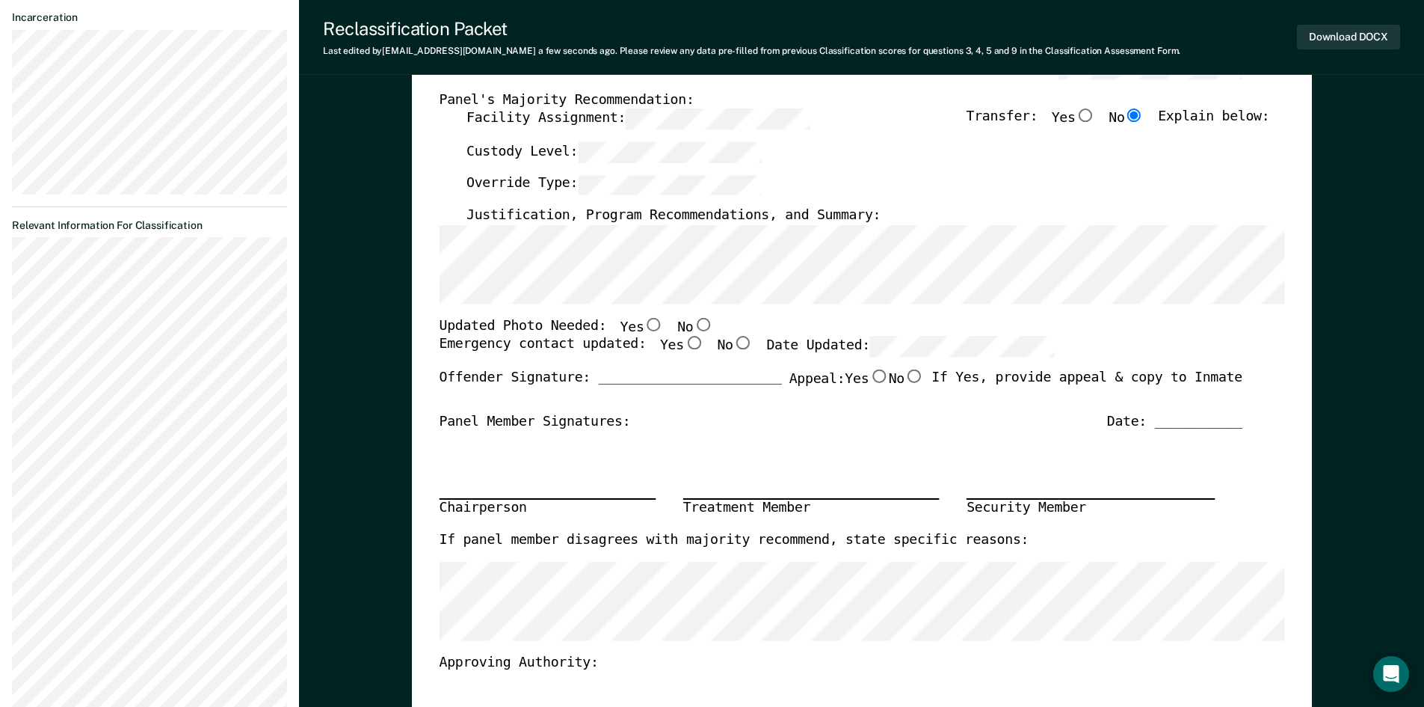
click at [644, 322] on input "Yes" at bounding box center [653, 323] width 19 height 13
type textarea "x"
radio input "true"
click at [683, 339] on input "Yes" at bounding box center [692, 342] width 19 height 13
type textarea "x"
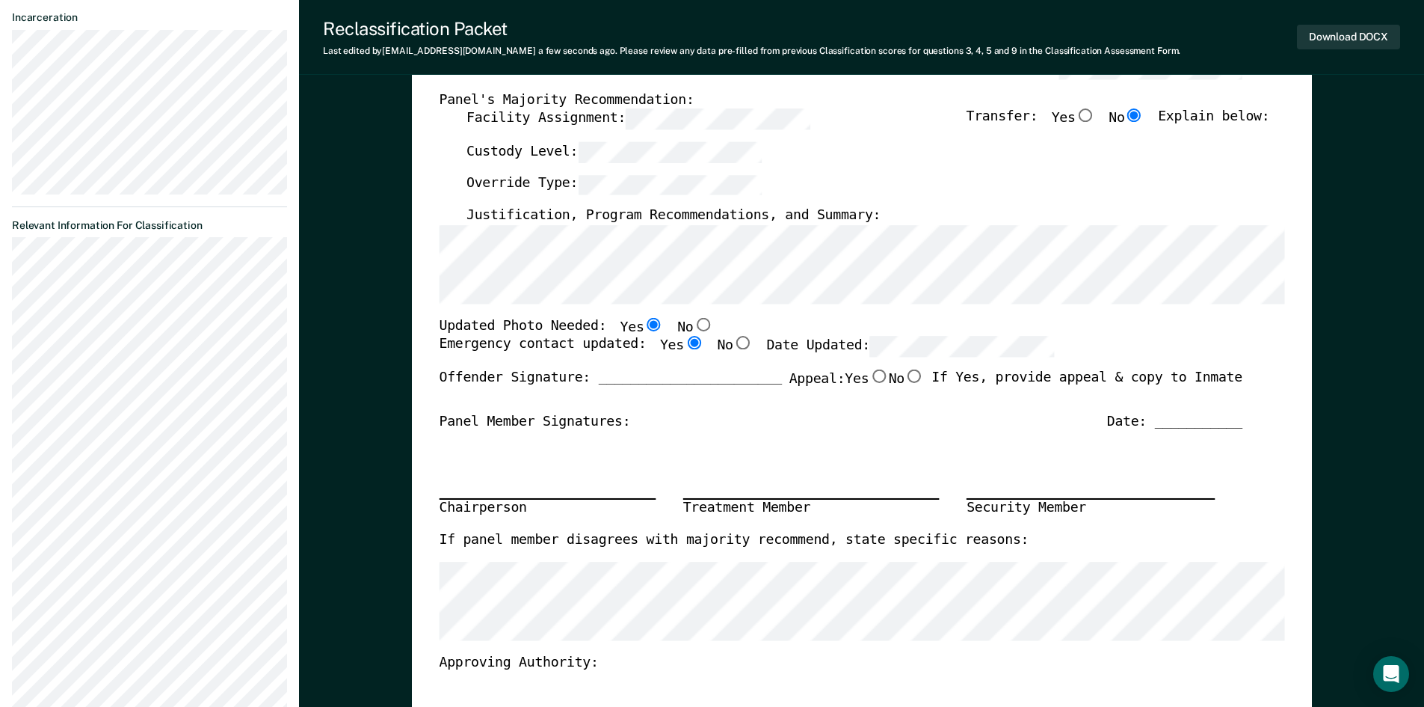
radio input "true"
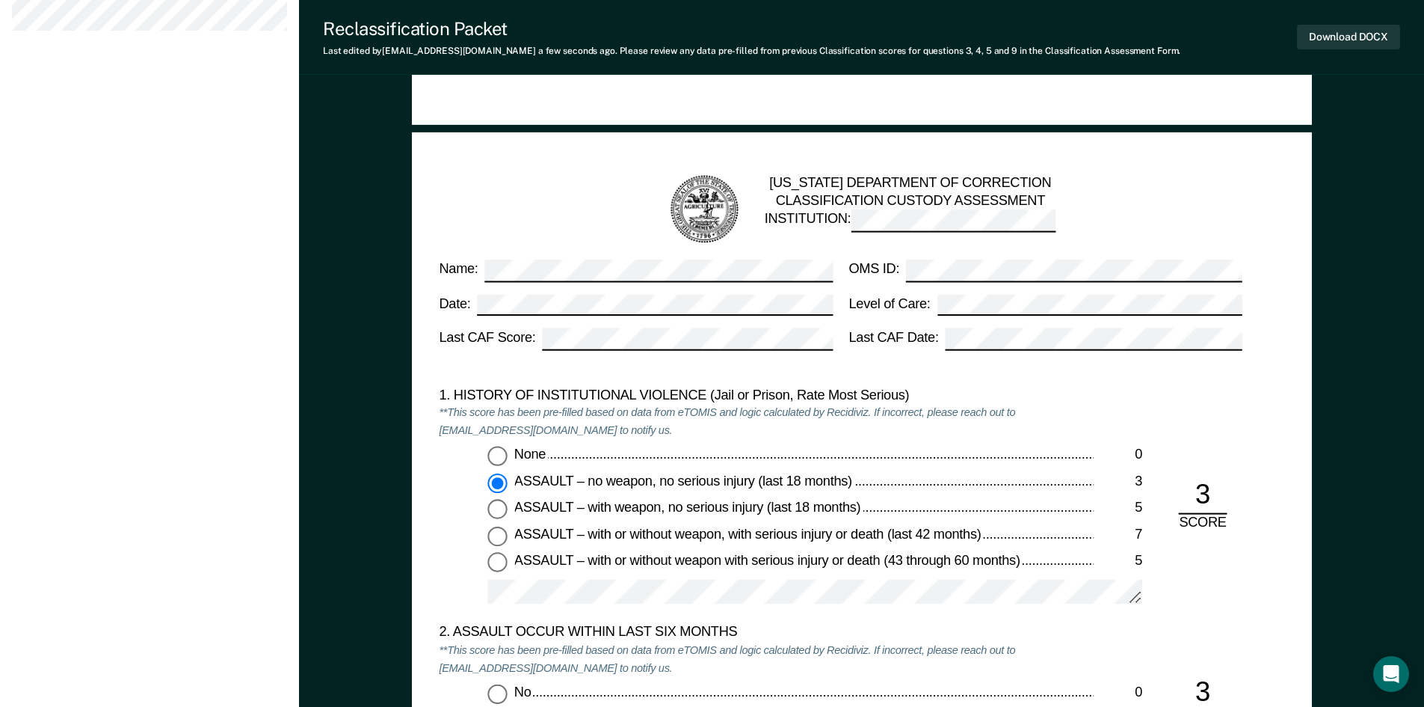
scroll to position [1346, 0]
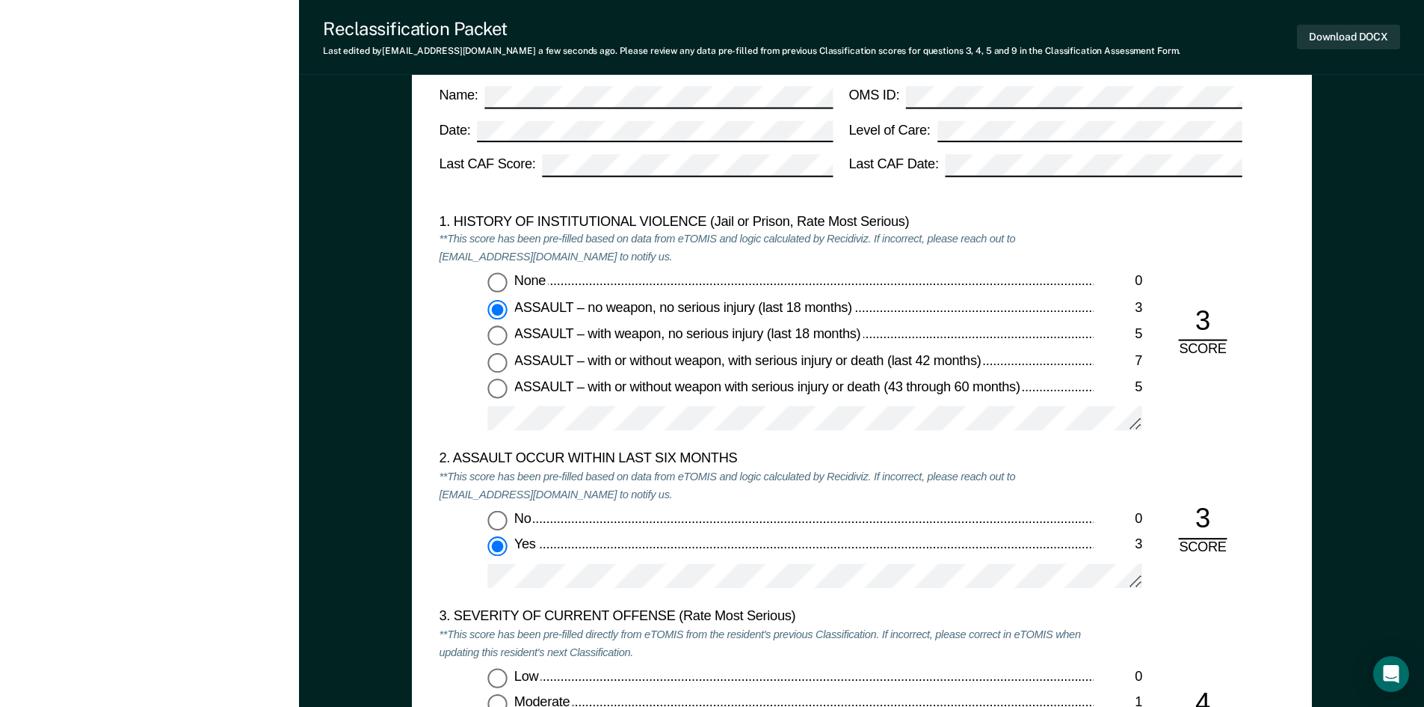
click at [652, 284] on div "None" at bounding box center [803, 282] width 579 height 18
click at [507, 284] on input "None 0" at bounding box center [496, 282] width 19 height 19
type textarea "x"
radio input "true"
radio input "false"
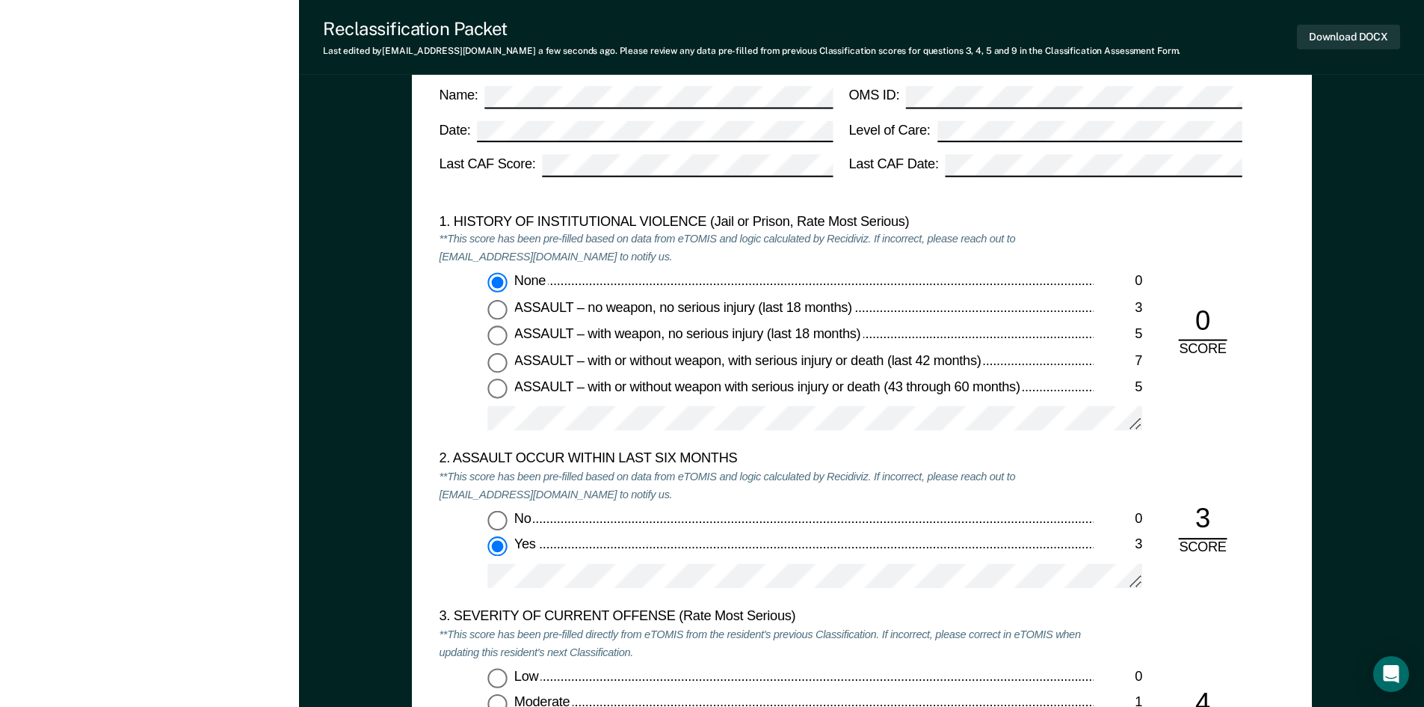
click at [526, 521] on span "No" at bounding box center [523, 518] width 19 height 15
click at [507, 521] on input "No 0" at bounding box center [496, 520] width 19 height 19
type textarea "x"
radio input "true"
radio input "false"
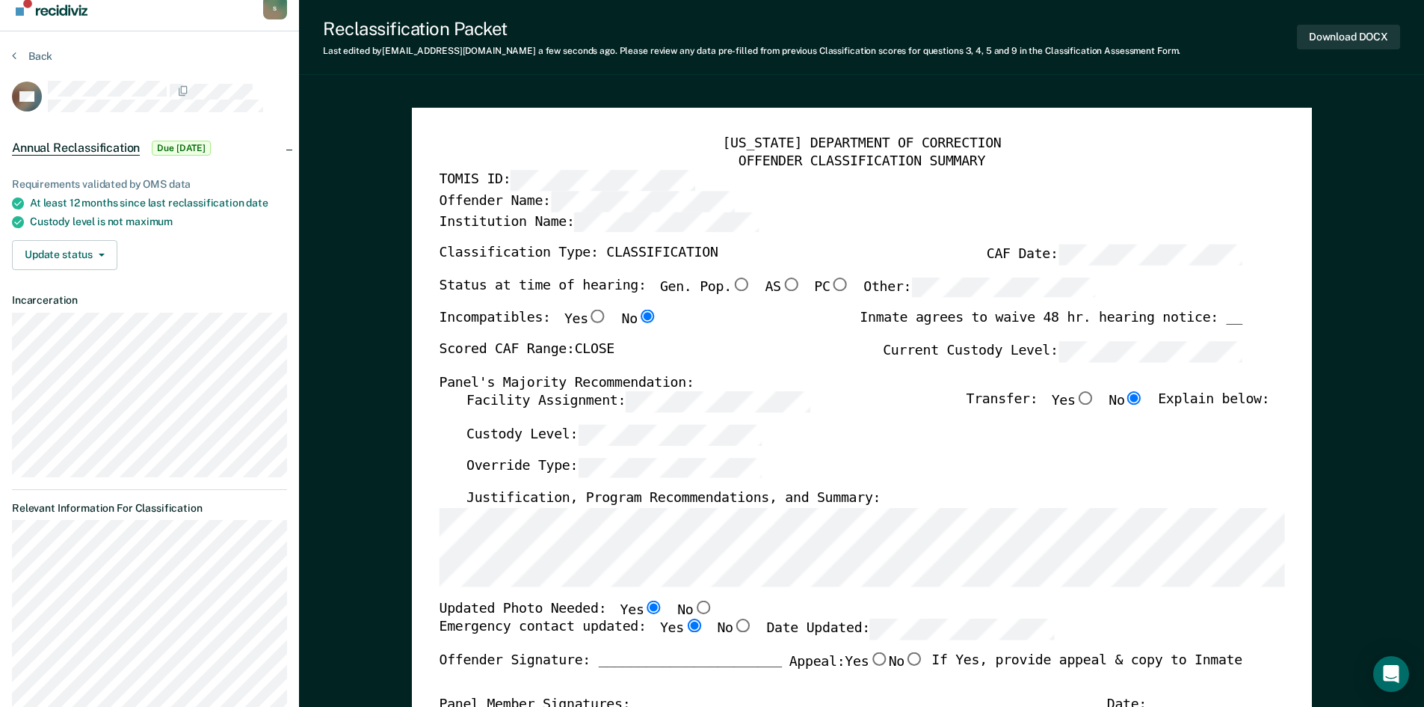
scroll to position [0, 0]
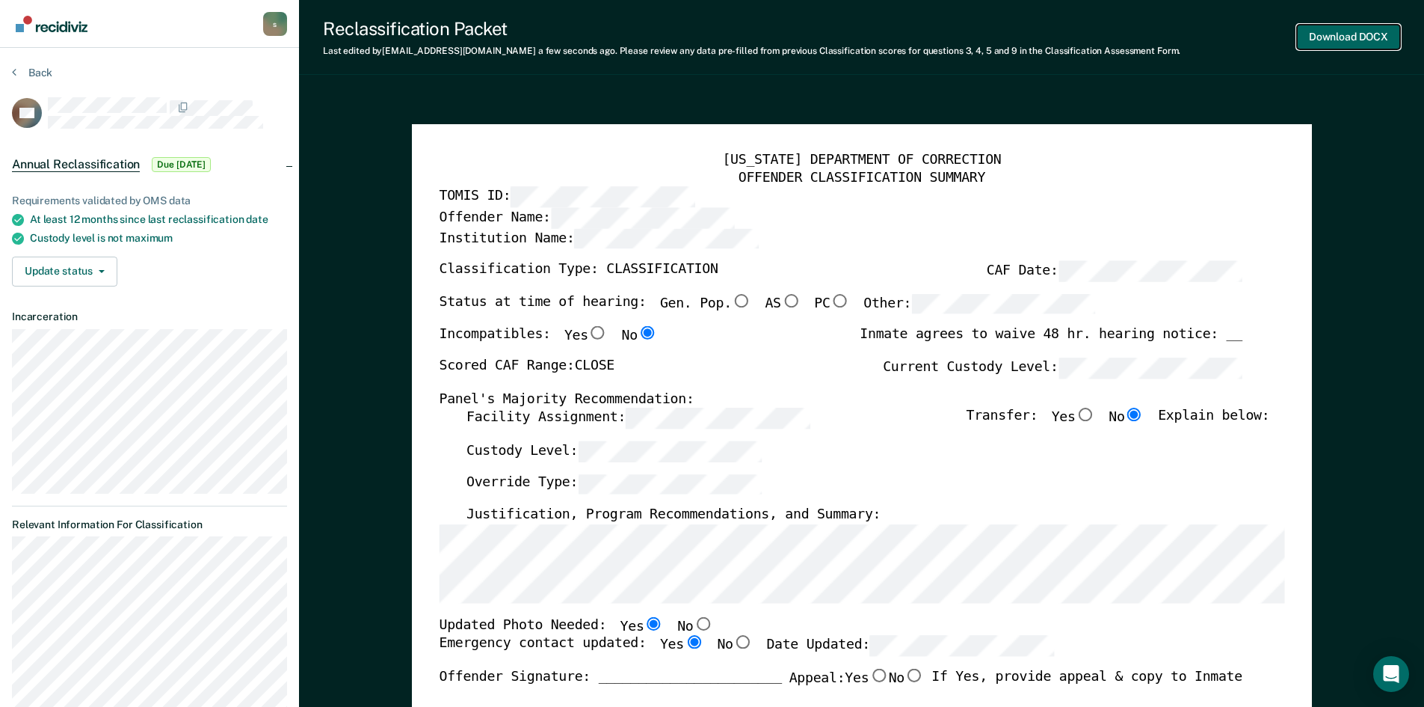
click at [1361, 28] on button "Download DOCX" at bounding box center [1348, 37] width 103 height 25
type textarea "x"
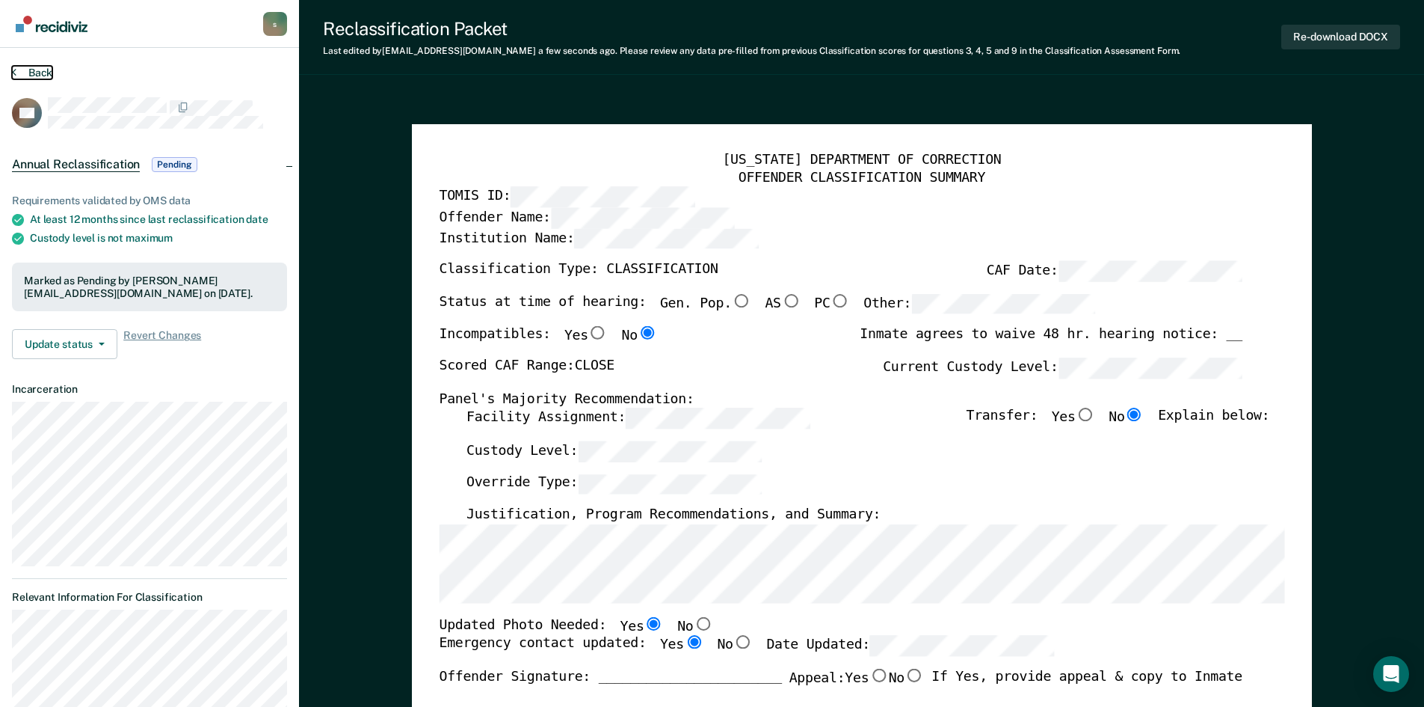
click at [31, 72] on button "Back" at bounding box center [32, 72] width 40 height 13
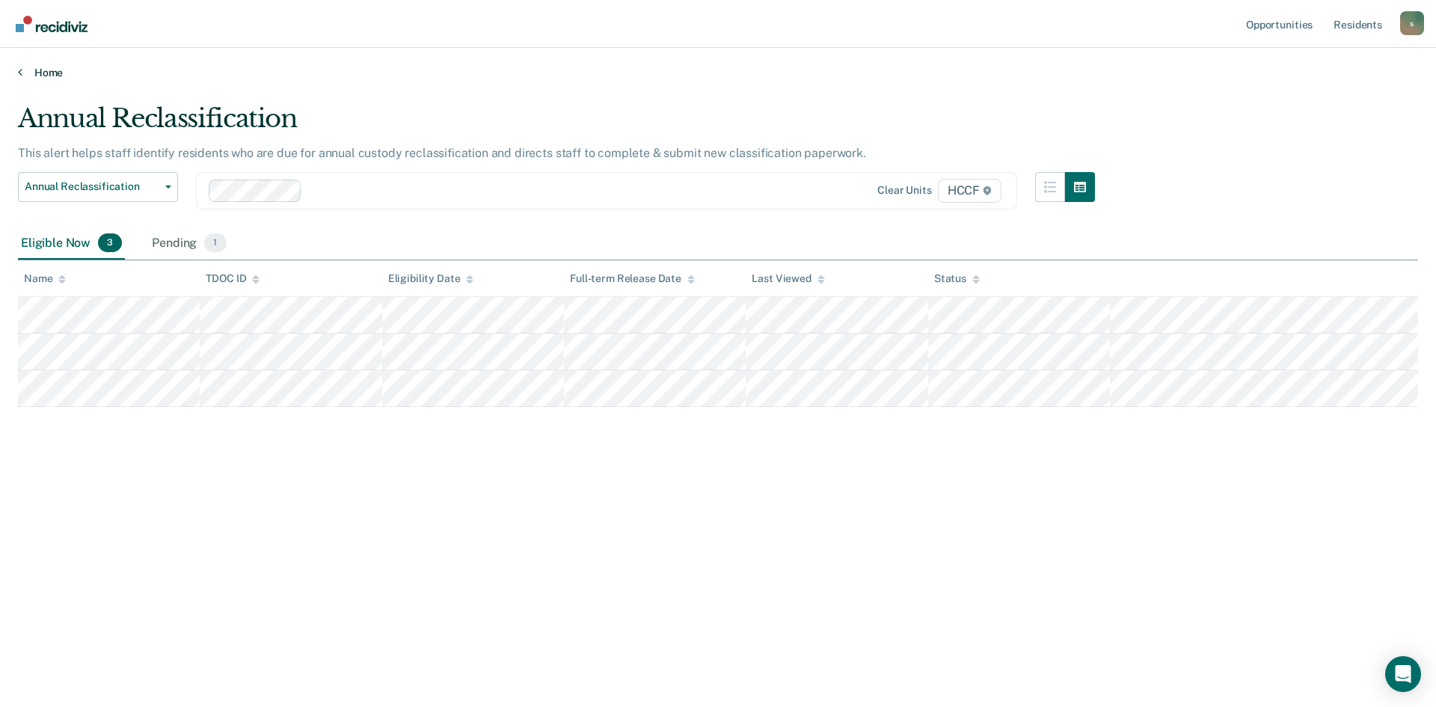
click at [32, 72] on link "Home" at bounding box center [718, 72] width 1400 height 13
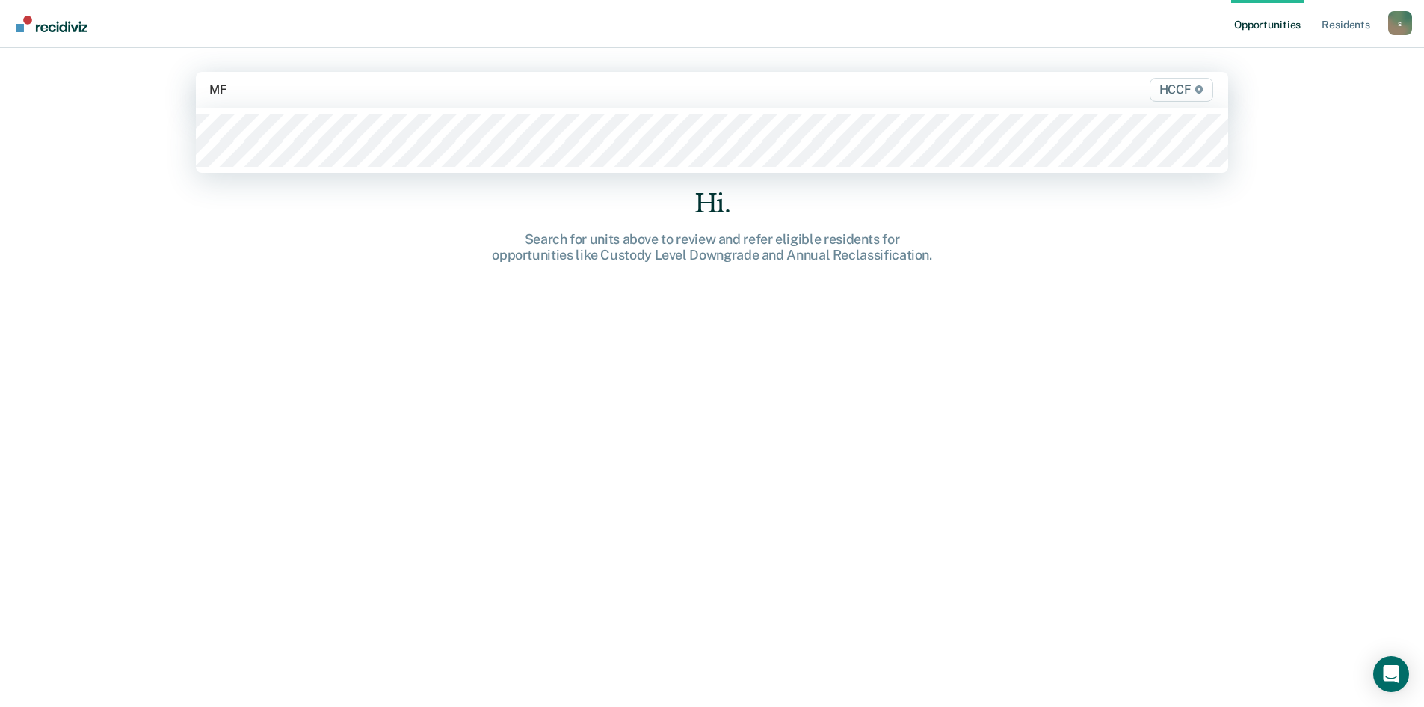
type input "MF2"
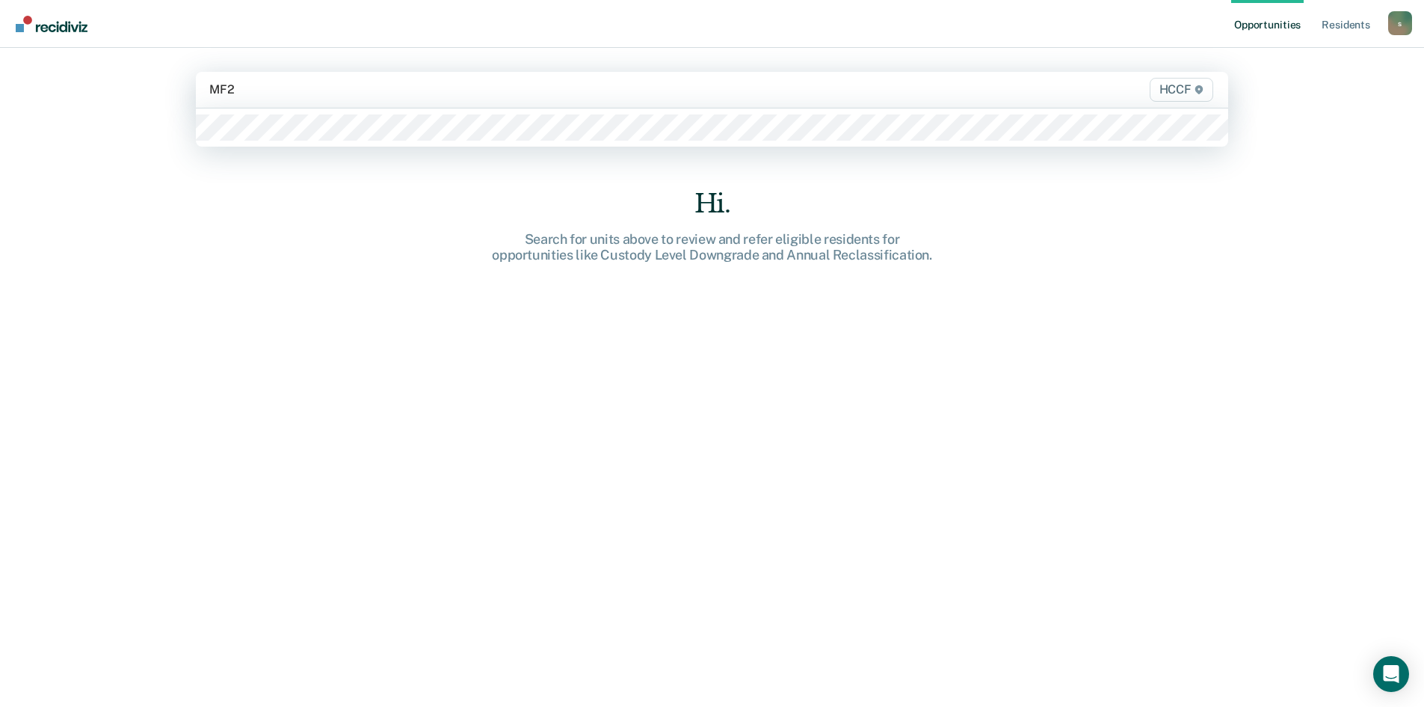
click at [302, 112] on div at bounding box center [712, 127] width 1033 height 38
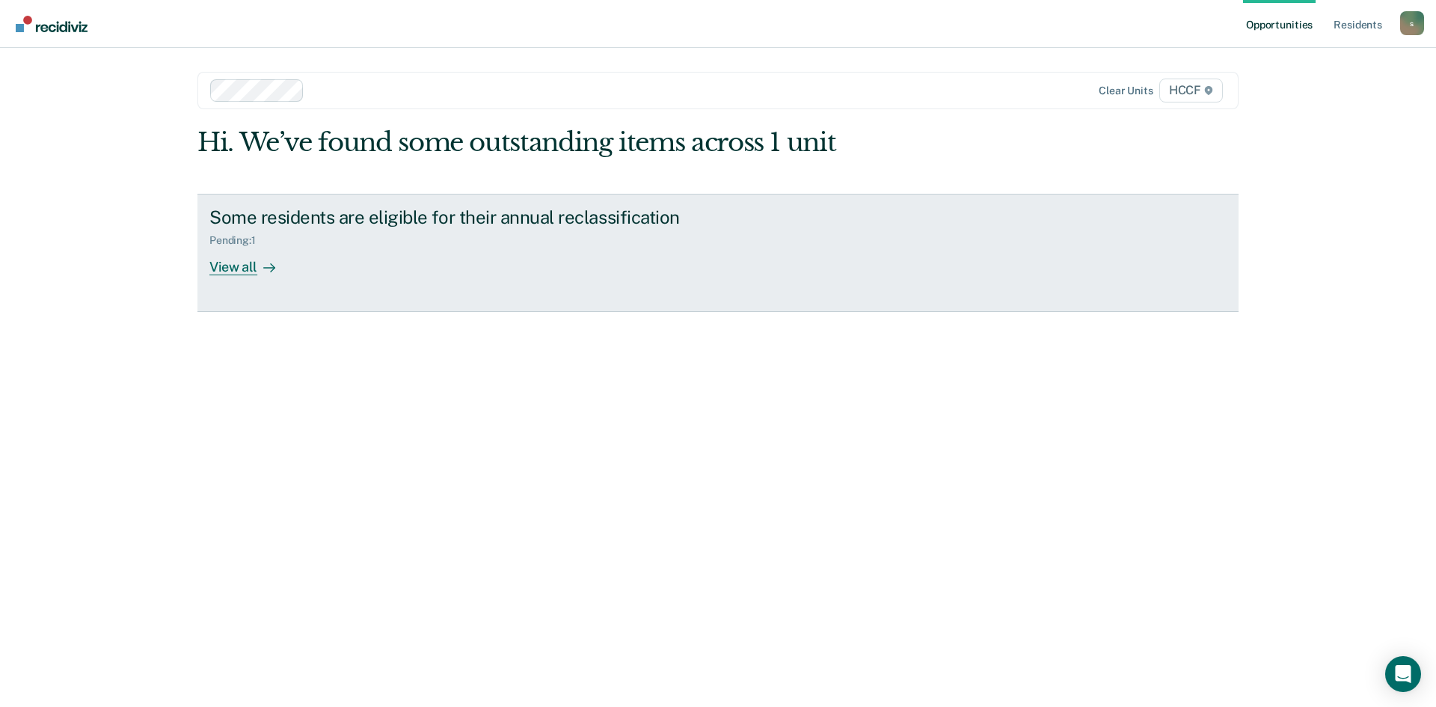
click at [280, 242] on div "Pending : 1" at bounding box center [471, 237] width 525 height 19
click at [231, 265] on div "View all" at bounding box center [251, 260] width 84 height 29
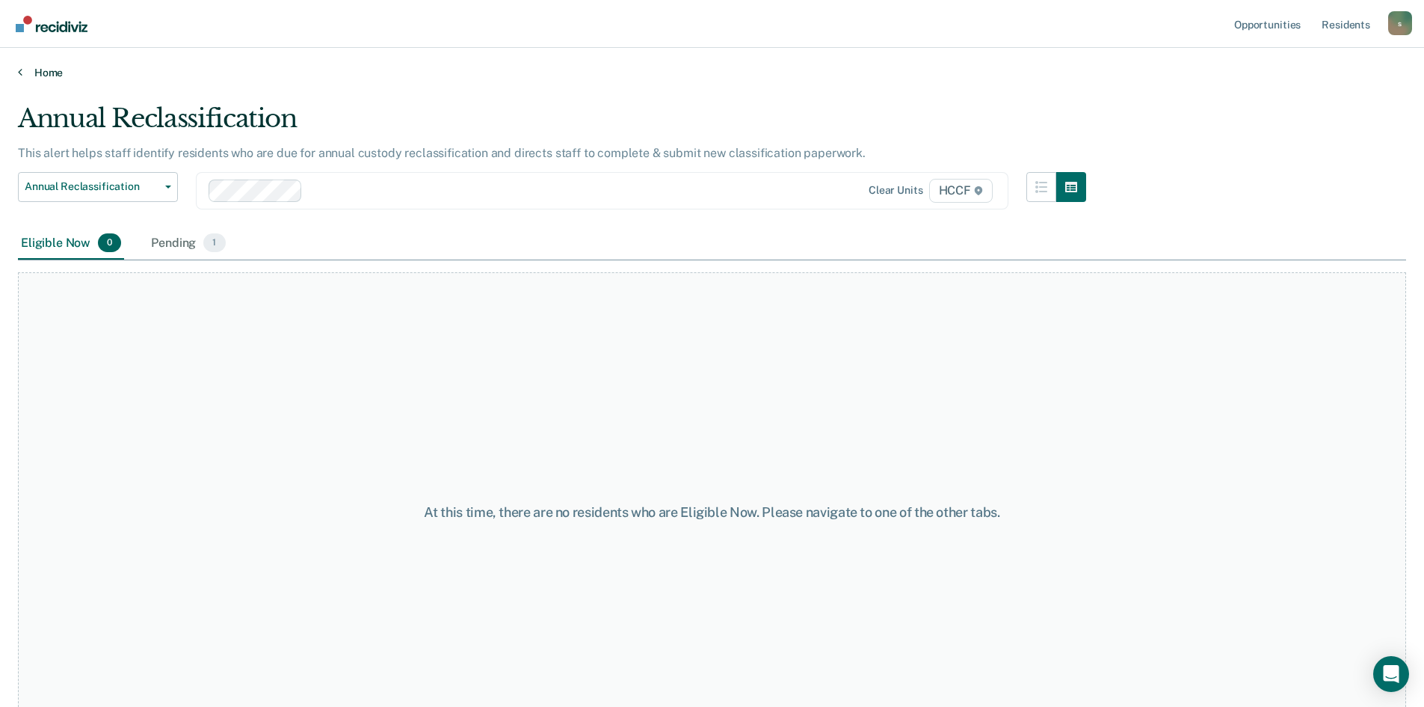
click at [43, 67] on link "Home" at bounding box center [712, 72] width 1388 height 13
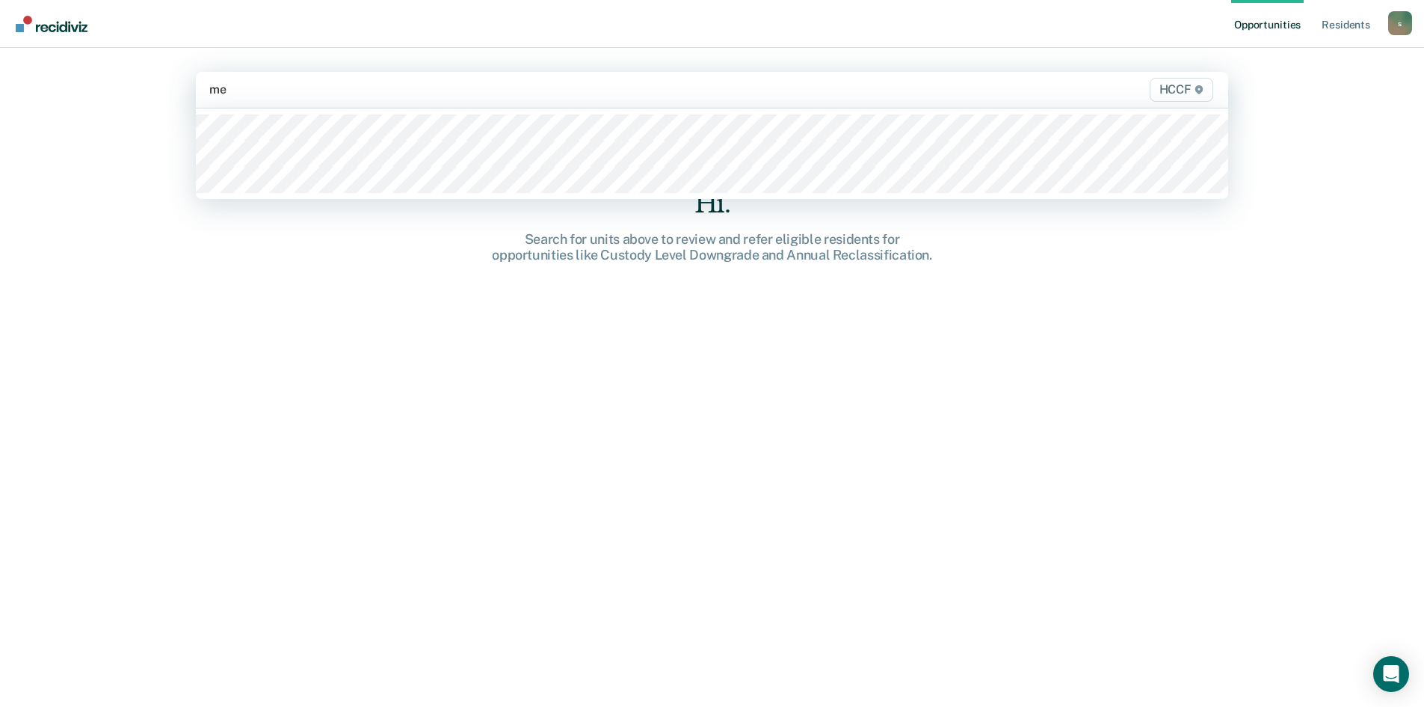
type input "me1"
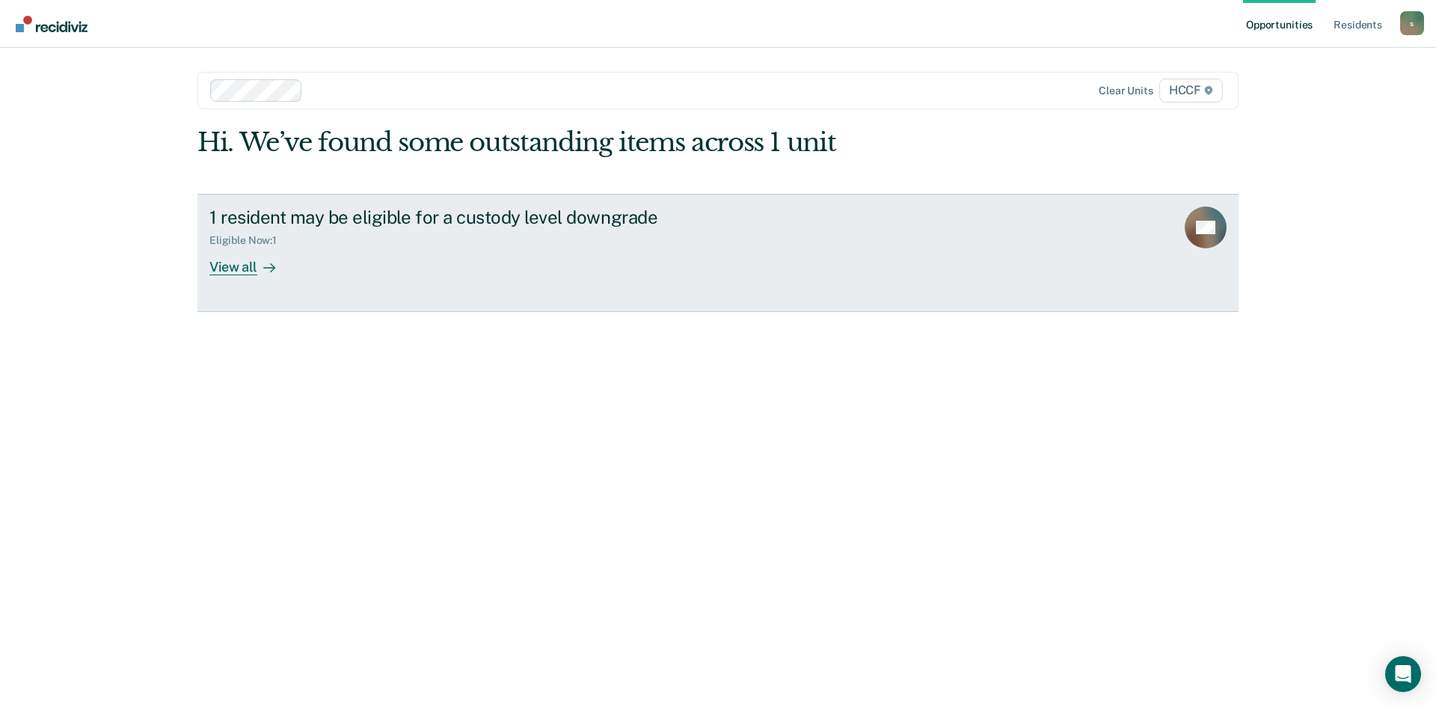
click at [259, 271] on div at bounding box center [266, 266] width 18 height 17
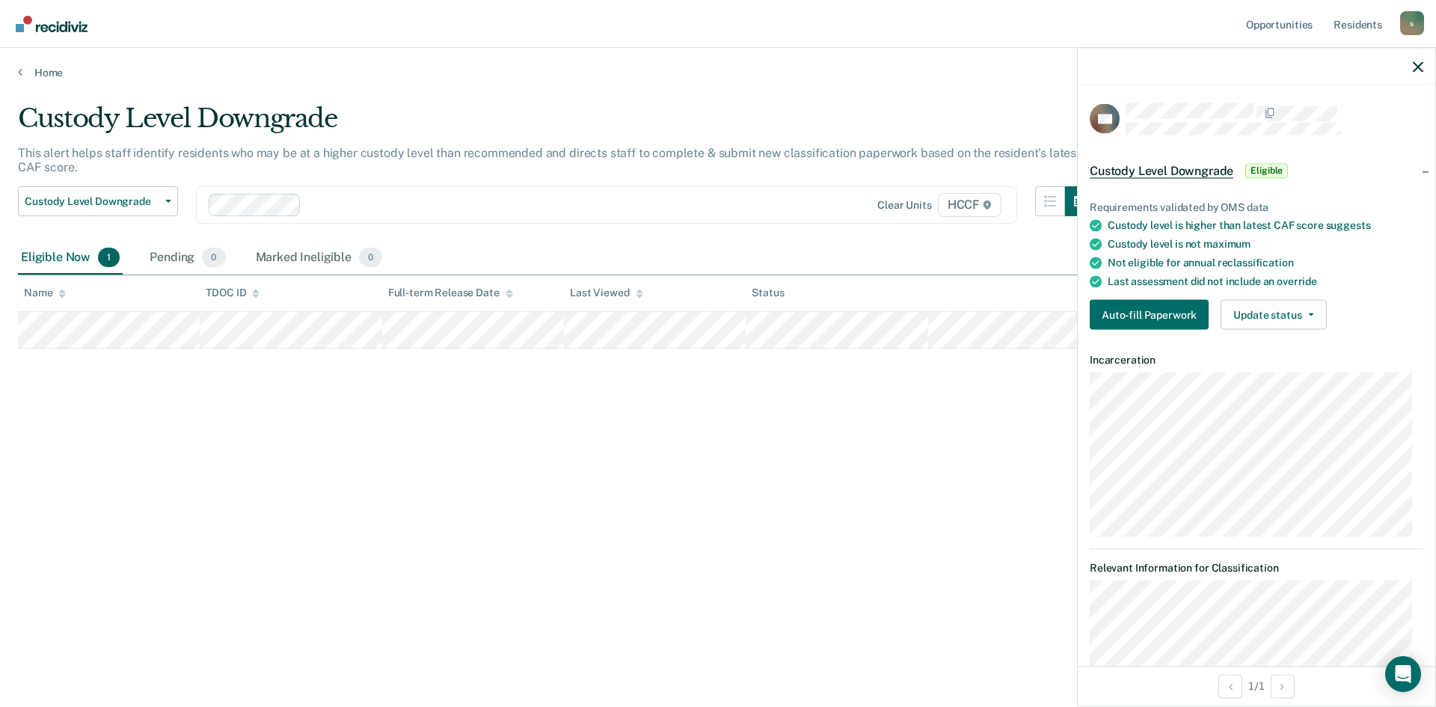
click at [845, 436] on div "Custody Level Downgrade This alert helps staff identify residents who may be at…" at bounding box center [718, 348] width 1400 height 491
click at [1424, 70] on div at bounding box center [1255, 66] width 357 height 37
click at [838, 493] on div "Custody Level Downgrade This alert helps staff identify residents who may be at…" at bounding box center [718, 348] width 1400 height 491
click at [267, 524] on div "Custody Level Downgrade This alert helps staff identify residents who may be at…" at bounding box center [718, 348] width 1400 height 491
drag, startPoint x: 374, startPoint y: 135, endPoint x: 384, endPoint y: 129, distance: 12.1
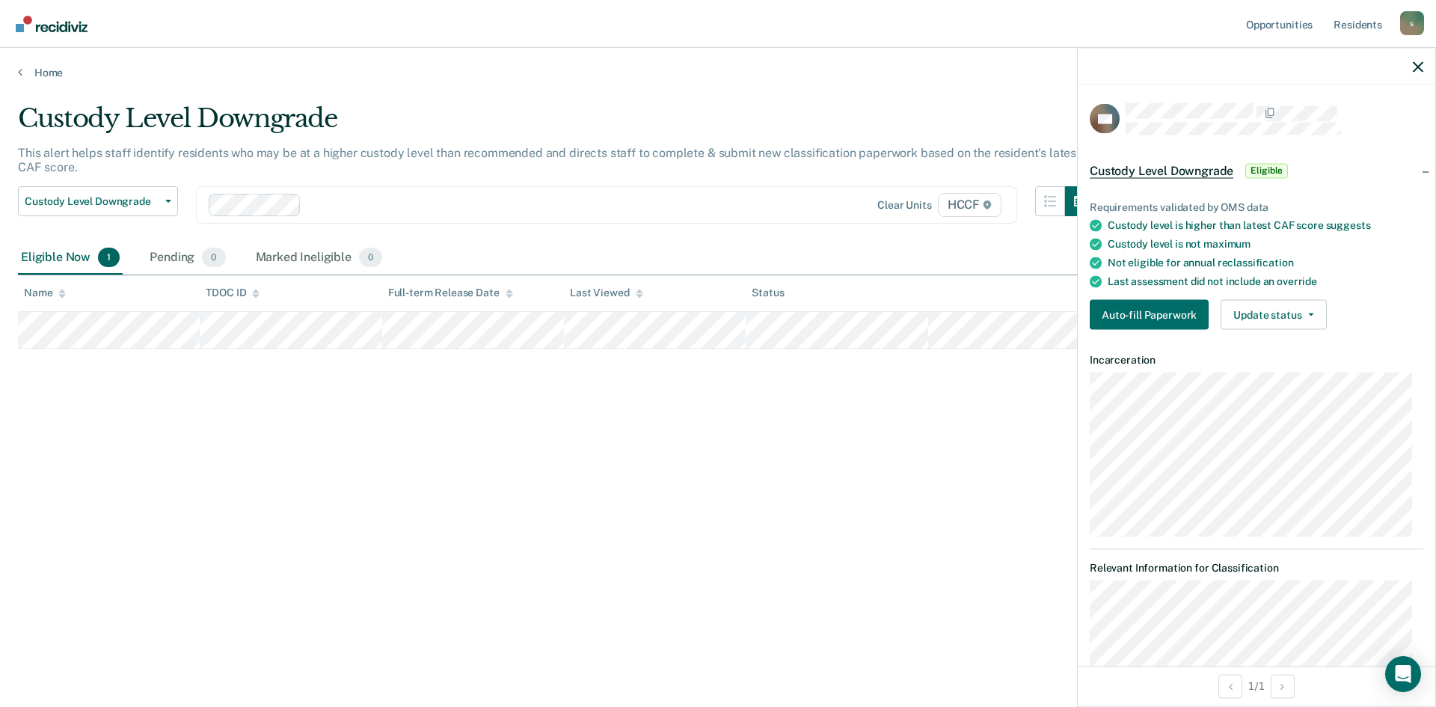
click at [378, 132] on div "Custody Level Downgrade" at bounding box center [556, 124] width 1077 height 43
click at [408, 114] on div "Custody Level Downgrade" at bounding box center [556, 124] width 1077 height 43
click at [1411, 65] on div at bounding box center [1255, 66] width 357 height 37
click at [1417, 65] on icon "button" at bounding box center [1417, 66] width 10 height 10
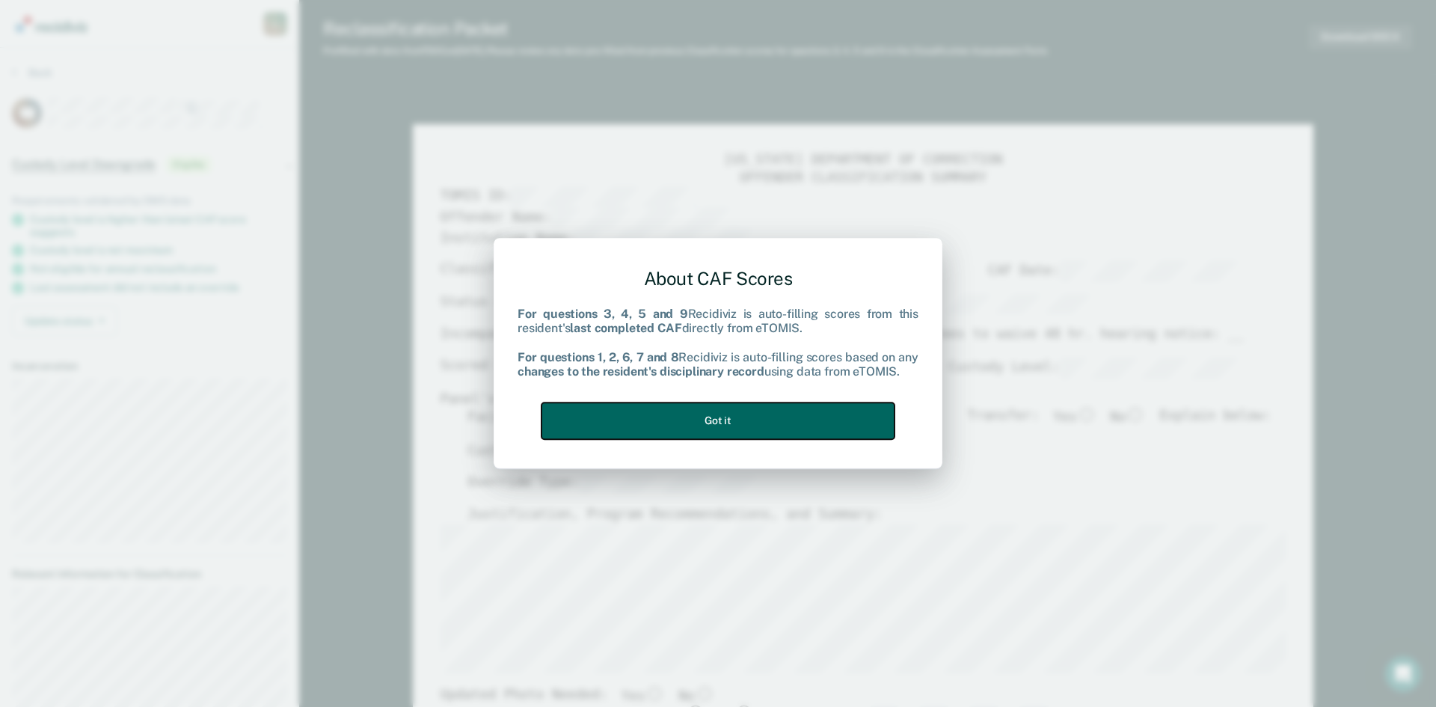
click at [613, 427] on button "Got it" at bounding box center [717, 420] width 353 height 37
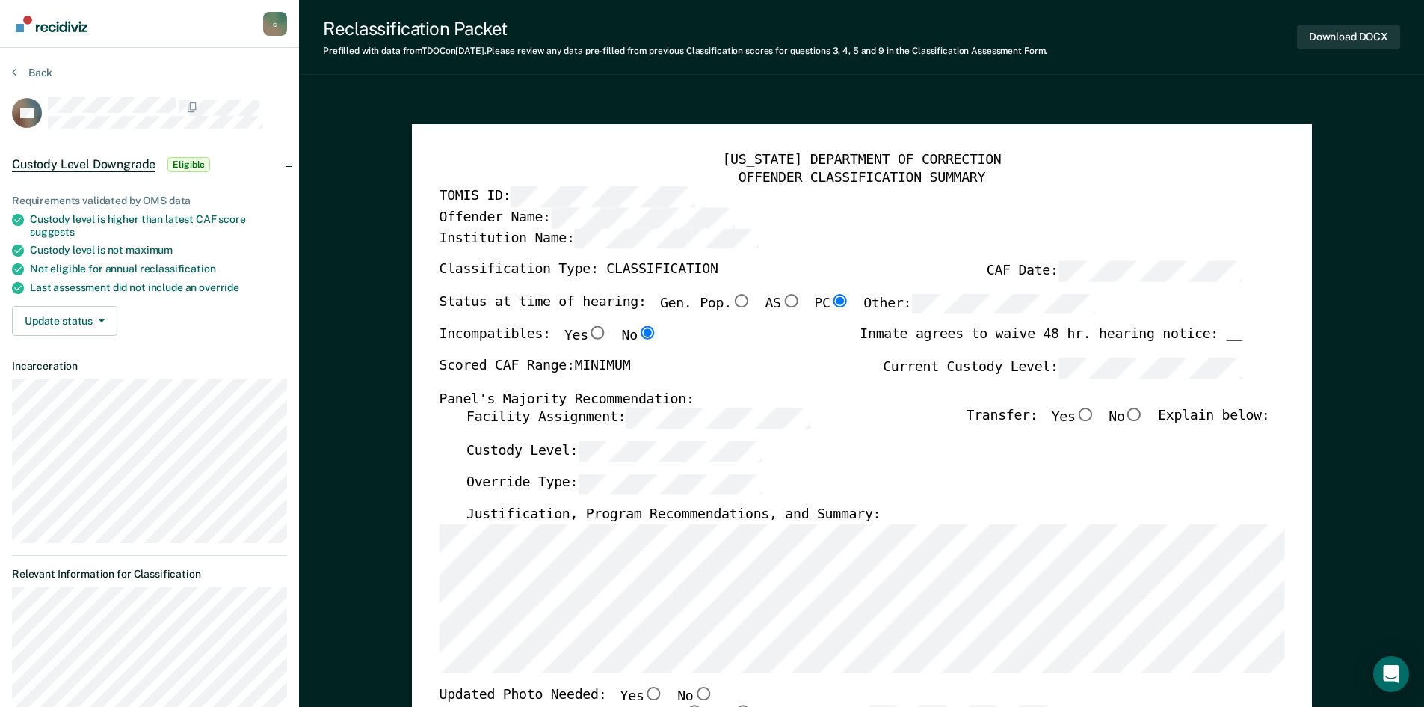
click at [1142, 419] on input "No" at bounding box center [1134, 414] width 19 height 13
type textarea "x"
radio input "true"
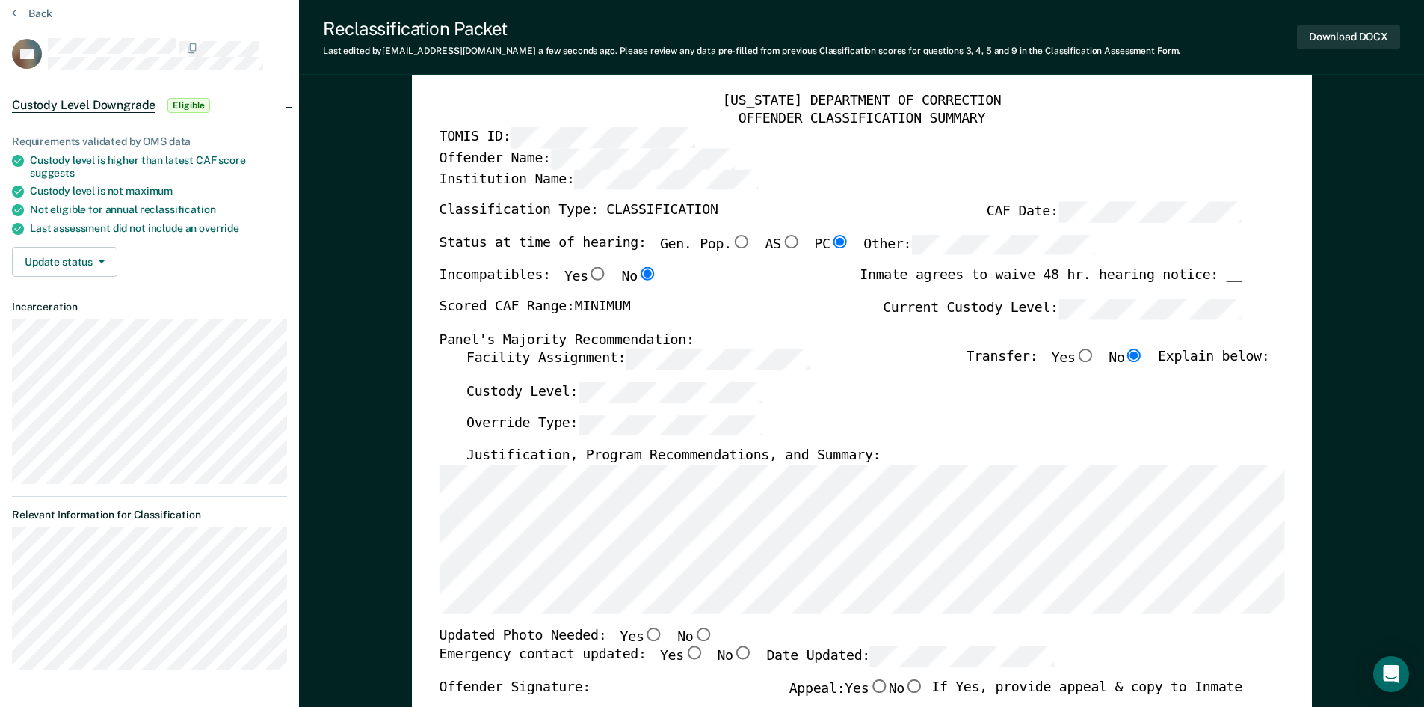
scroll to position [224, 0]
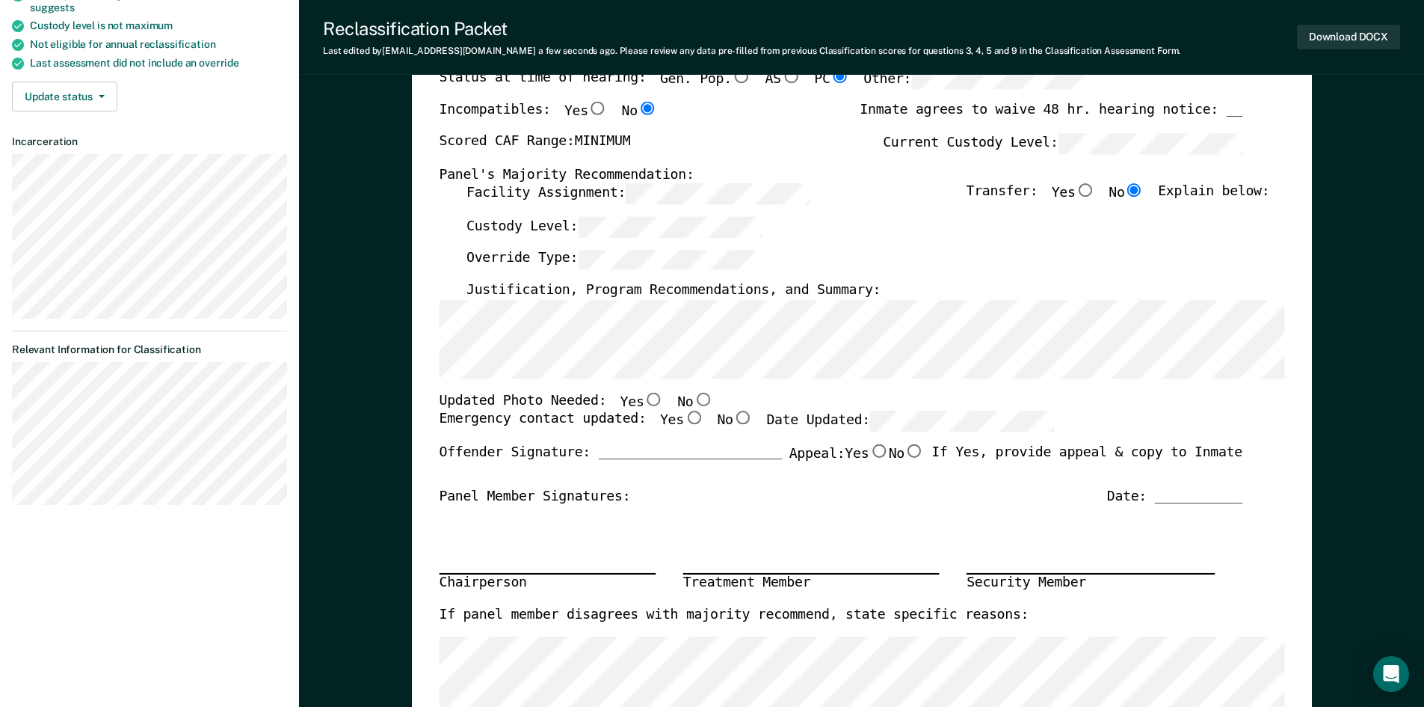
click at [693, 401] on input "No" at bounding box center [702, 398] width 19 height 13
type textarea "x"
radio input "true"
drag, startPoint x: 663, startPoint y: 420, endPoint x: 681, endPoint y: 420, distance: 17.9
click at [683, 420] on input "Yes" at bounding box center [692, 417] width 19 height 13
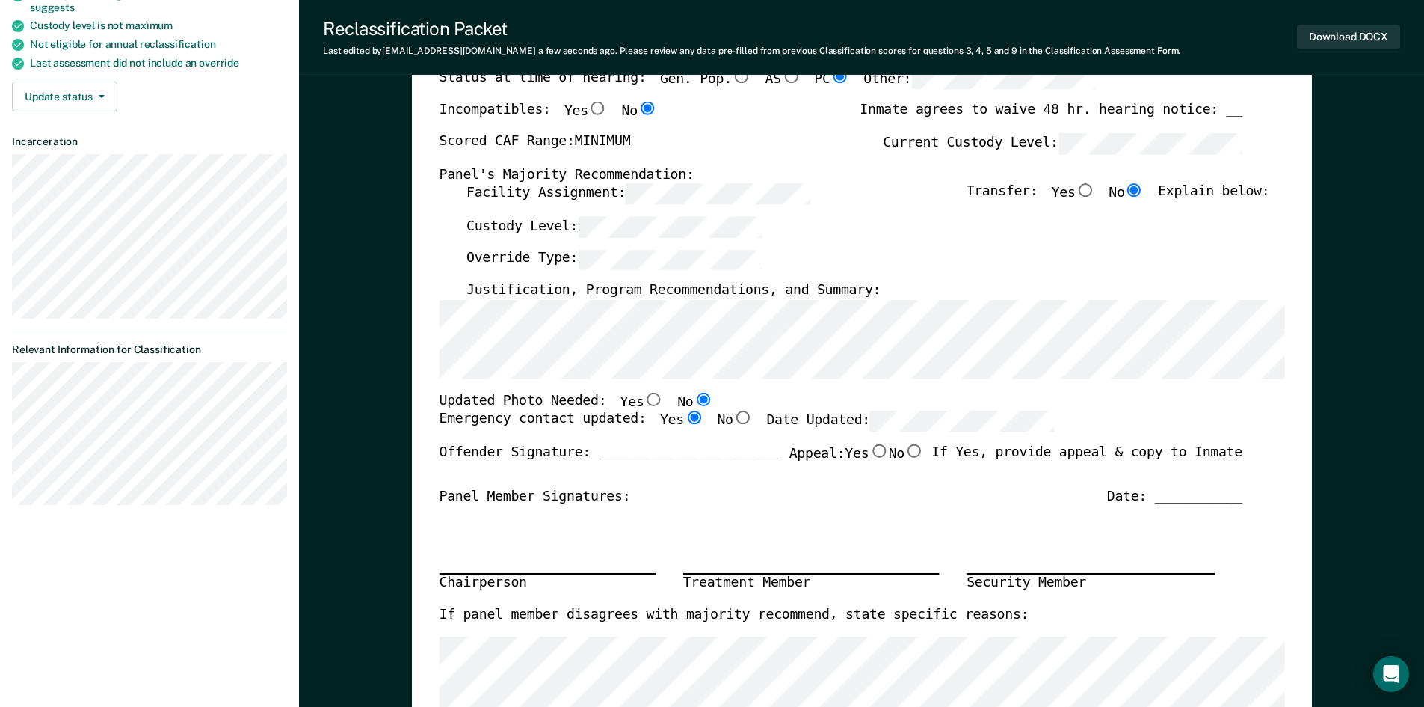
type textarea "x"
radio input "true"
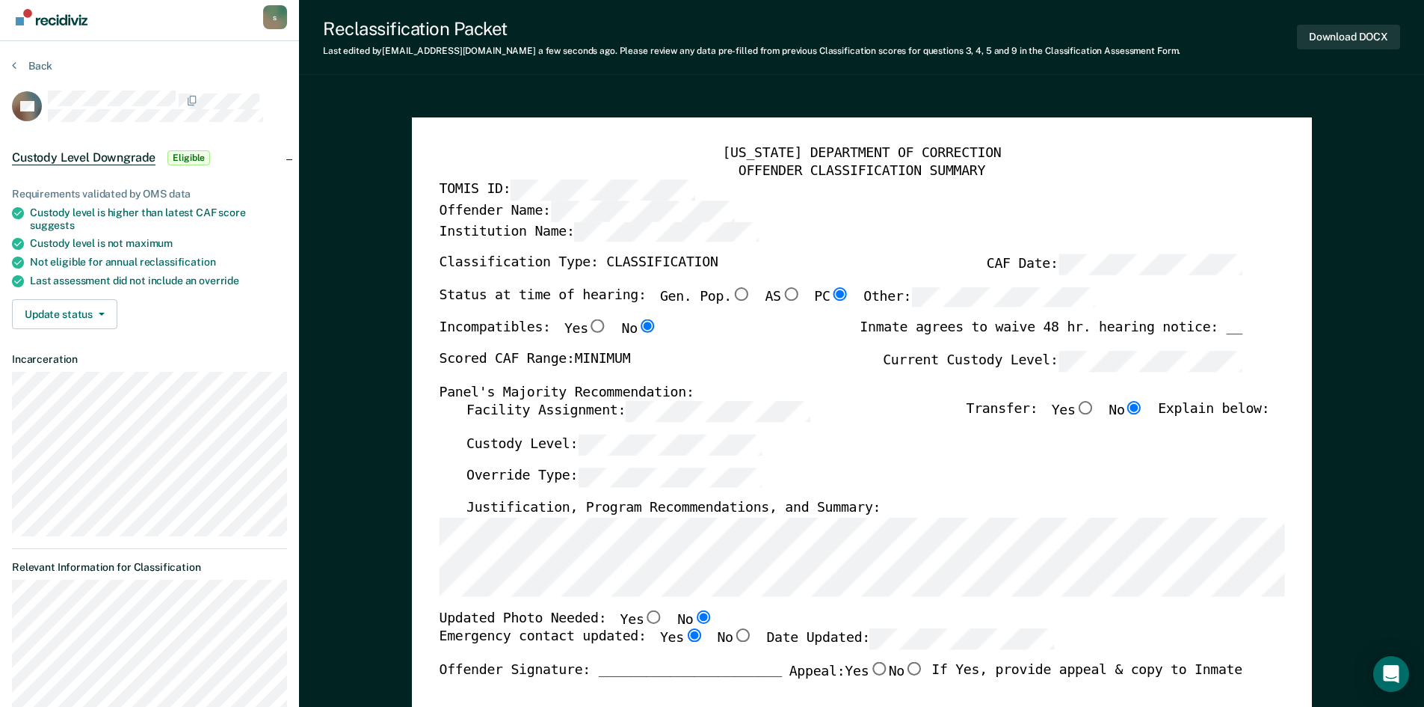
scroll to position [0, 0]
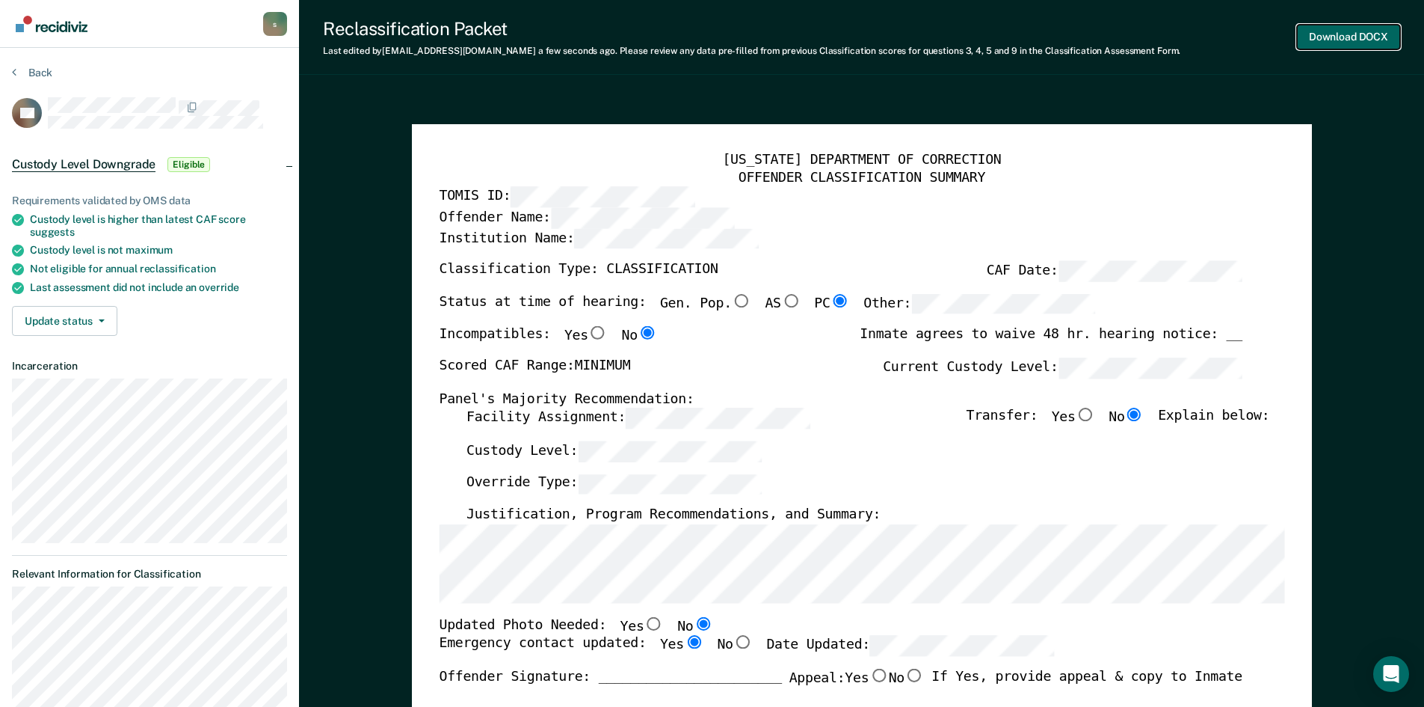
click at [1346, 36] on button "Download DOCX" at bounding box center [1348, 37] width 103 height 25
type textarea "x"
